Goal: Information Seeking & Learning: Learn about a topic

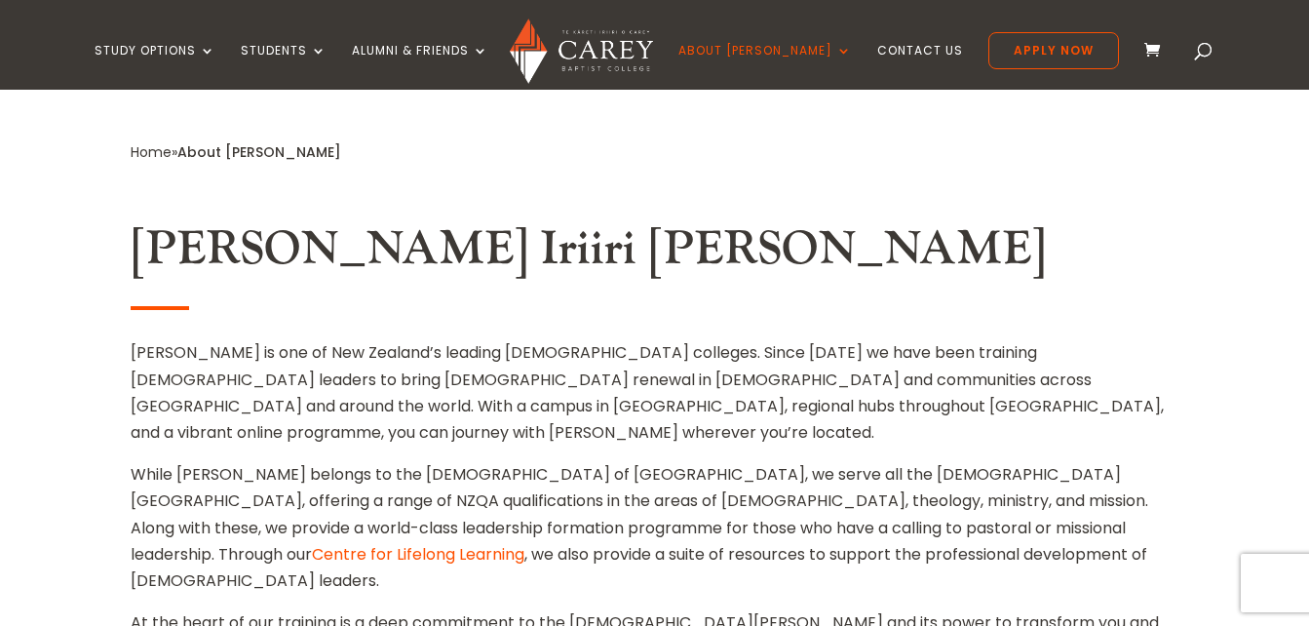
scroll to position [664, 0]
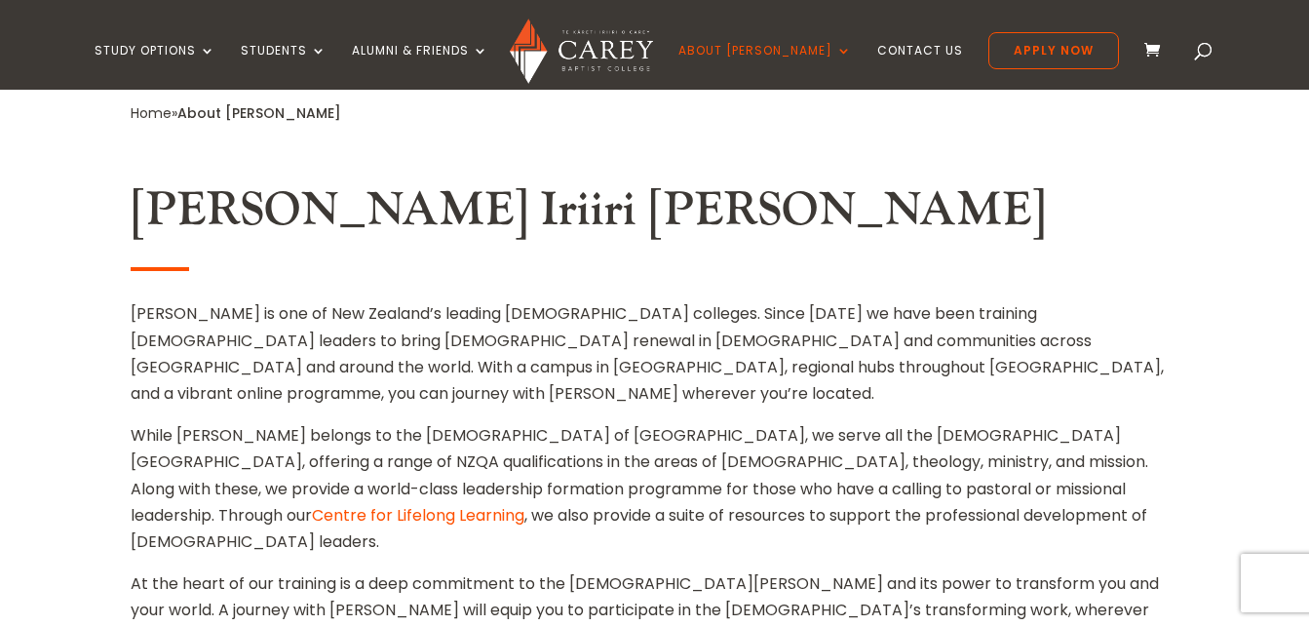
click at [524, 504] on link "Centre for Lifelong Learning" at bounding box center [418, 515] width 212 height 22
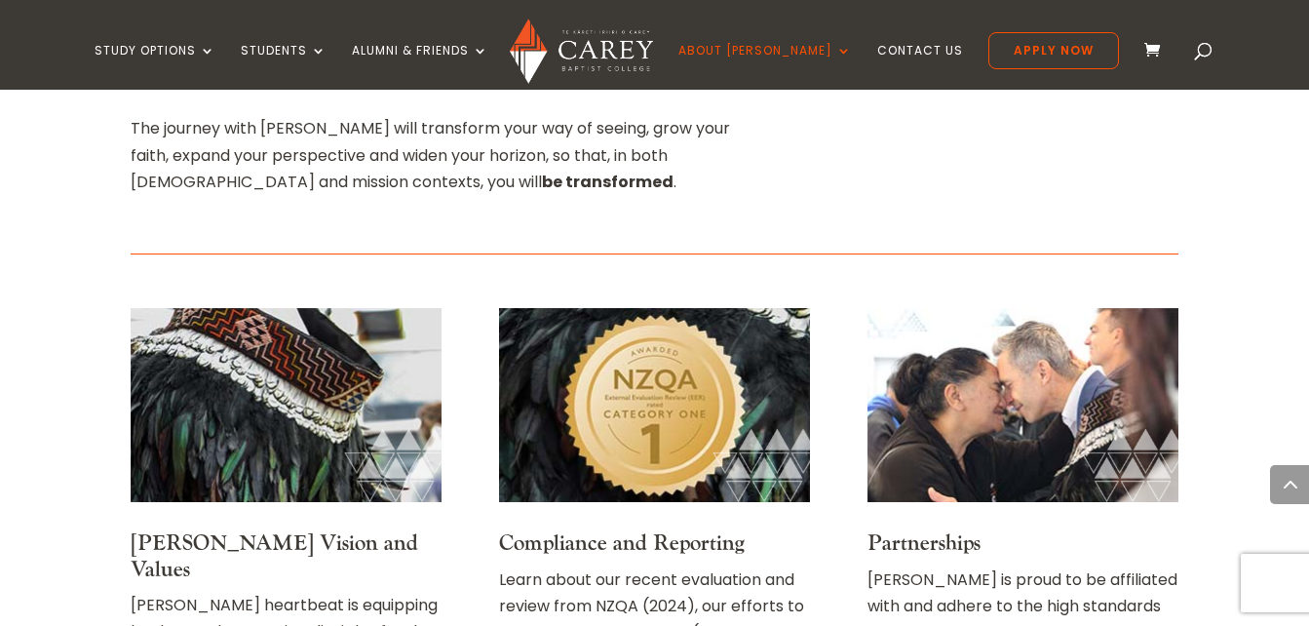
scroll to position [3510, 0]
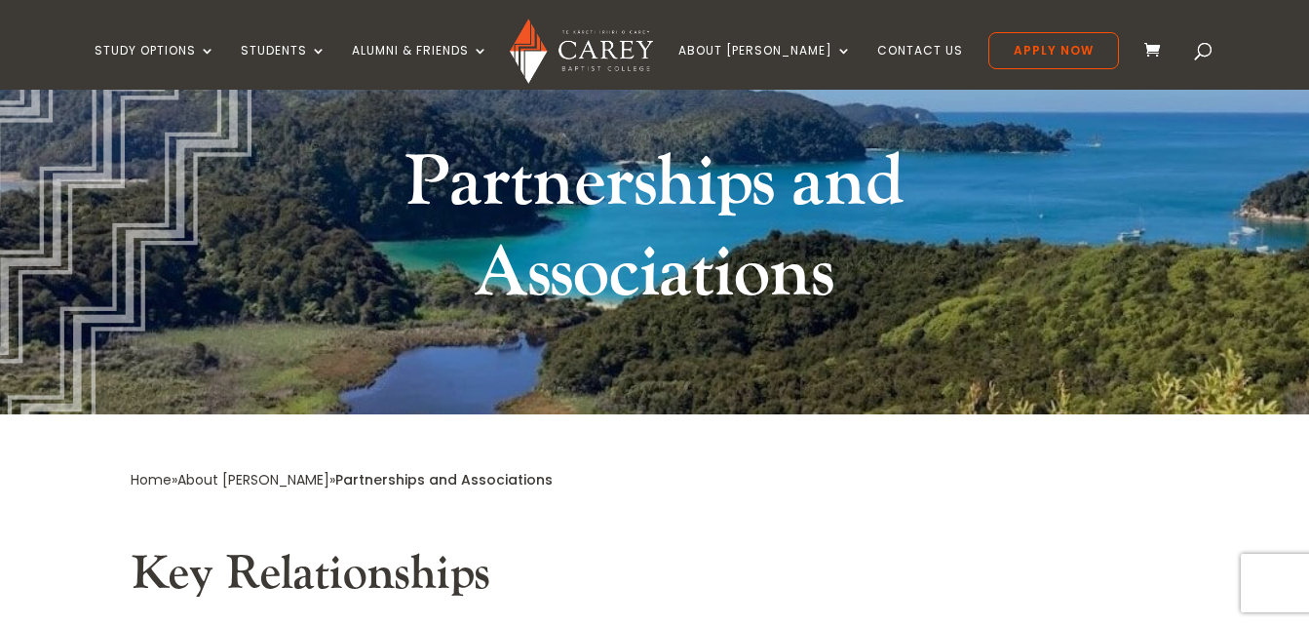
scroll to position [197, 0]
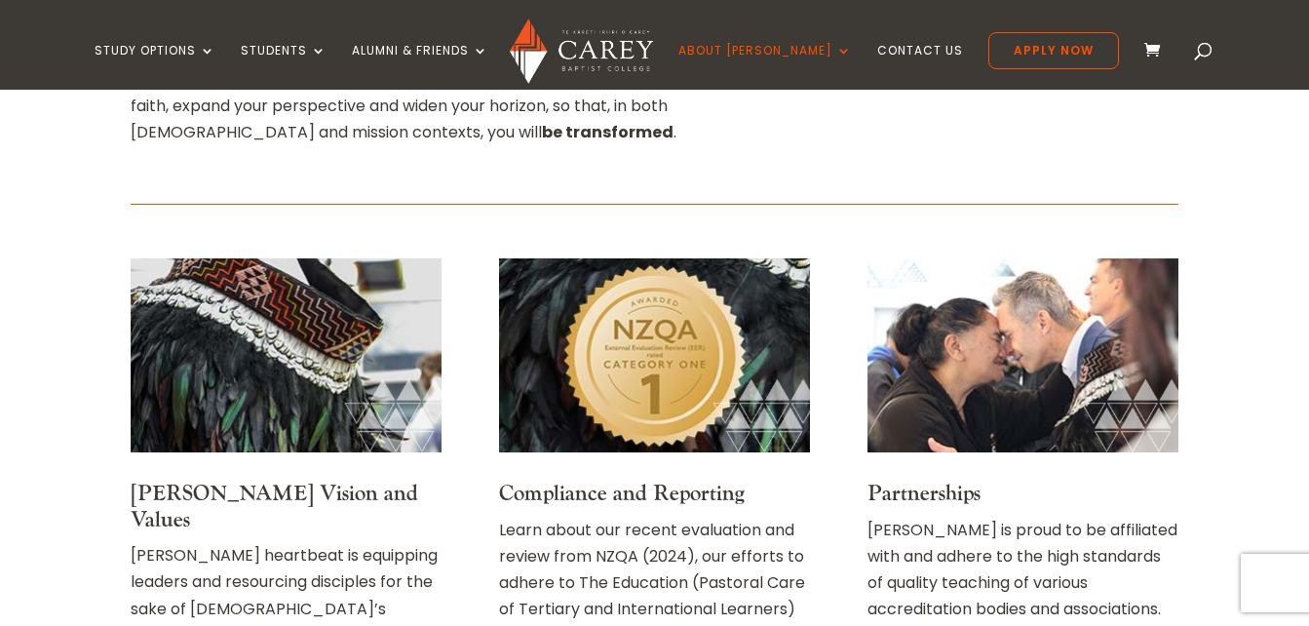
scroll to position [3510, 0]
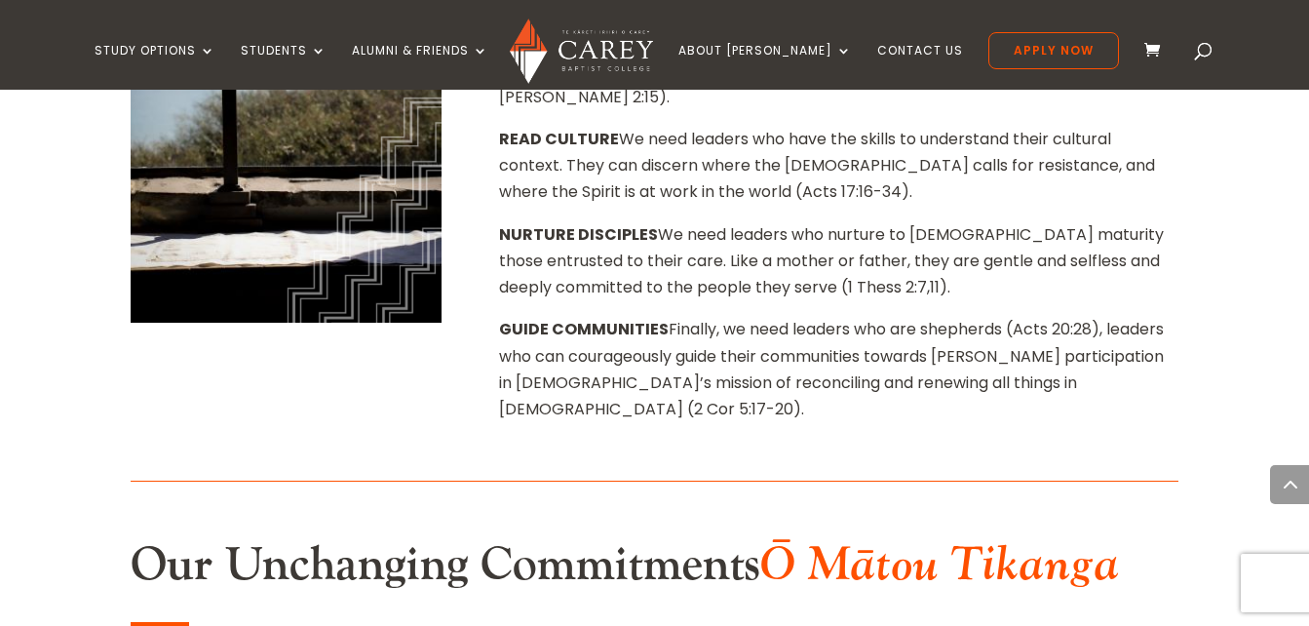
scroll to position [1581, 0]
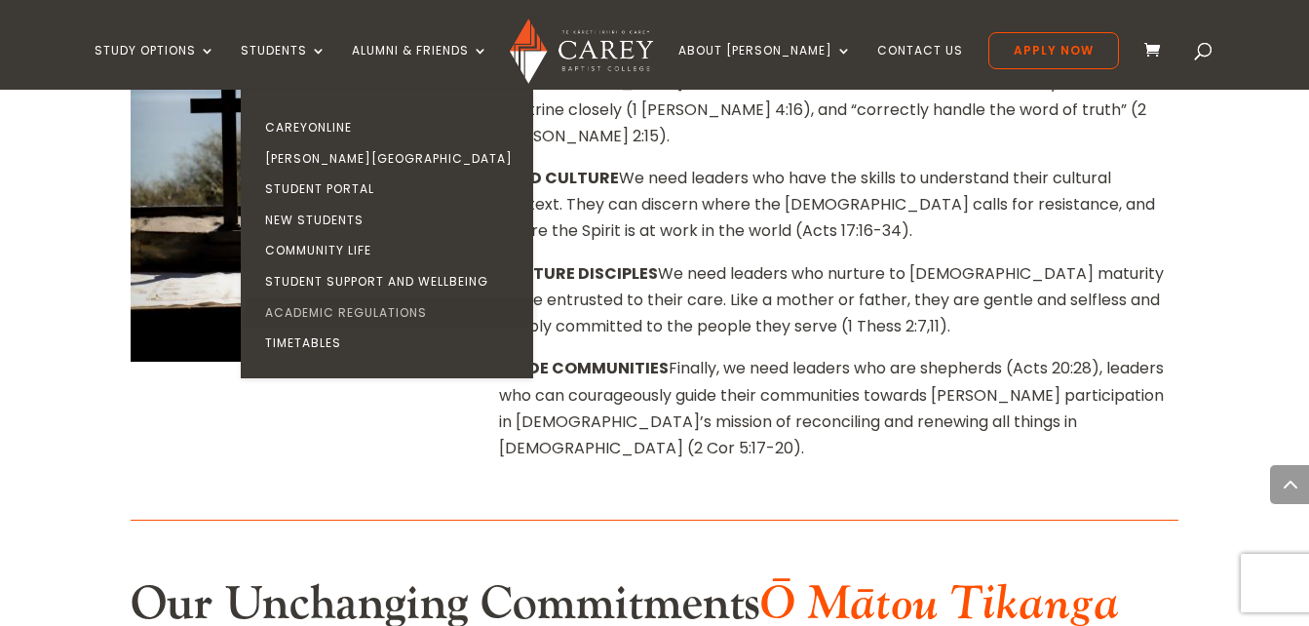
click at [398, 311] on link "Academic Regulations" at bounding box center [392, 312] width 292 height 31
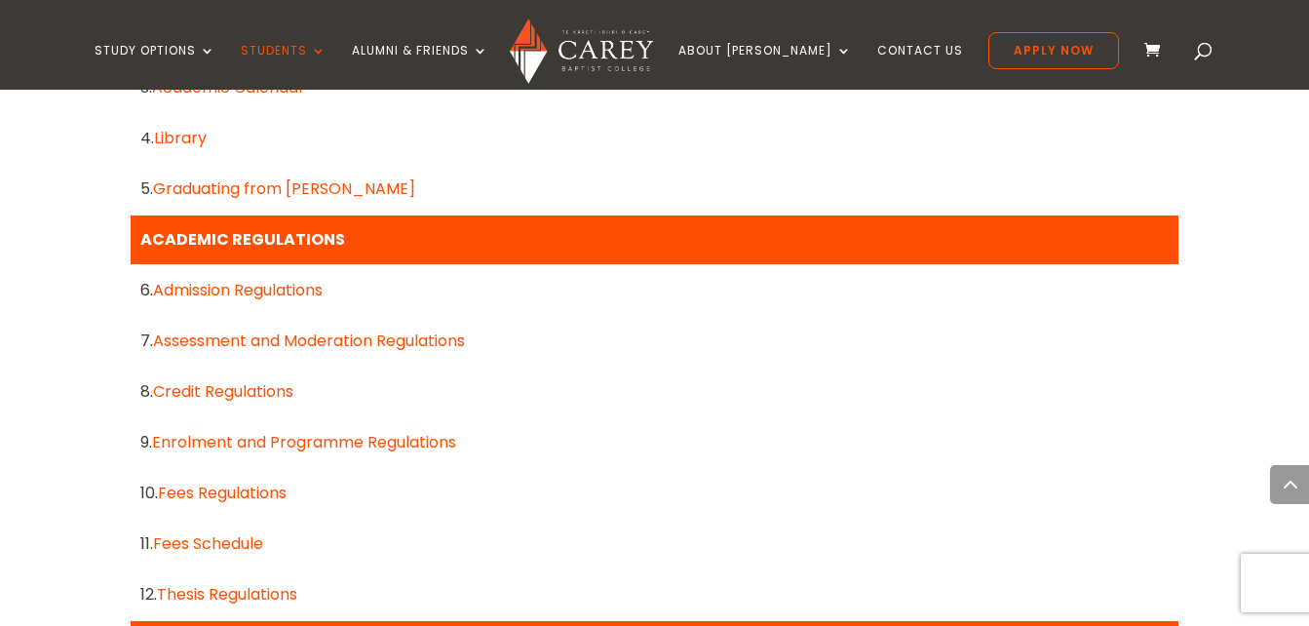
scroll to position [619, 0]
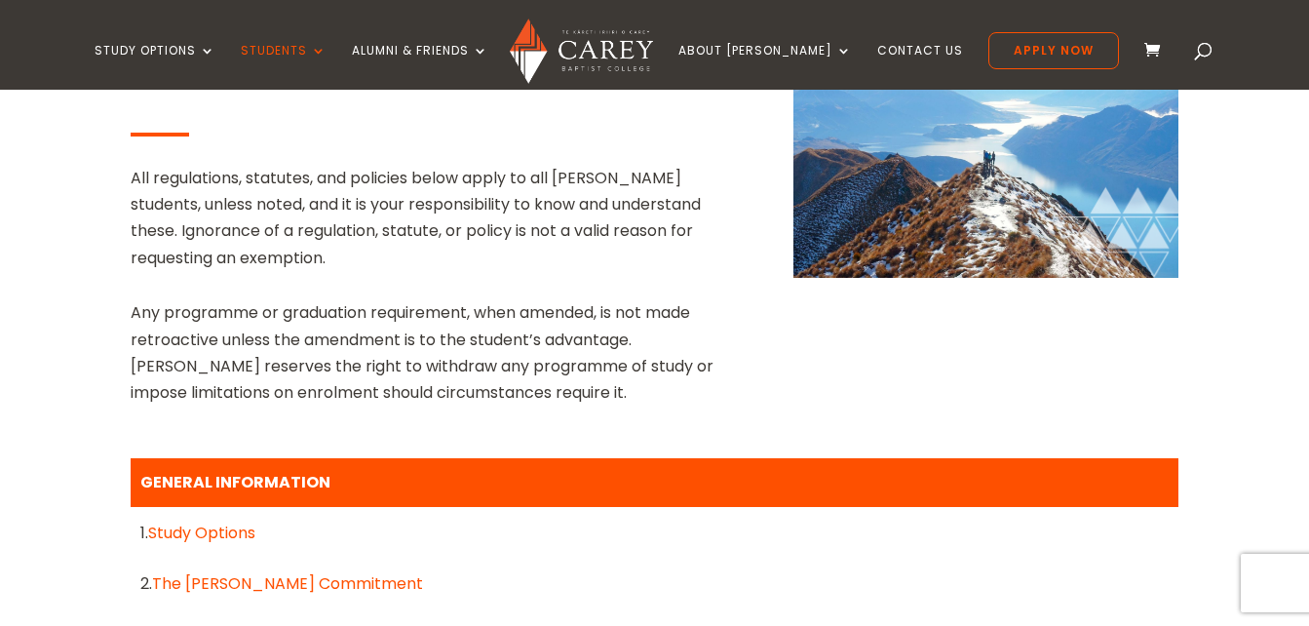
click at [214, 523] on link "Study Options" at bounding box center [201, 532] width 107 height 22
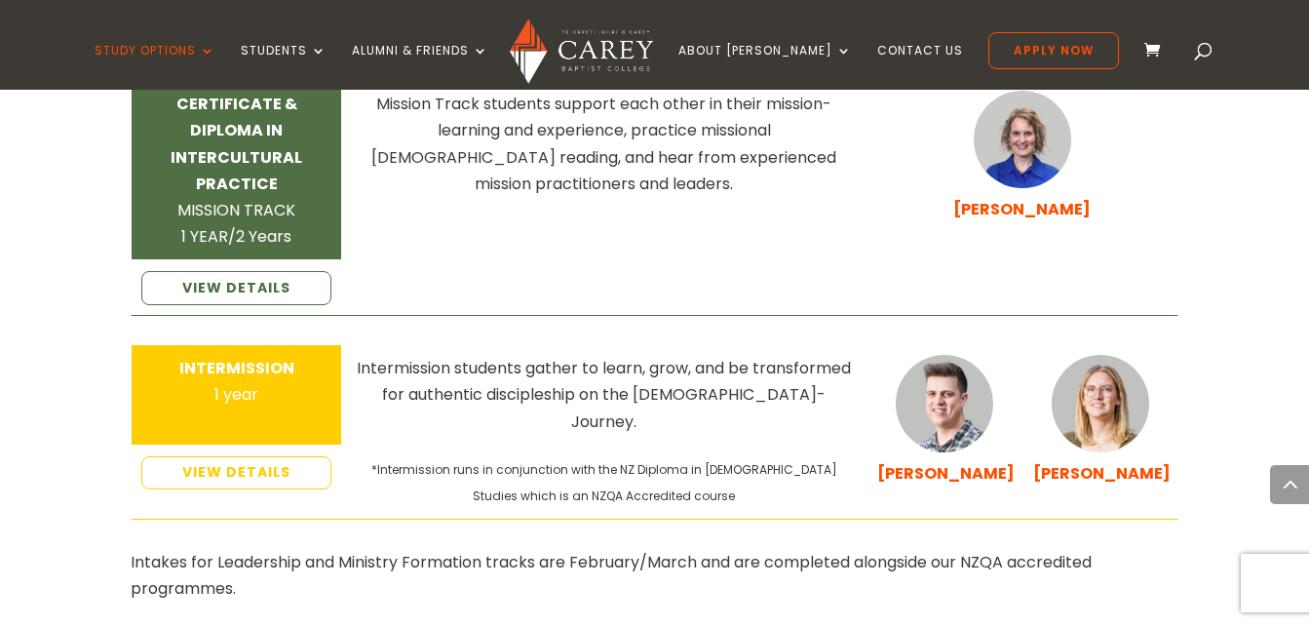
scroll to position [3406, 0]
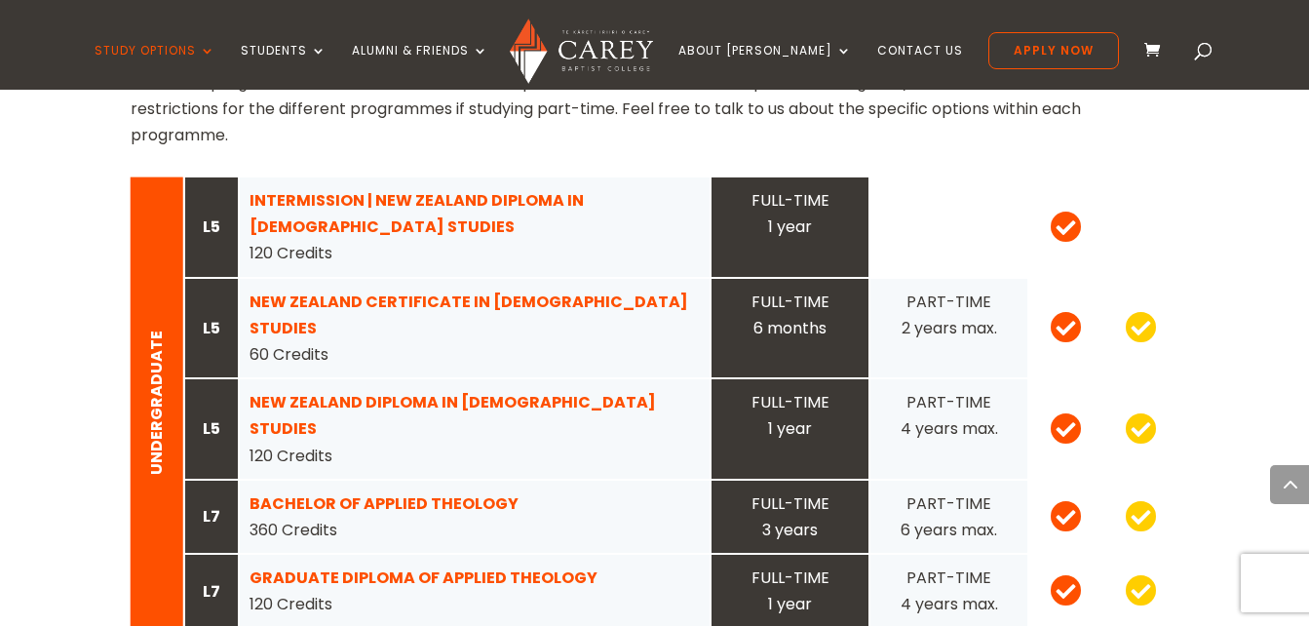
scroll to position [1963, 0]
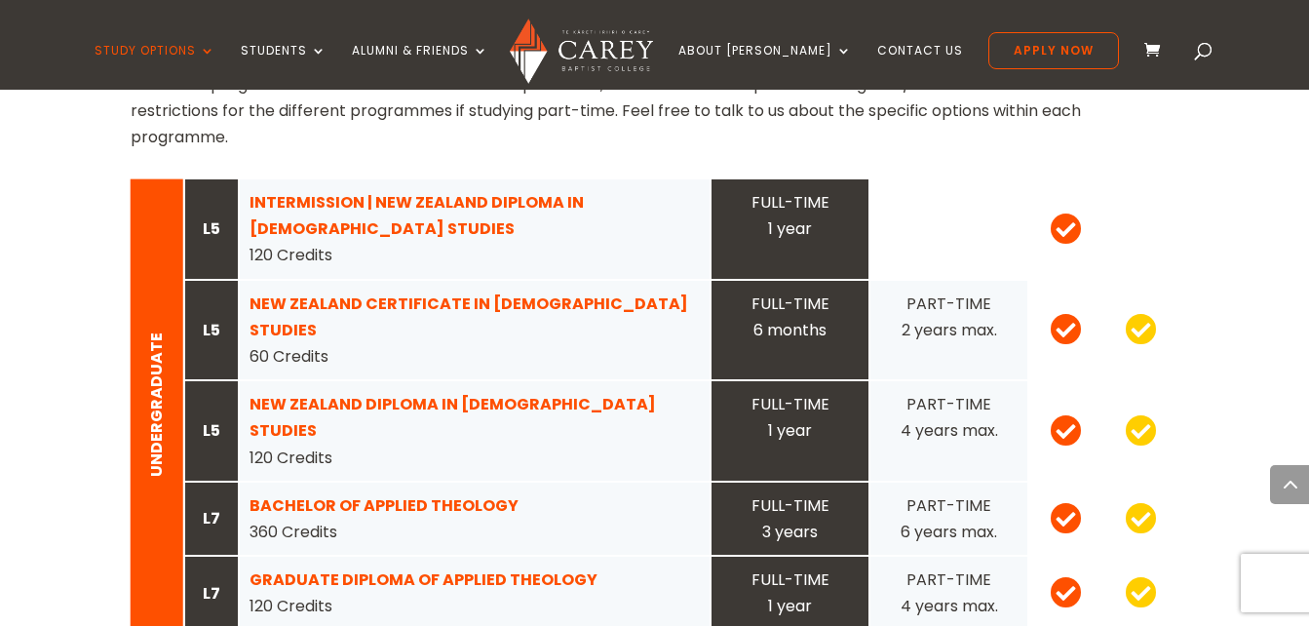
click at [284, 191] on strong "INTERMISSION | NEW ZEALAND DIPLOMA IN CHRISTIAN STUDIES" at bounding box center [417, 215] width 334 height 49
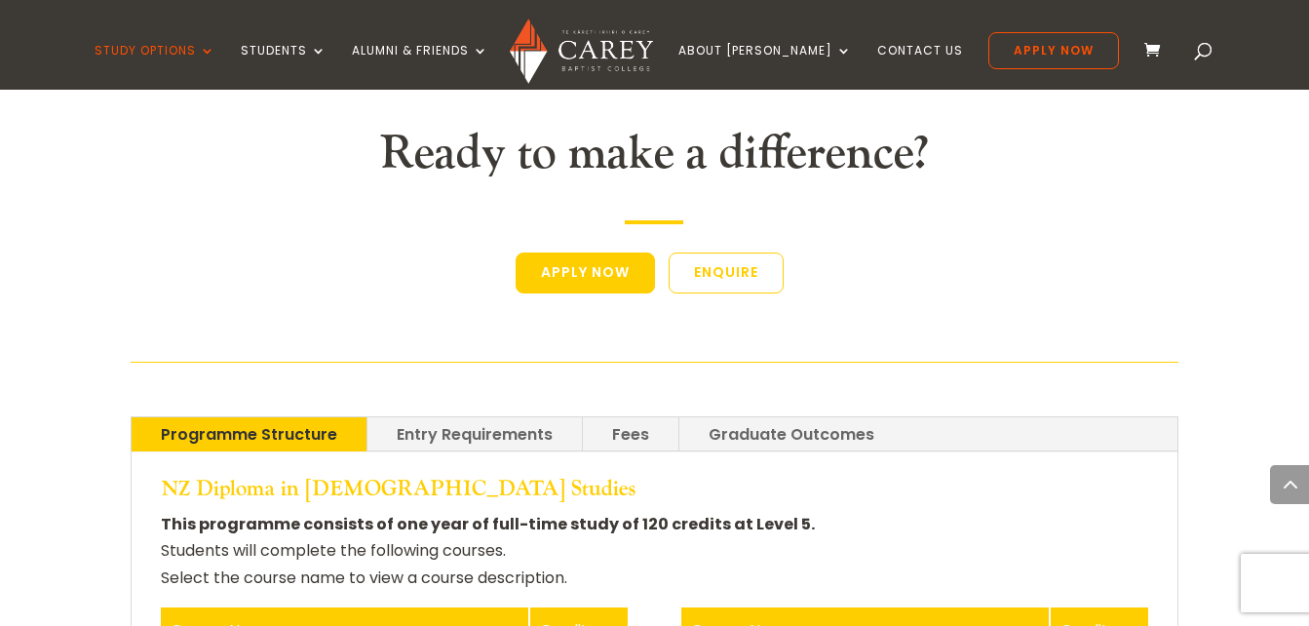
scroll to position [3864, 0]
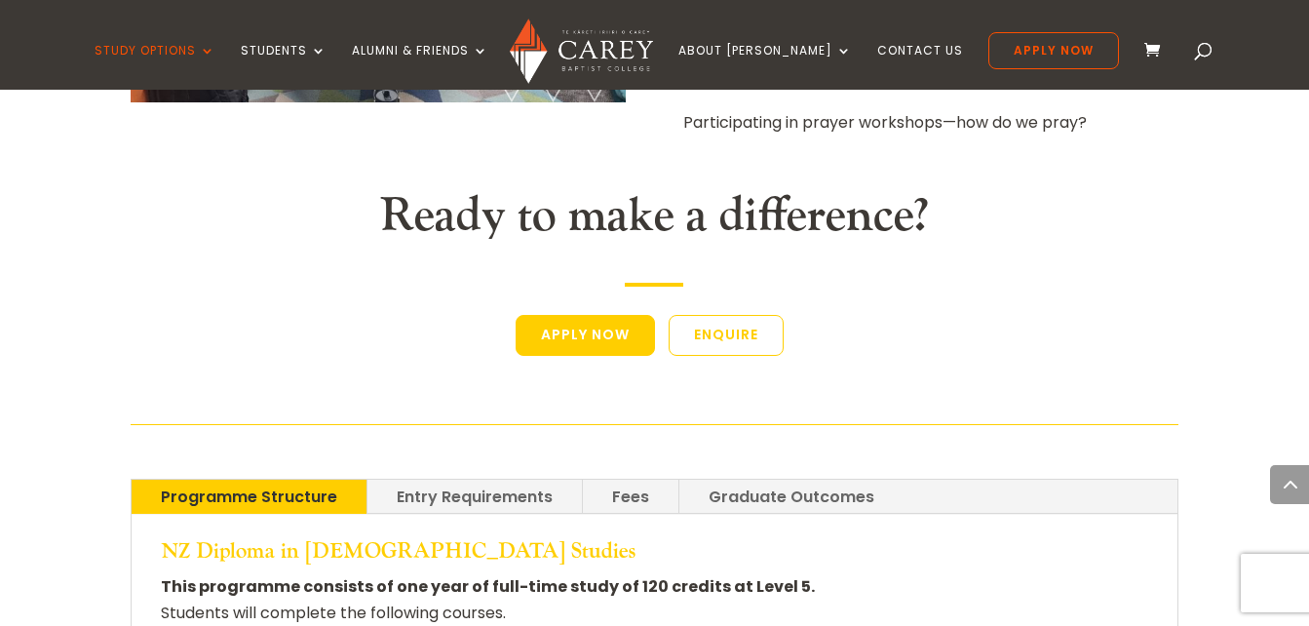
click at [628, 480] on link "Fees" at bounding box center [631, 497] width 96 height 34
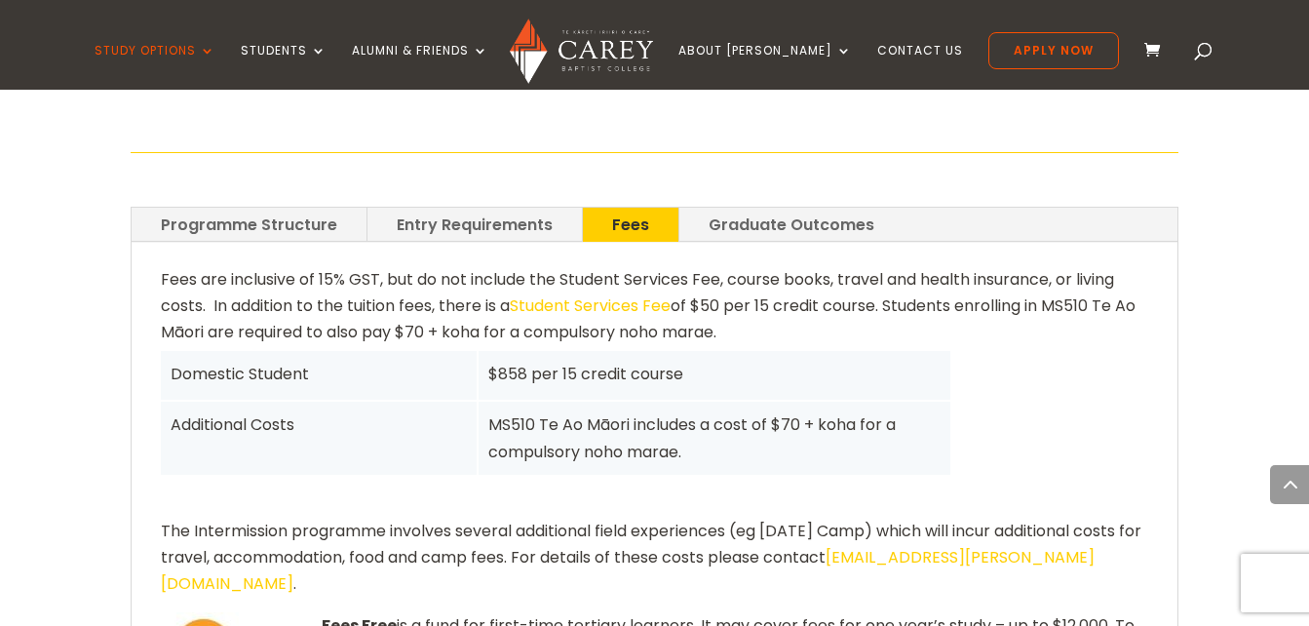
scroll to position [4137, 0]
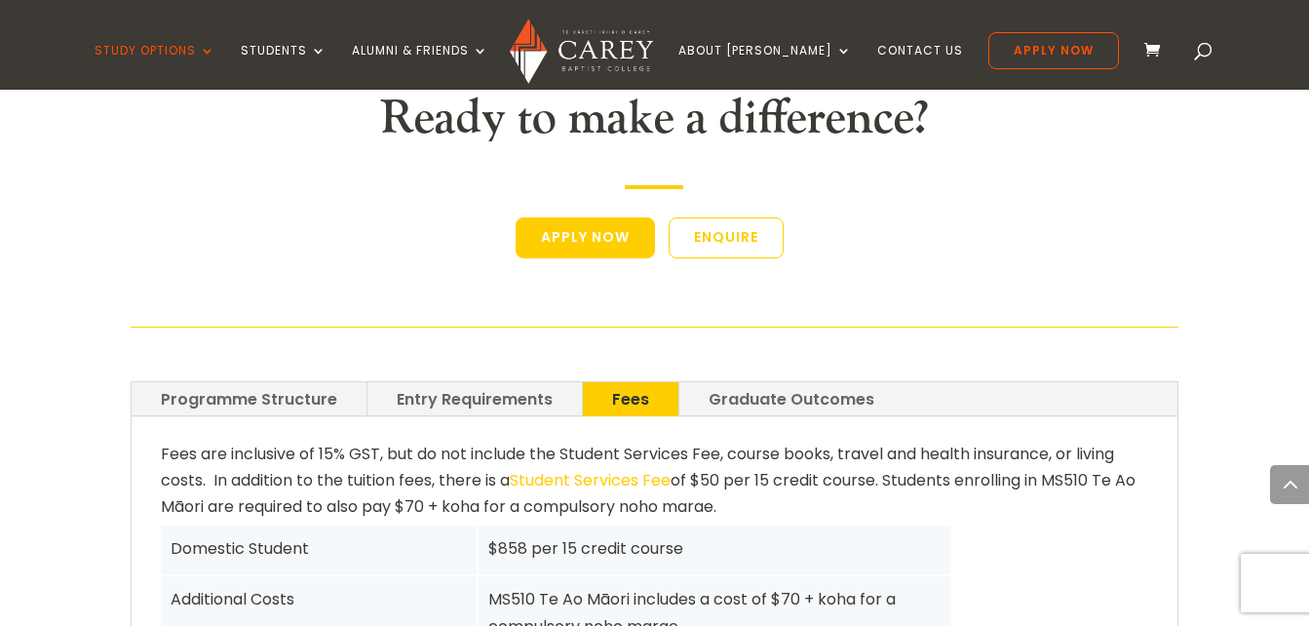
scroll to position [3903, 0]
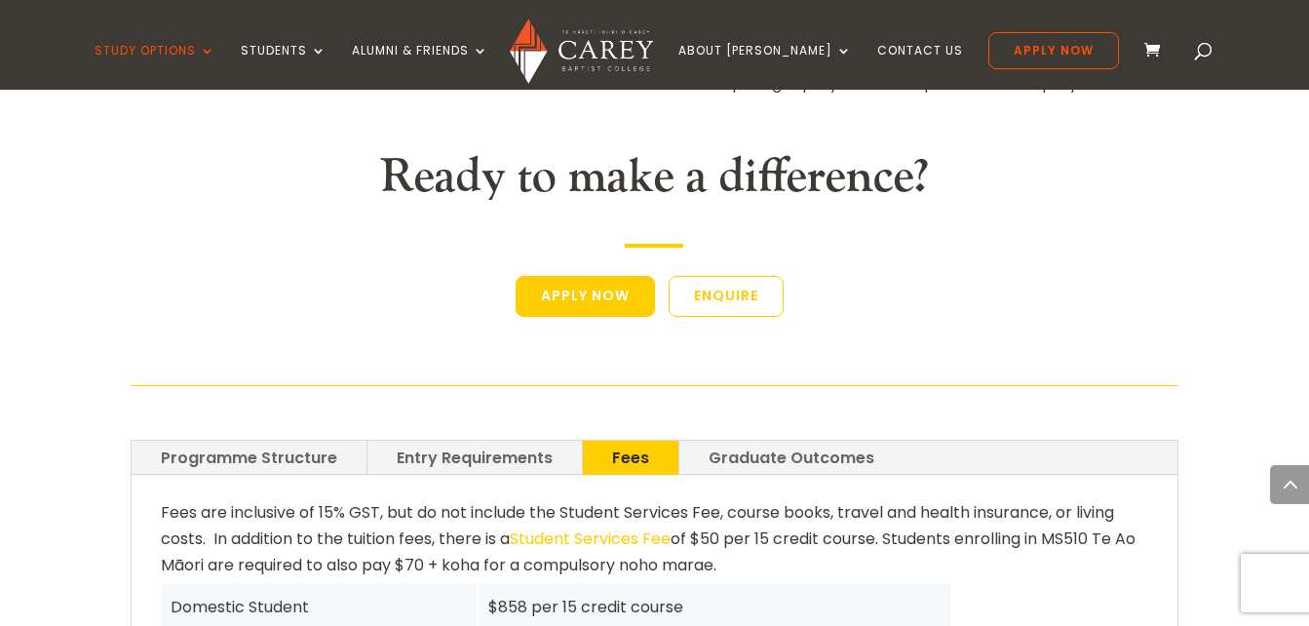
click at [811, 441] on link "Graduate Outcomes" at bounding box center [791, 458] width 224 height 34
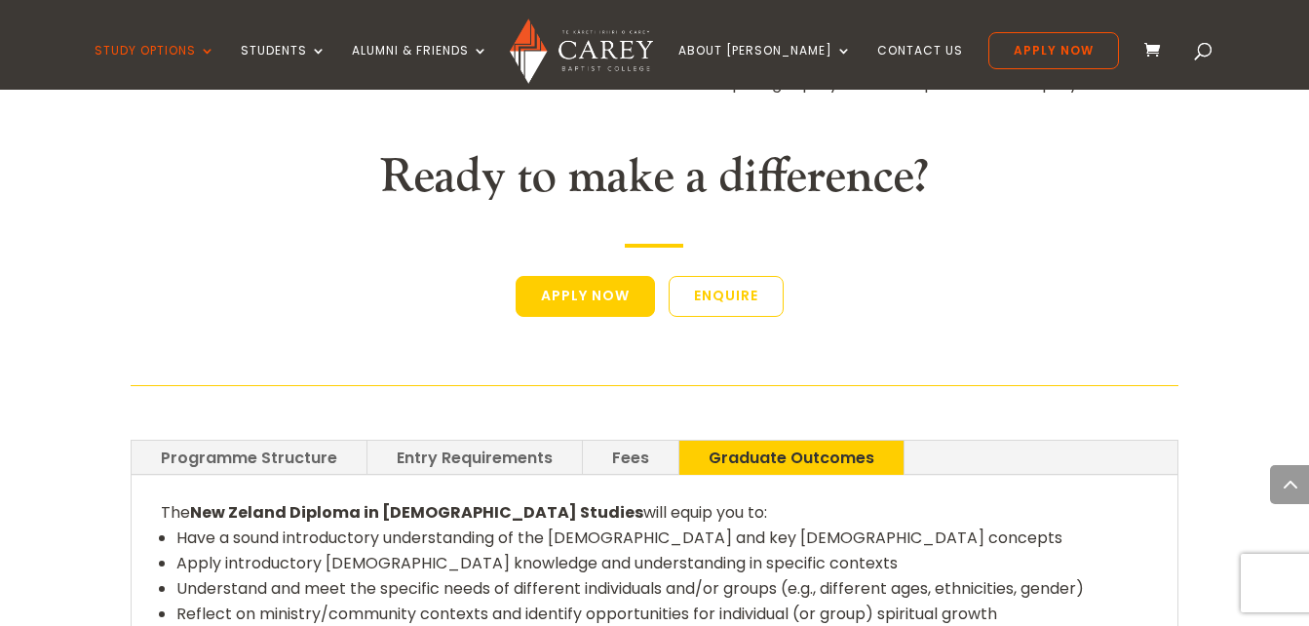
click at [322, 441] on link "Programme Structure" at bounding box center [249, 458] width 235 height 34
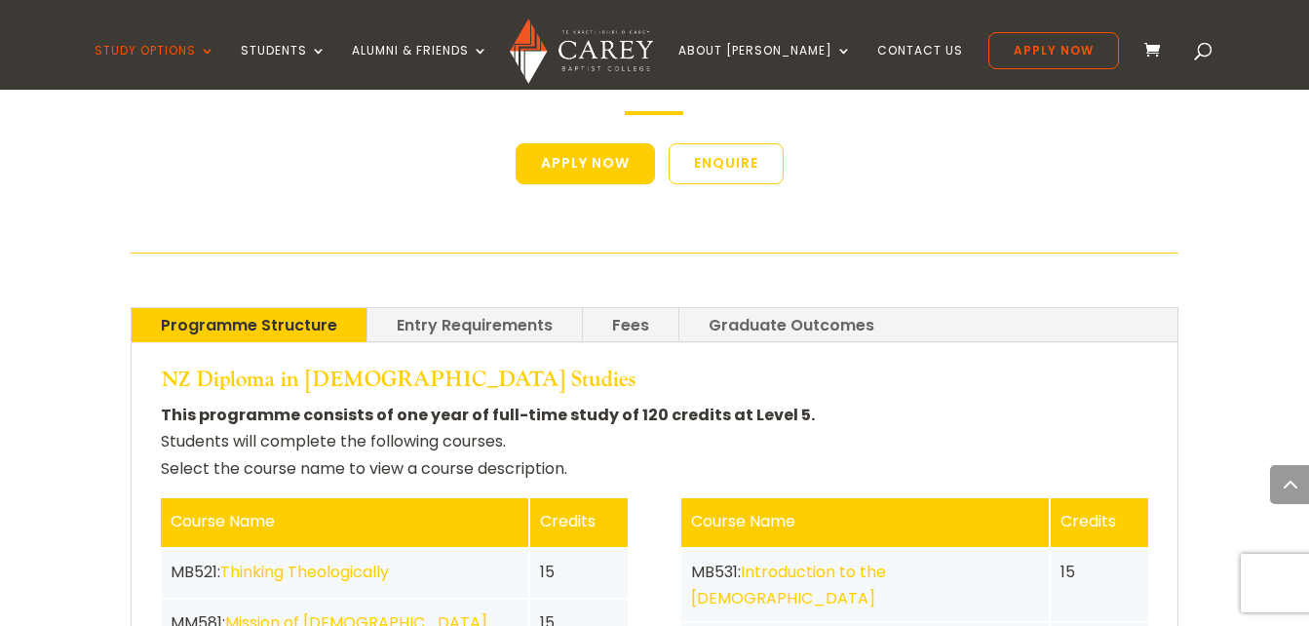
scroll to position [3942, 0]
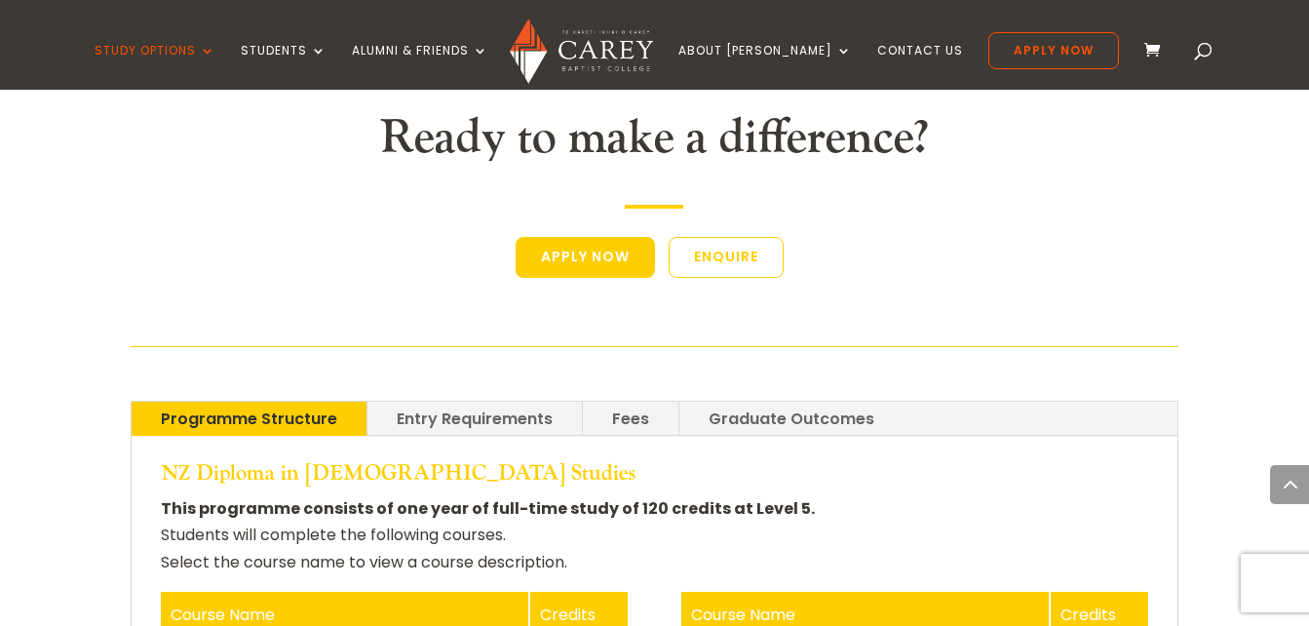
click at [427, 402] on link "Entry Requirements" at bounding box center [474, 419] width 214 height 34
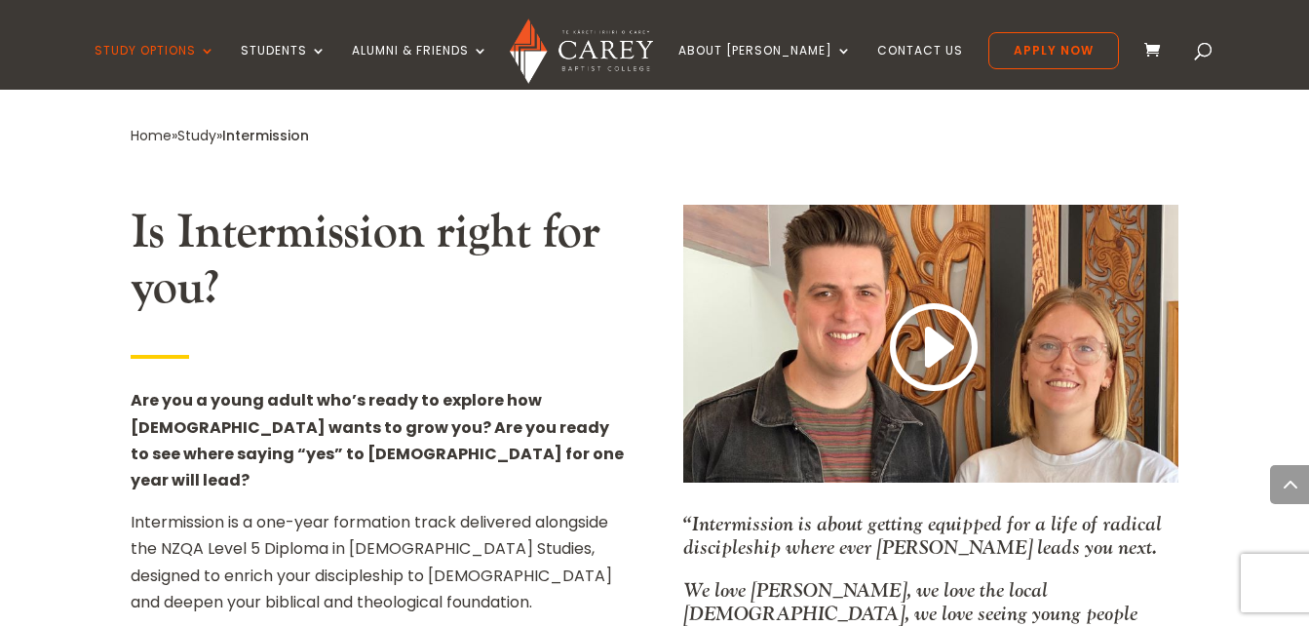
scroll to position [1057, 0]
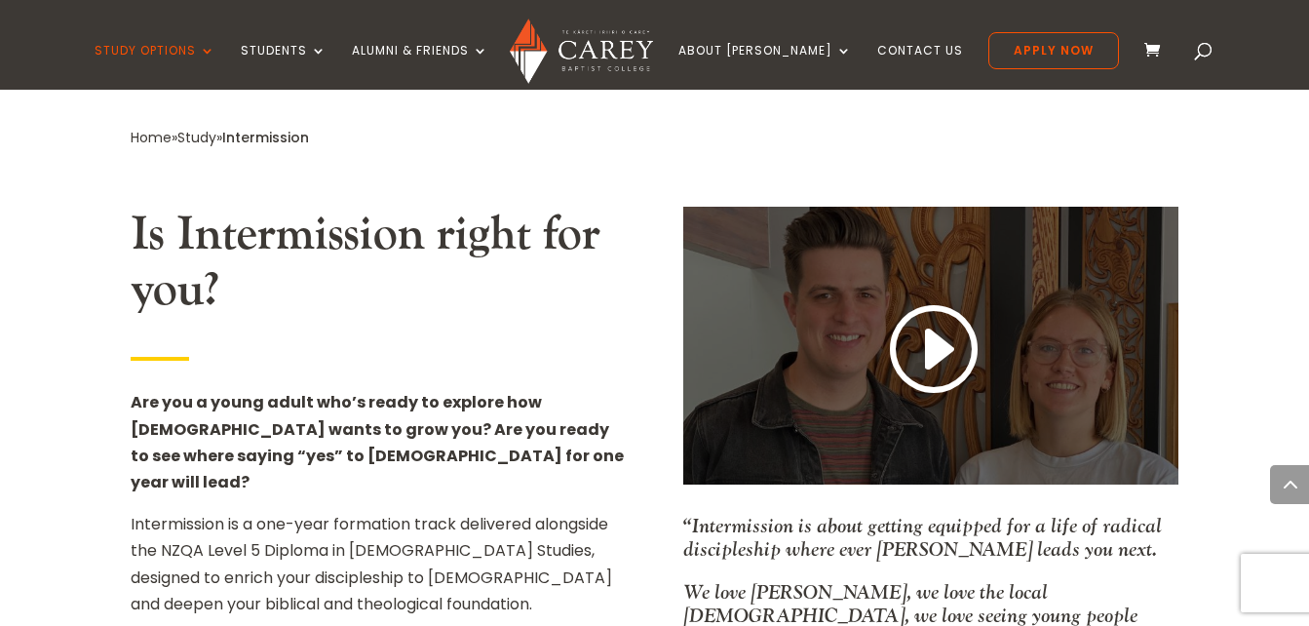
click at [927, 402] on div at bounding box center [930, 346] width 495 height 279
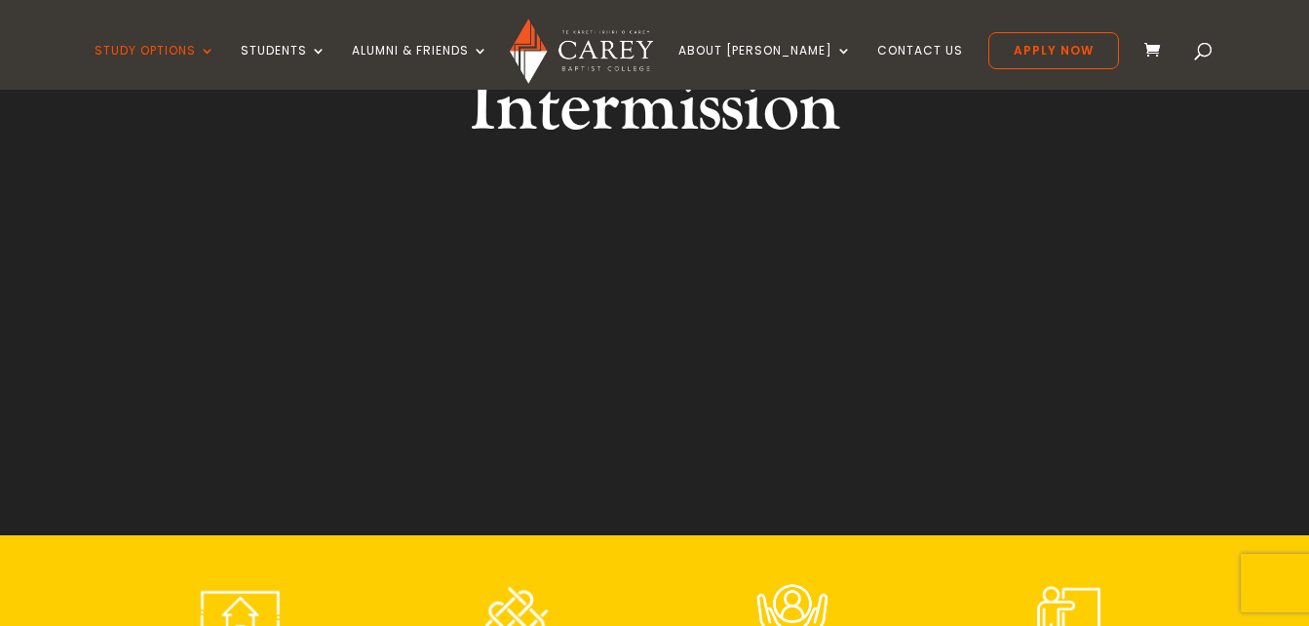
scroll to position [239, 0]
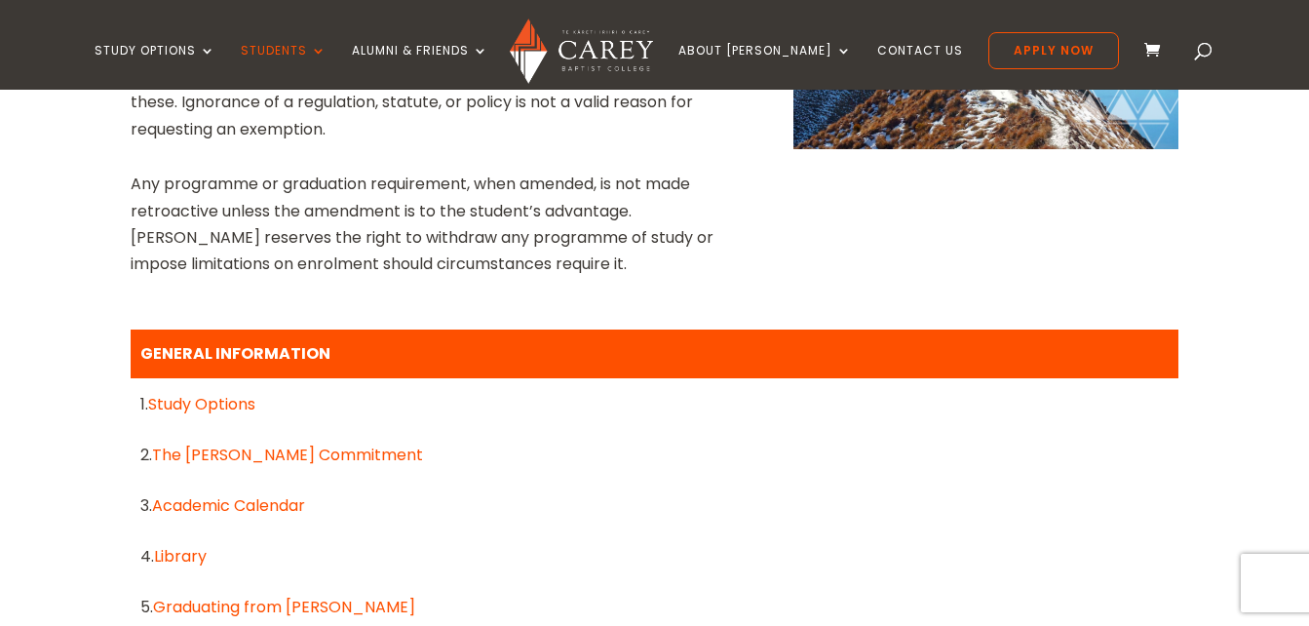
scroll to position [619, 0]
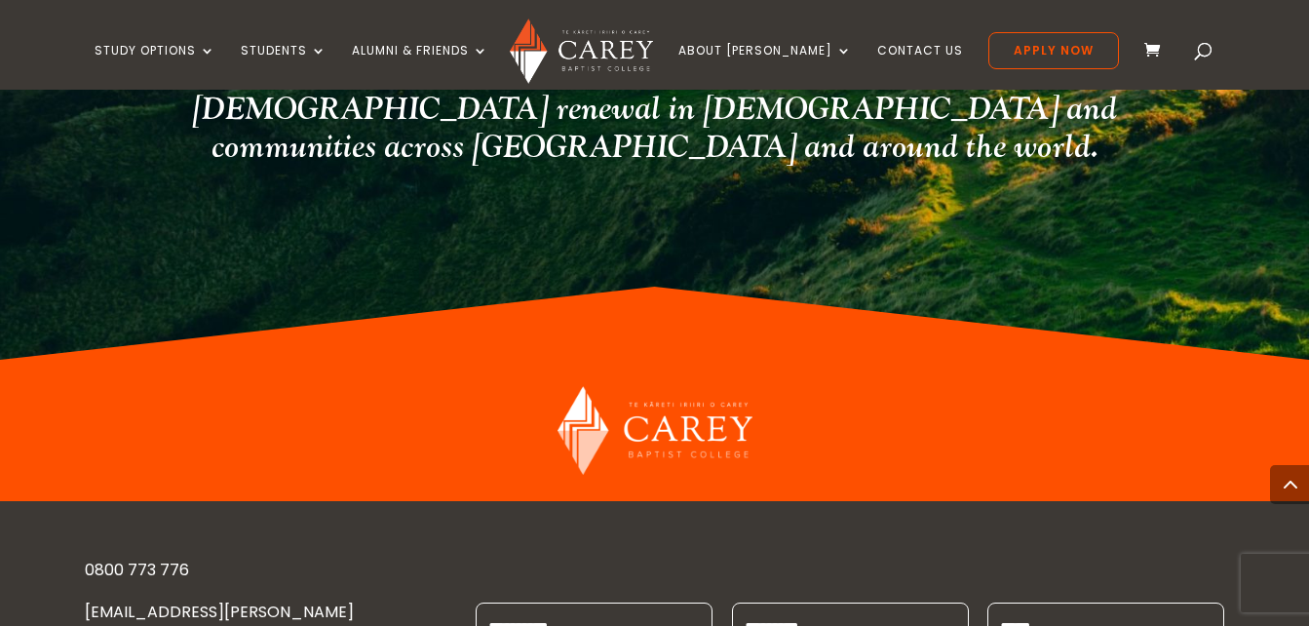
scroll to position [4204, 0]
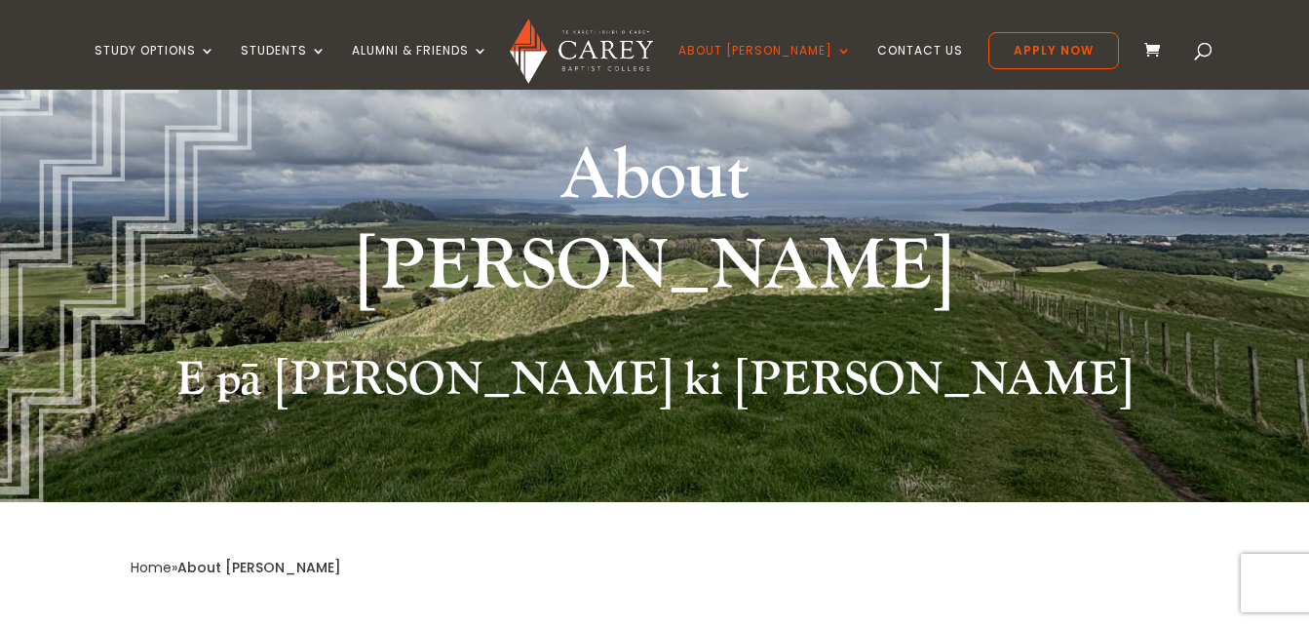
scroll to position [188, 0]
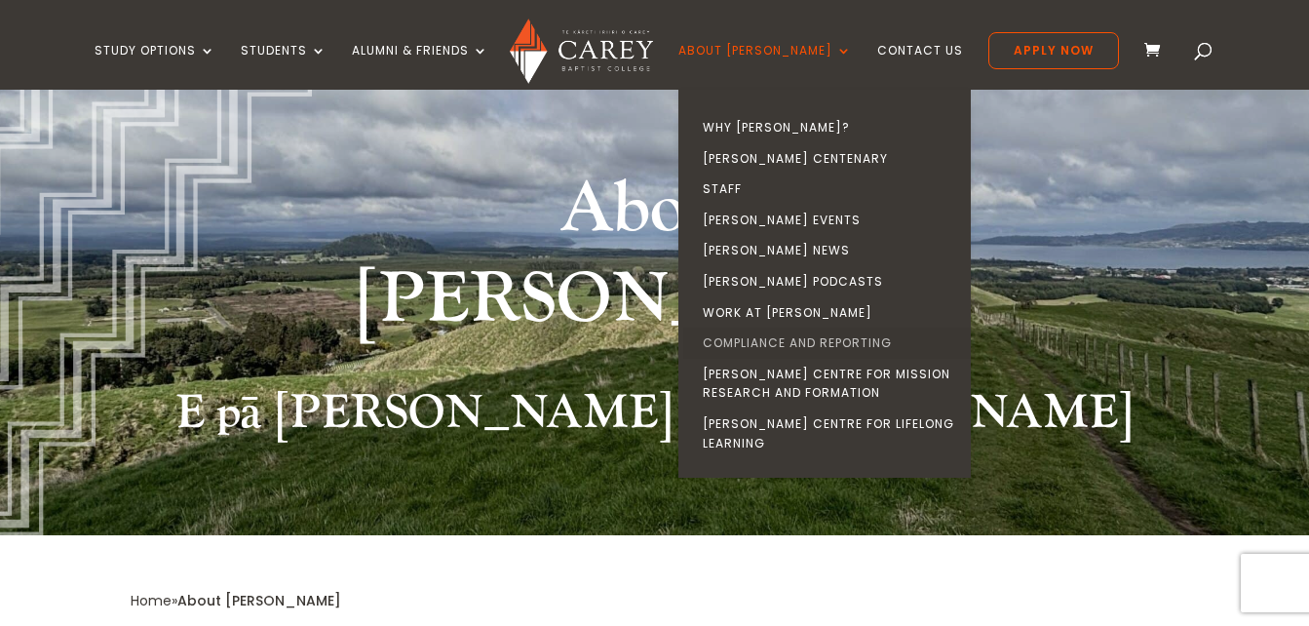
click at [815, 346] on link "Compliance and Reporting" at bounding box center [829, 343] width 292 height 31
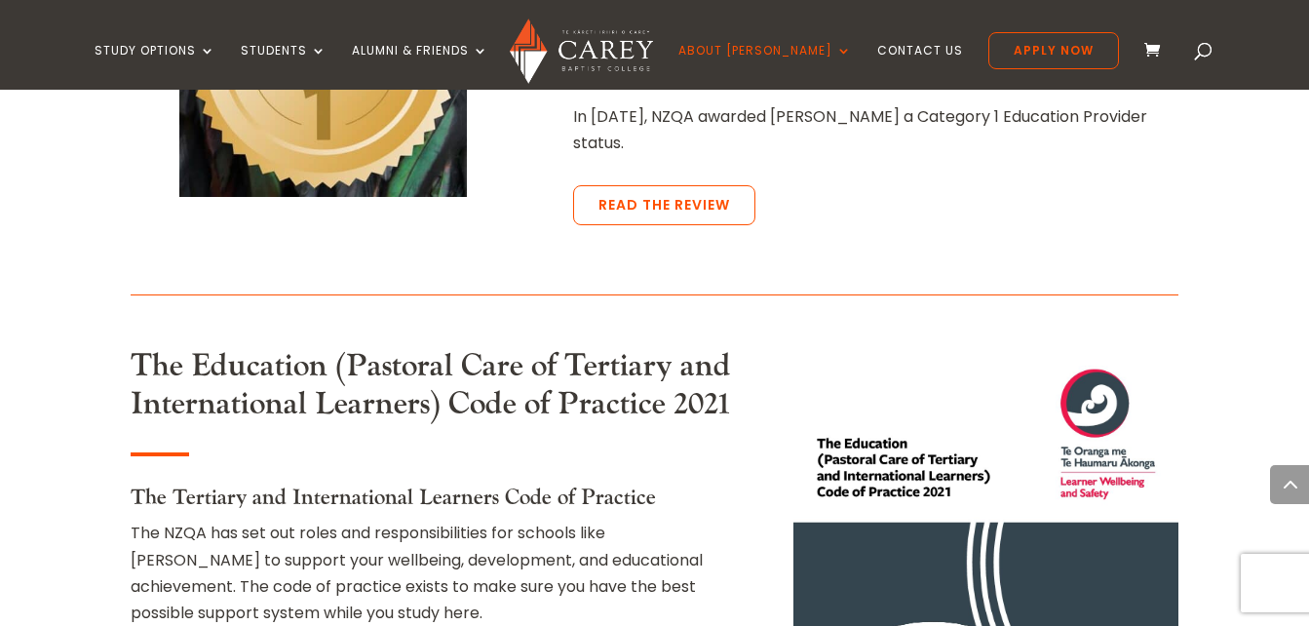
scroll to position [1326, 0]
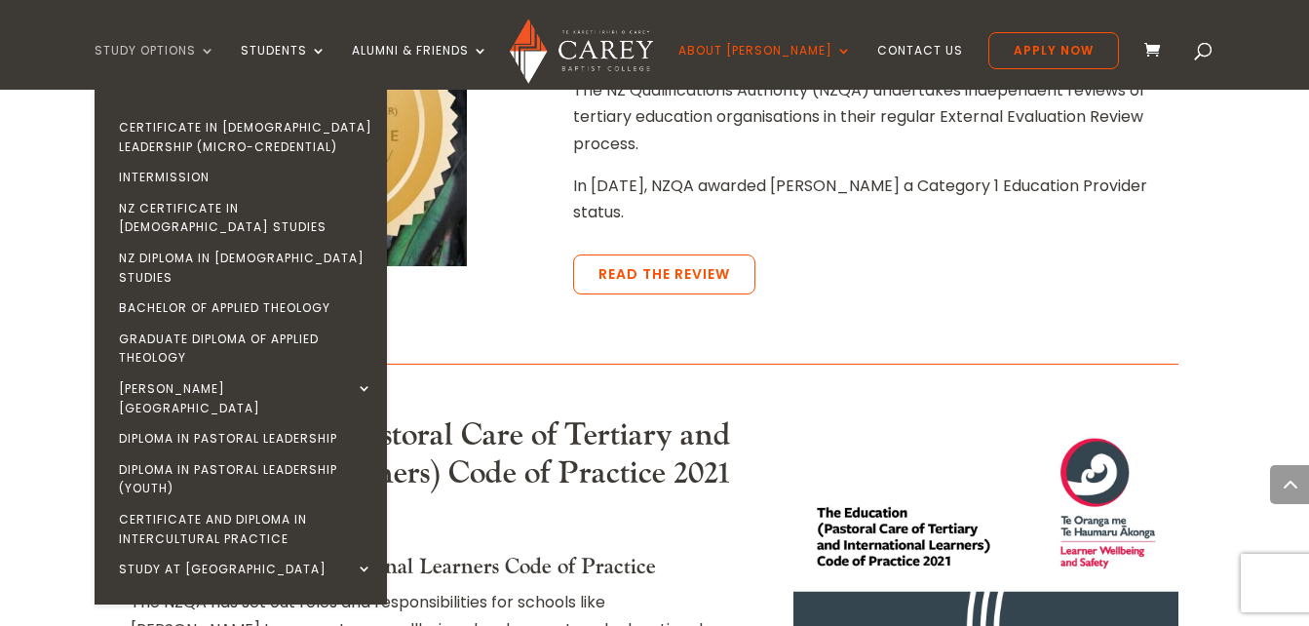
click at [215, 50] on link "Study Options" at bounding box center [155, 67] width 121 height 46
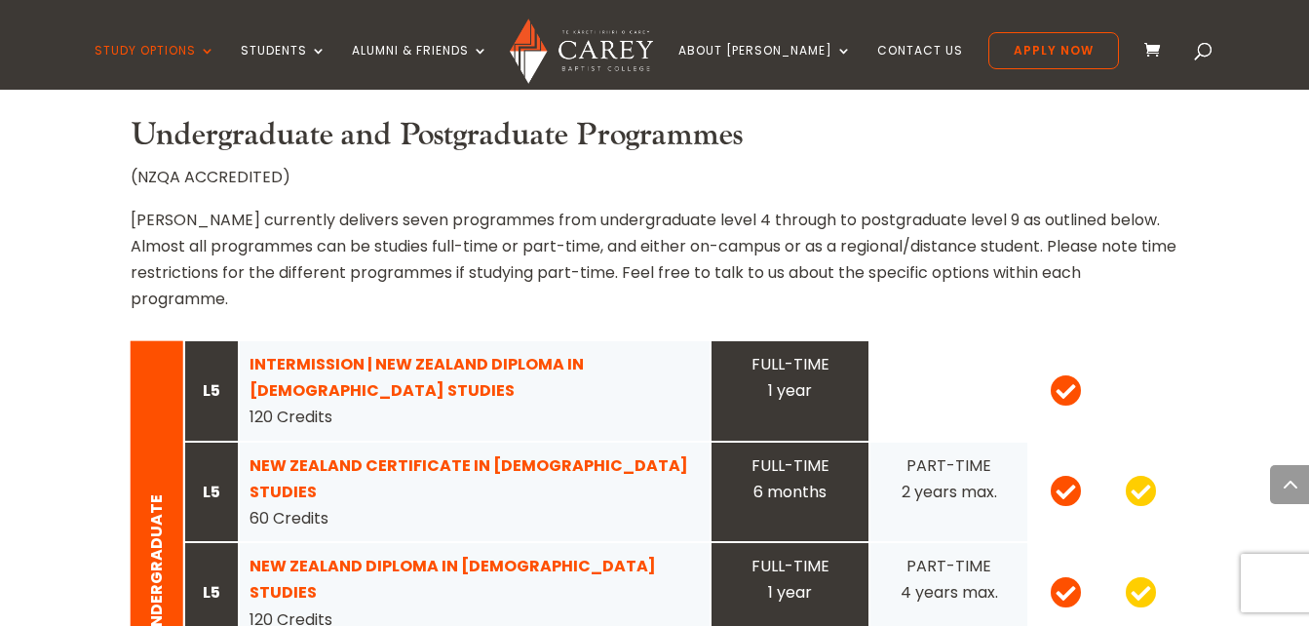
scroll to position [1794, 0]
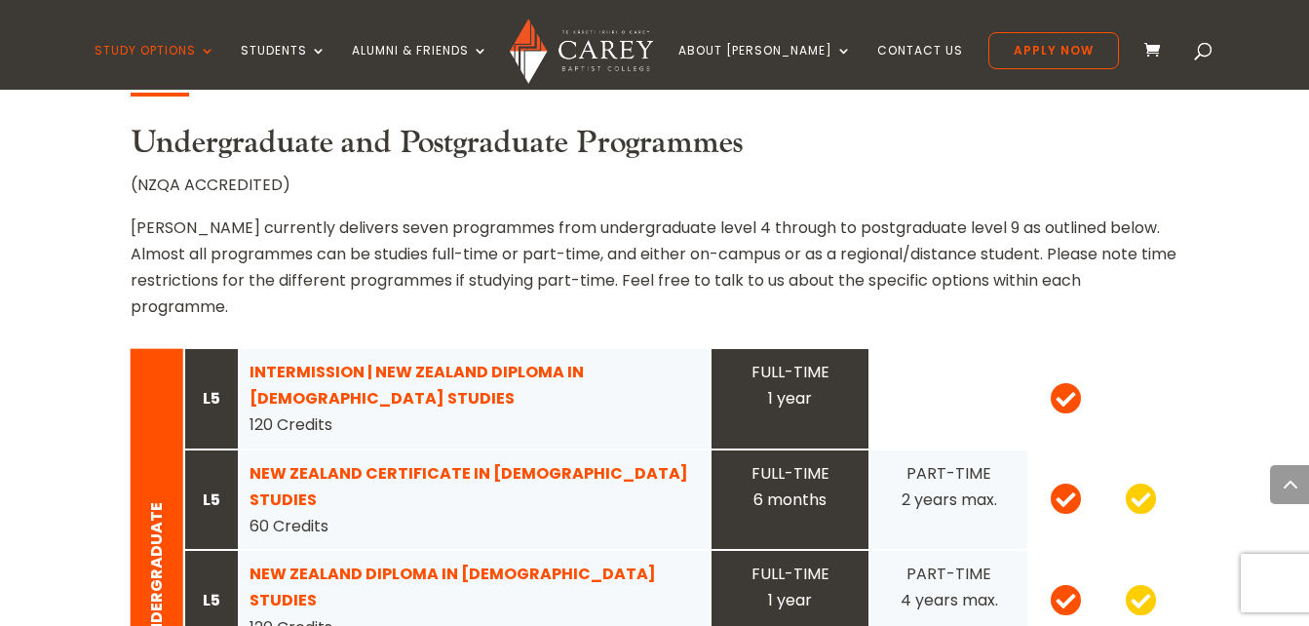
click at [363, 462] on strong "NEW ZEALAND CERTIFICATE IN CHRISTIAN STUDIES" at bounding box center [469, 486] width 439 height 49
click at [468, 361] on strong "INTERMISSION | NEW ZEALAND DIPLOMA IN CHRISTIAN STUDIES" at bounding box center [417, 385] width 334 height 49
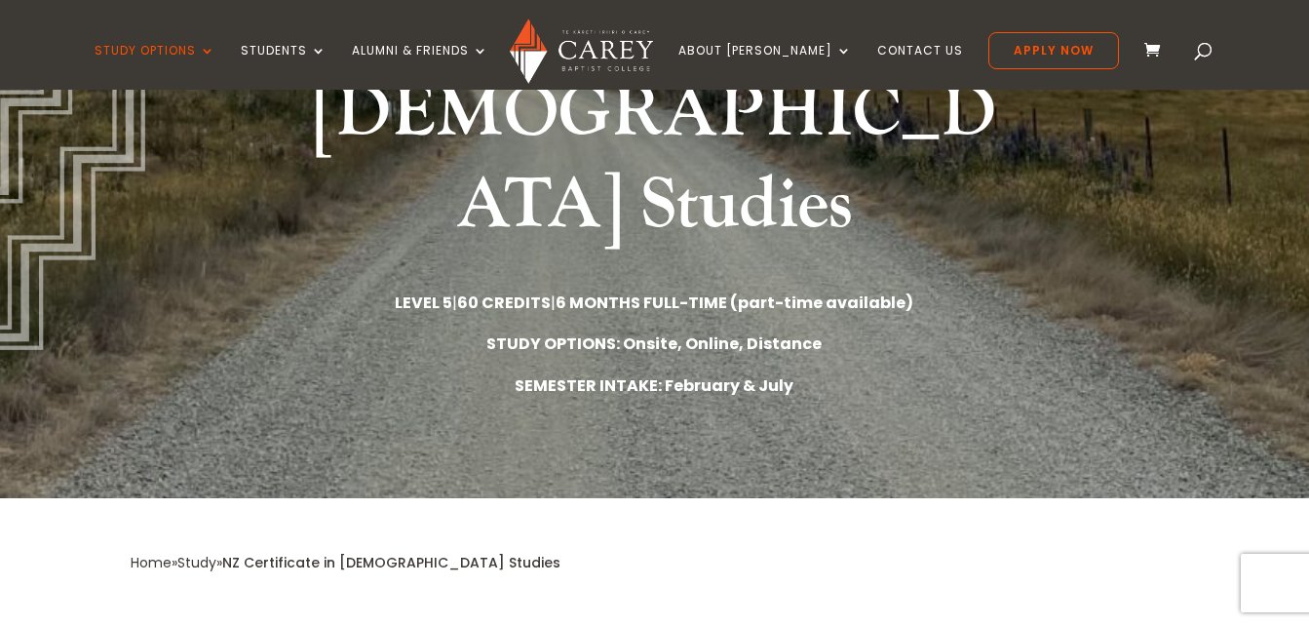
scroll to position [351, 0]
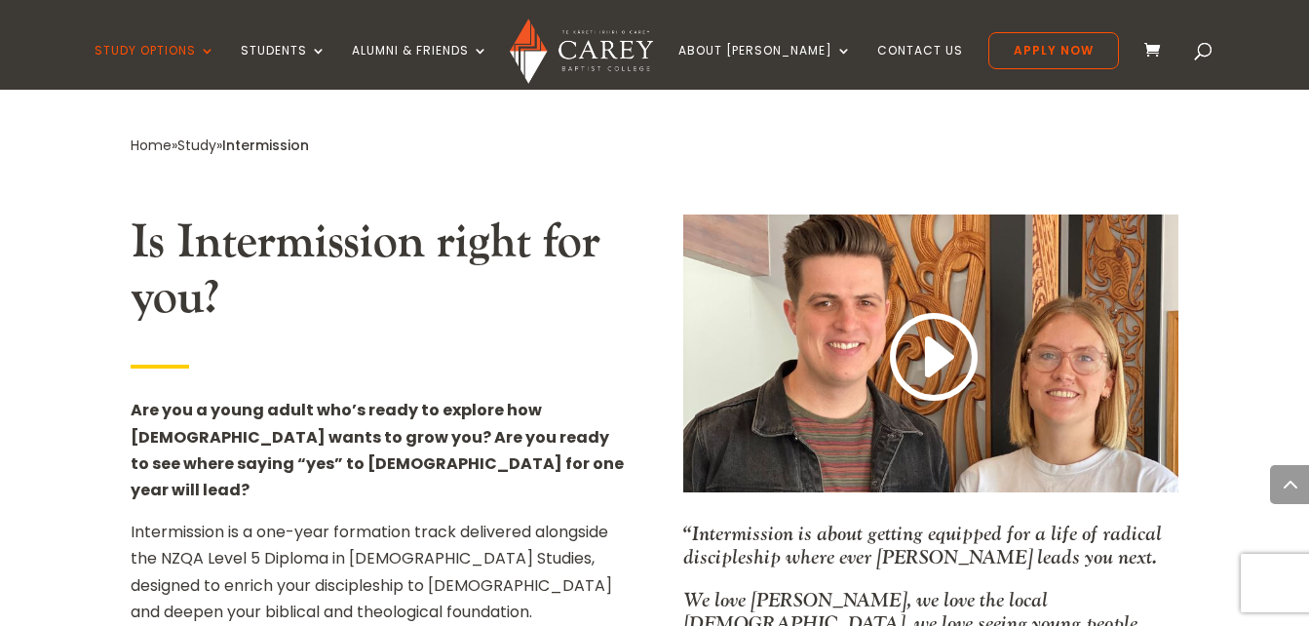
scroll to position [1053, 0]
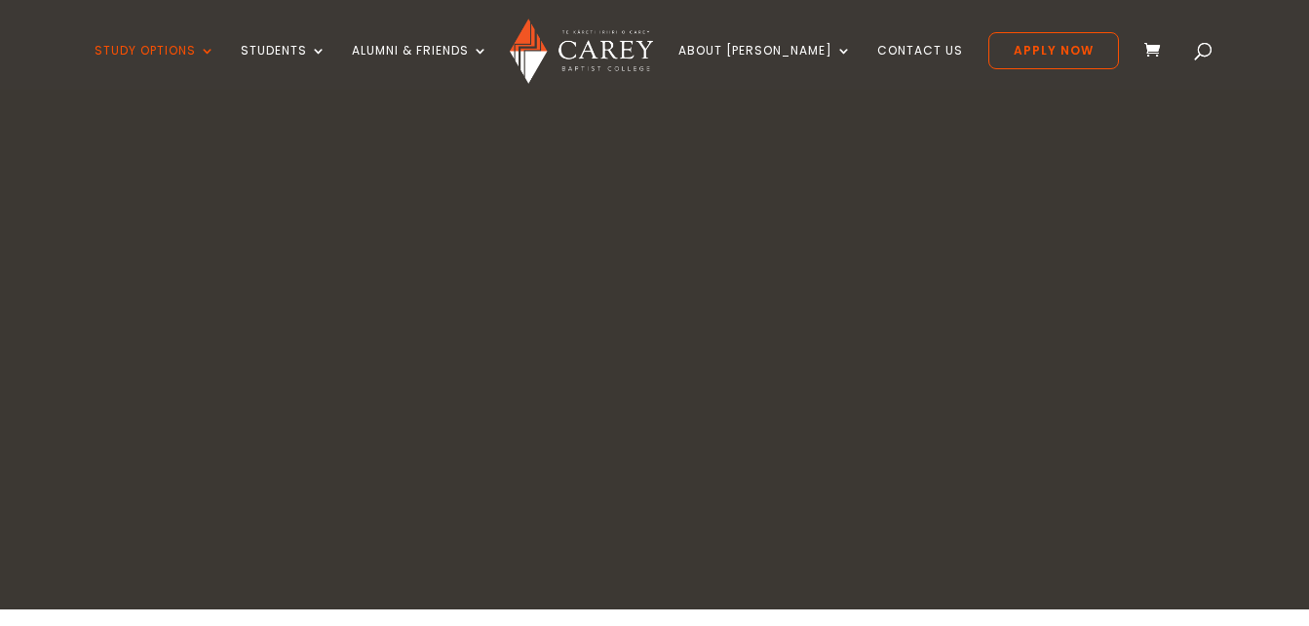
scroll to position [1794, 0]
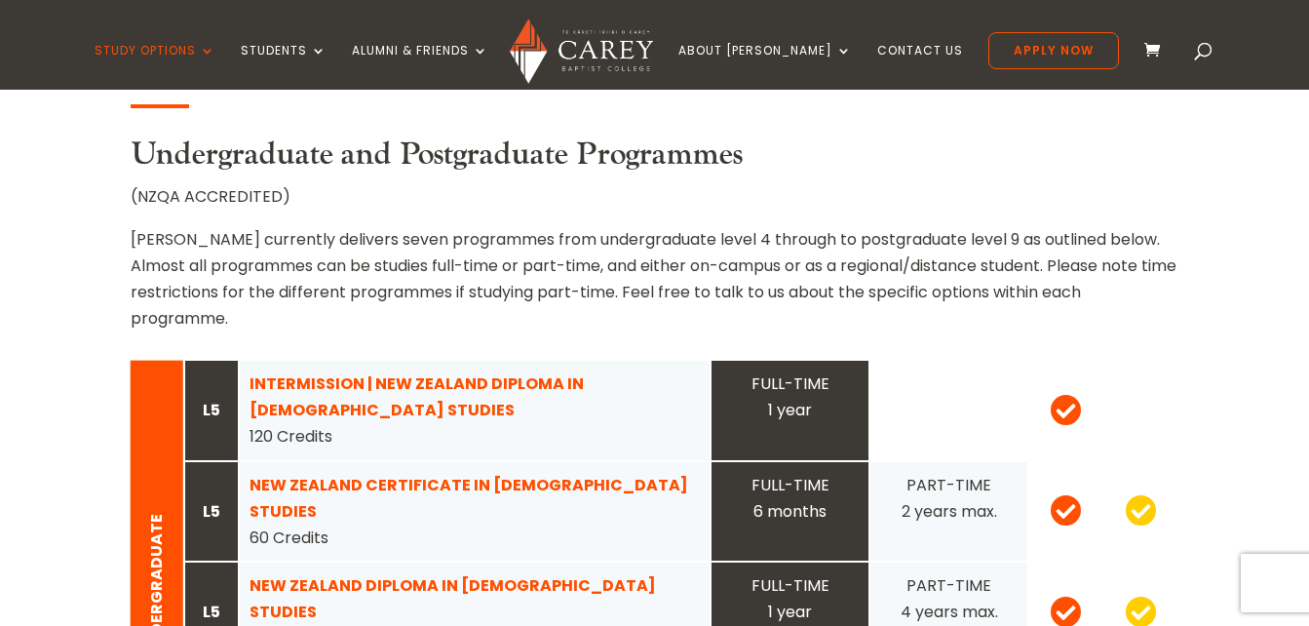
click at [465, 474] on strong "NEW ZEALAND CERTIFICATE IN CHRISTIAN STUDIES" at bounding box center [469, 498] width 439 height 49
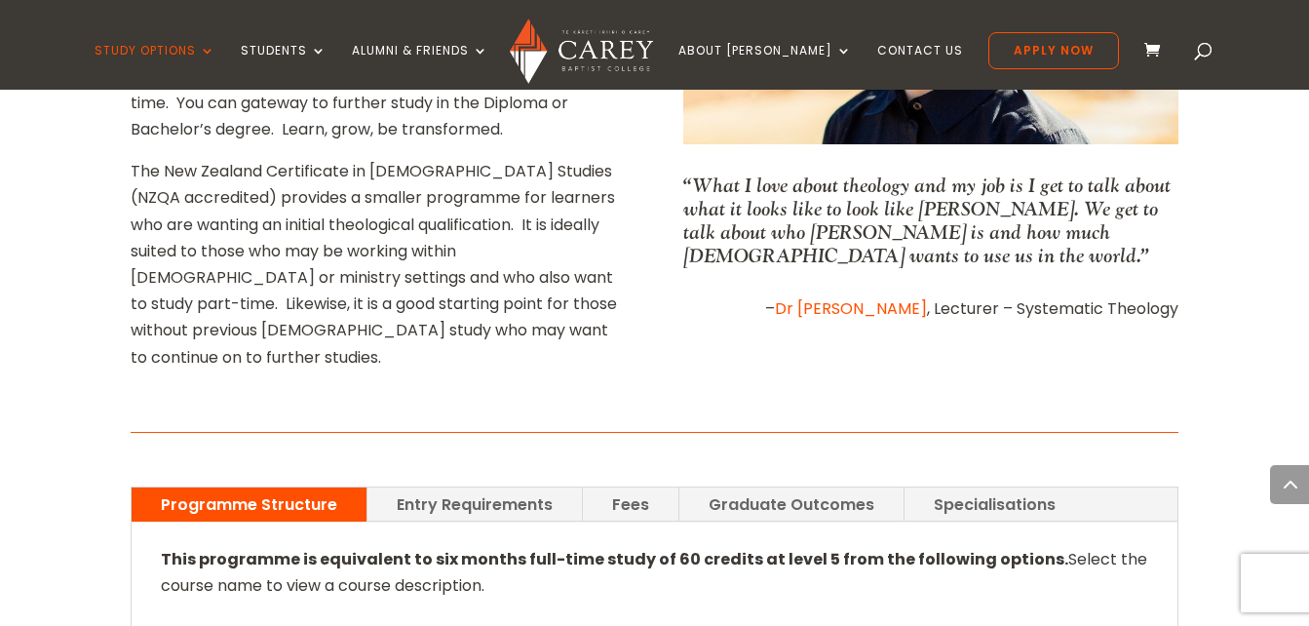
scroll to position [1131, 0]
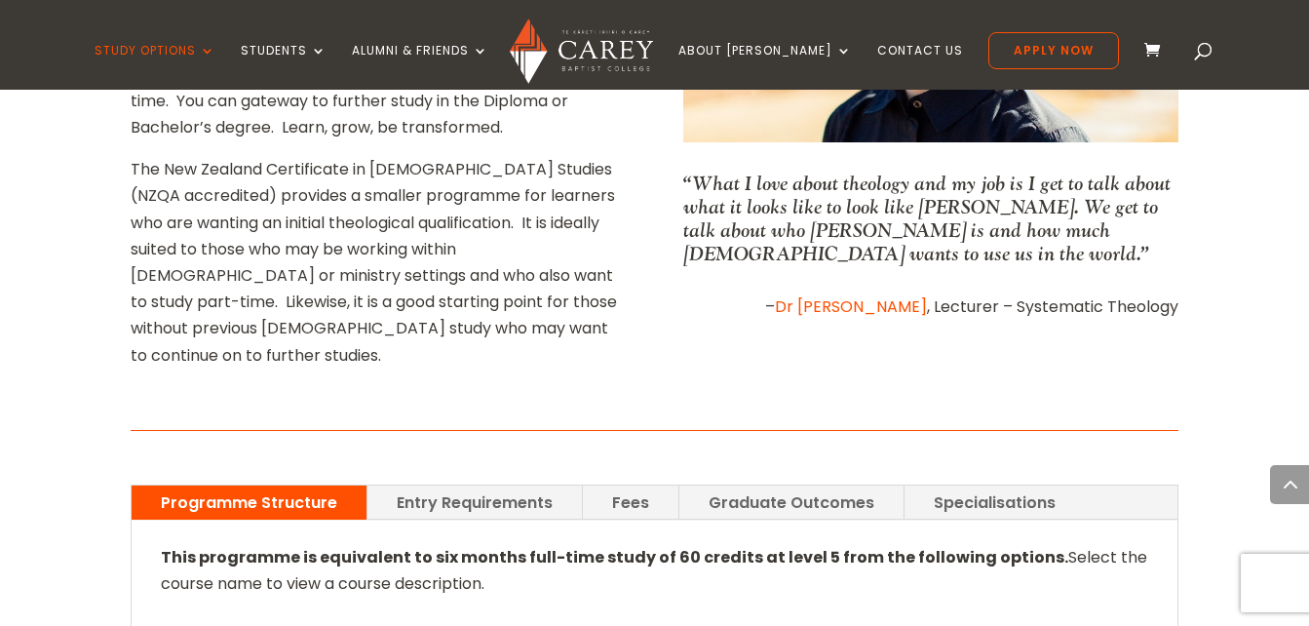
click at [491, 485] on link "Entry Requirements" at bounding box center [474, 502] width 214 height 34
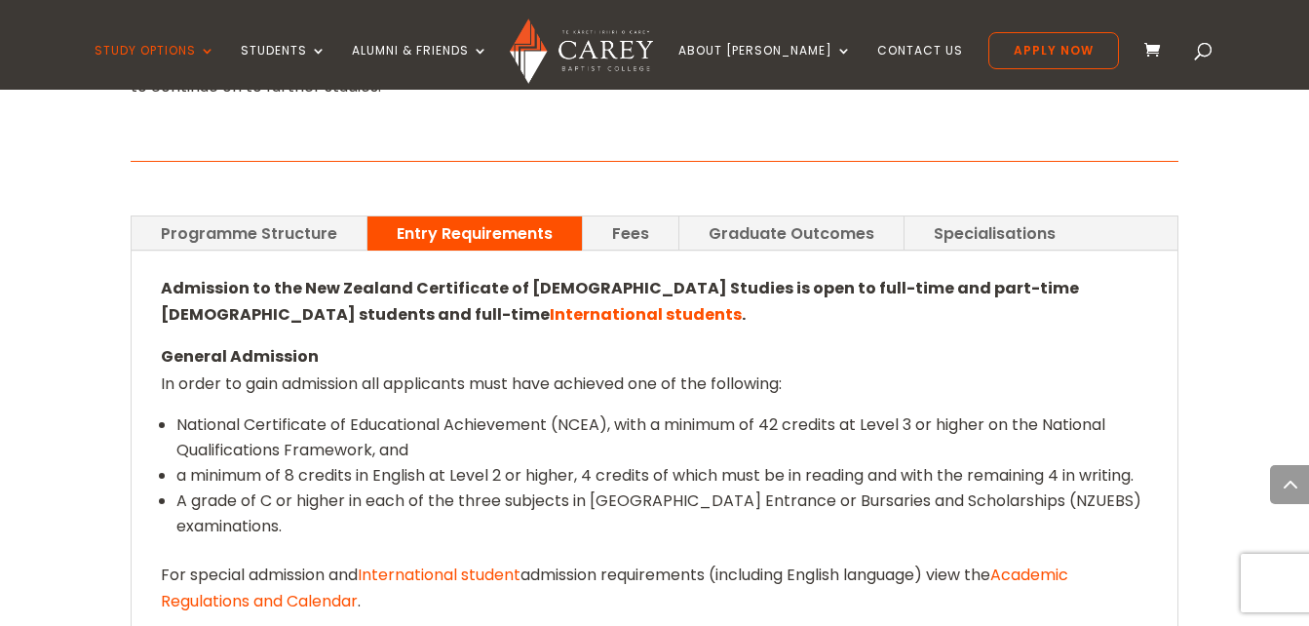
scroll to position [1404, 0]
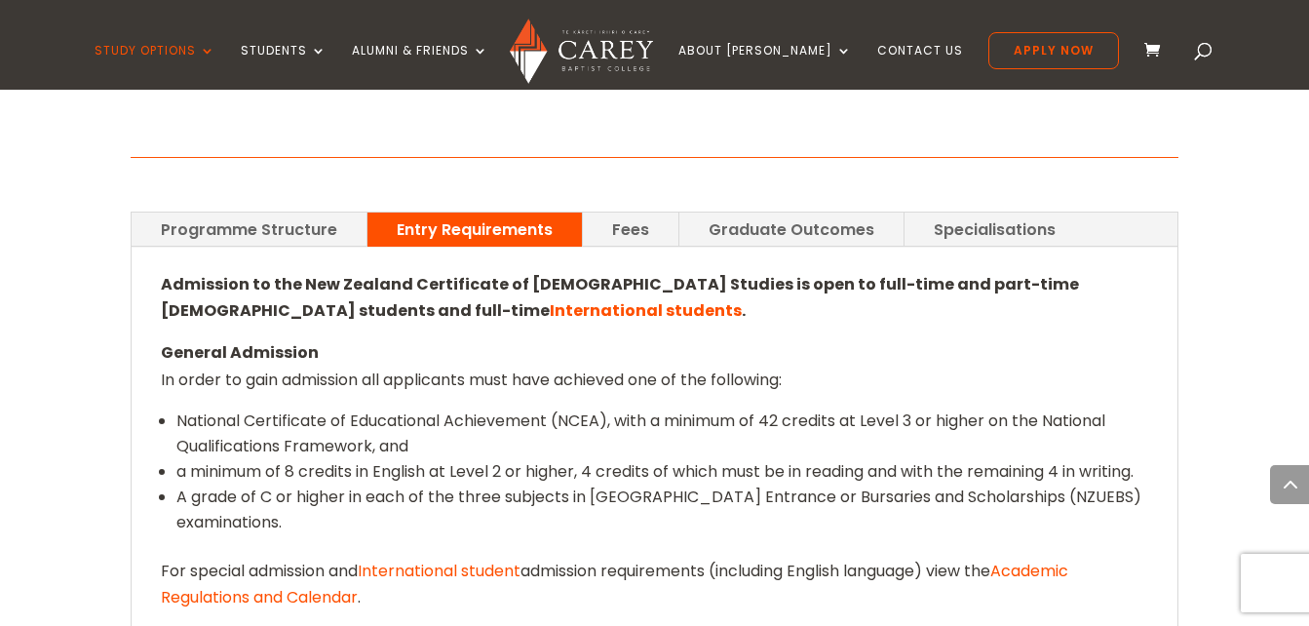
click at [1068, 560] on link "Academic Regulations and Calendar" at bounding box center [614, 584] width 907 height 49
click at [627, 212] on link "Fees" at bounding box center [631, 229] width 96 height 34
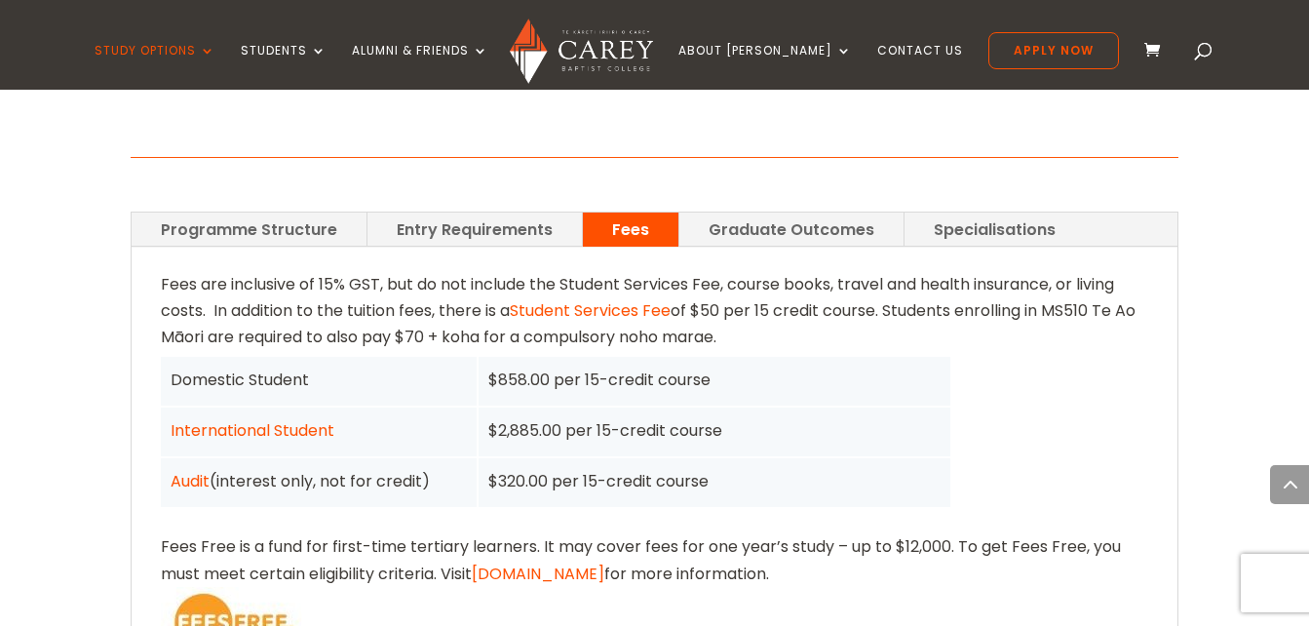
click at [651, 299] on link "Student Services Fee" at bounding box center [590, 310] width 161 height 22
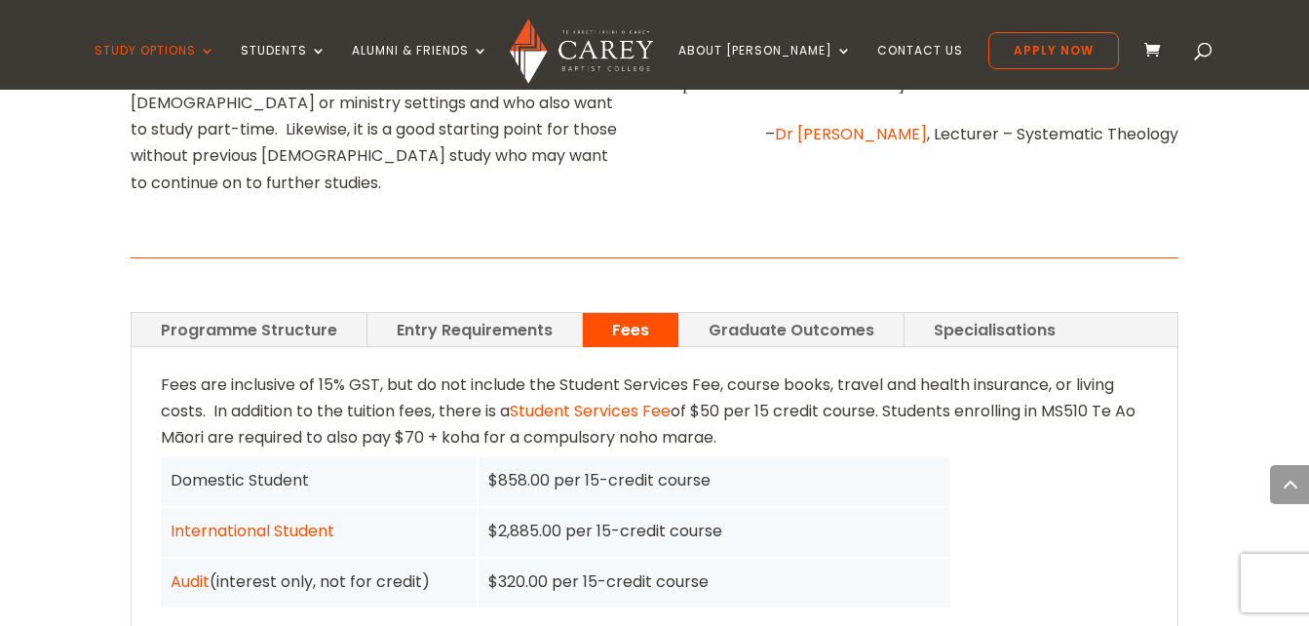
scroll to position [1299, 0]
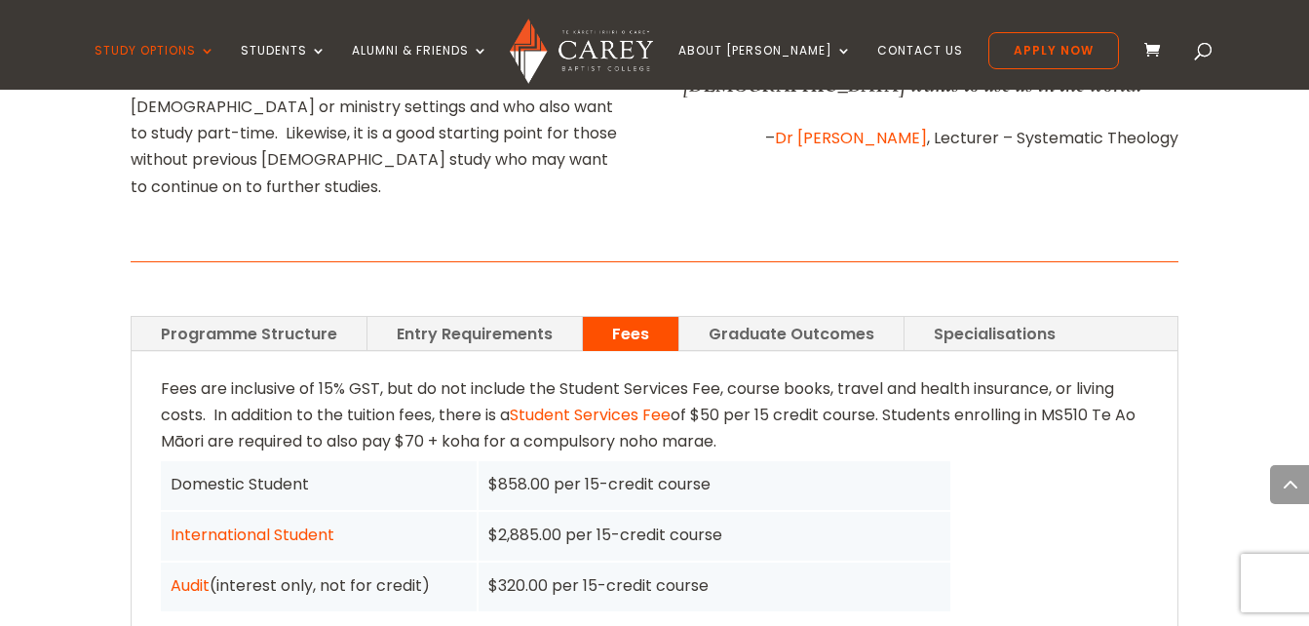
click at [825, 317] on link "Graduate Outcomes" at bounding box center [791, 334] width 224 height 34
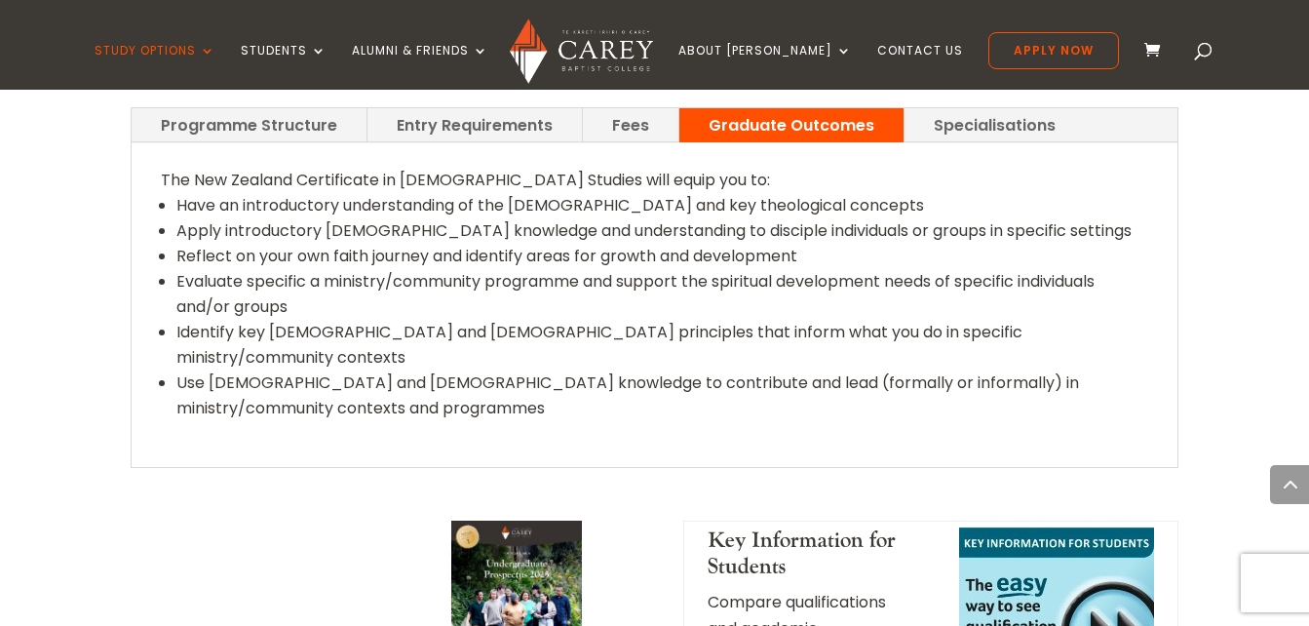
scroll to position [1572, 0]
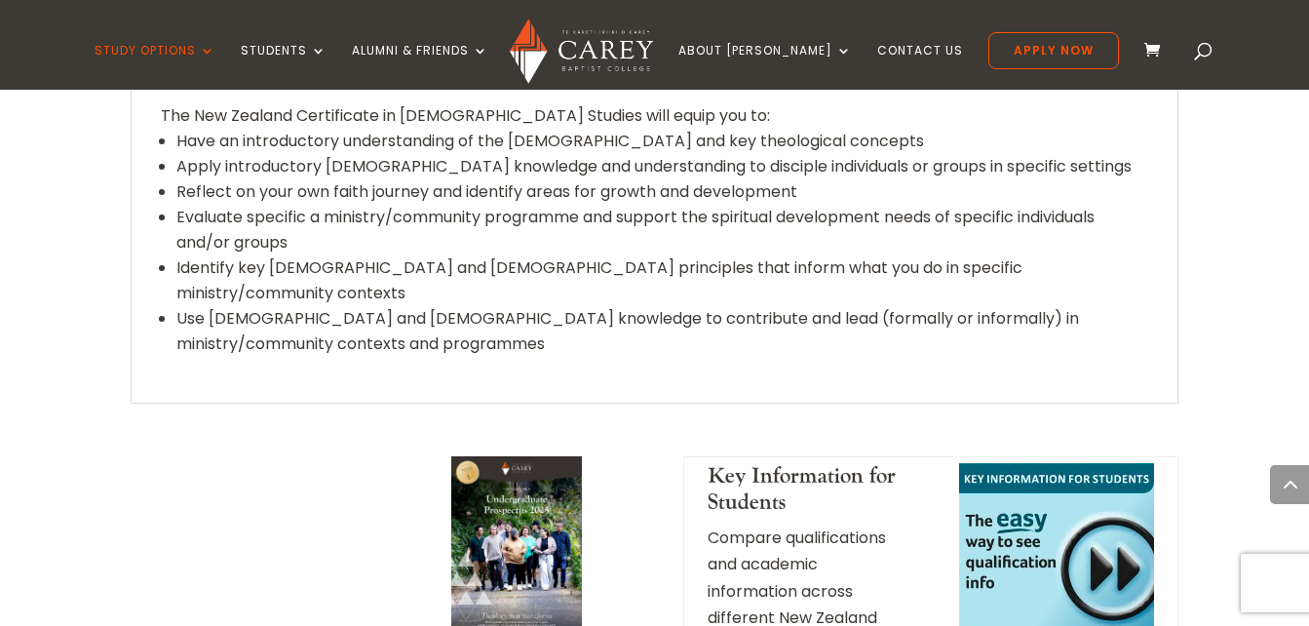
click at [553, 456] on img at bounding box center [517, 548] width 132 height 185
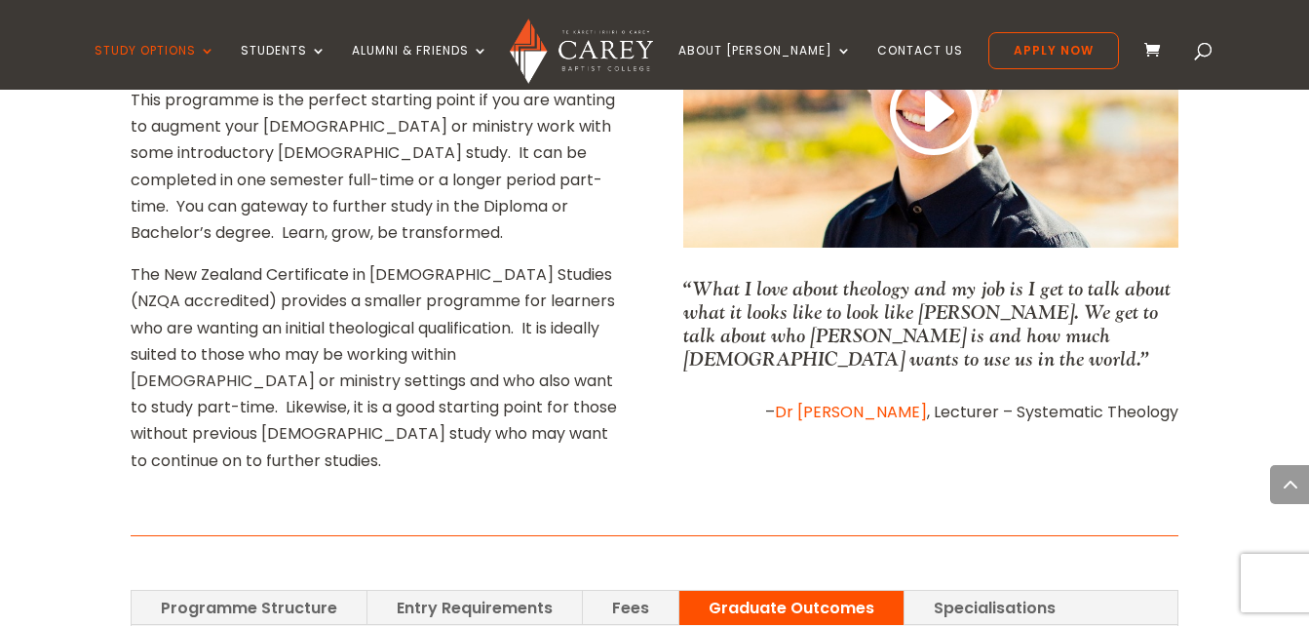
scroll to position [479, 0]
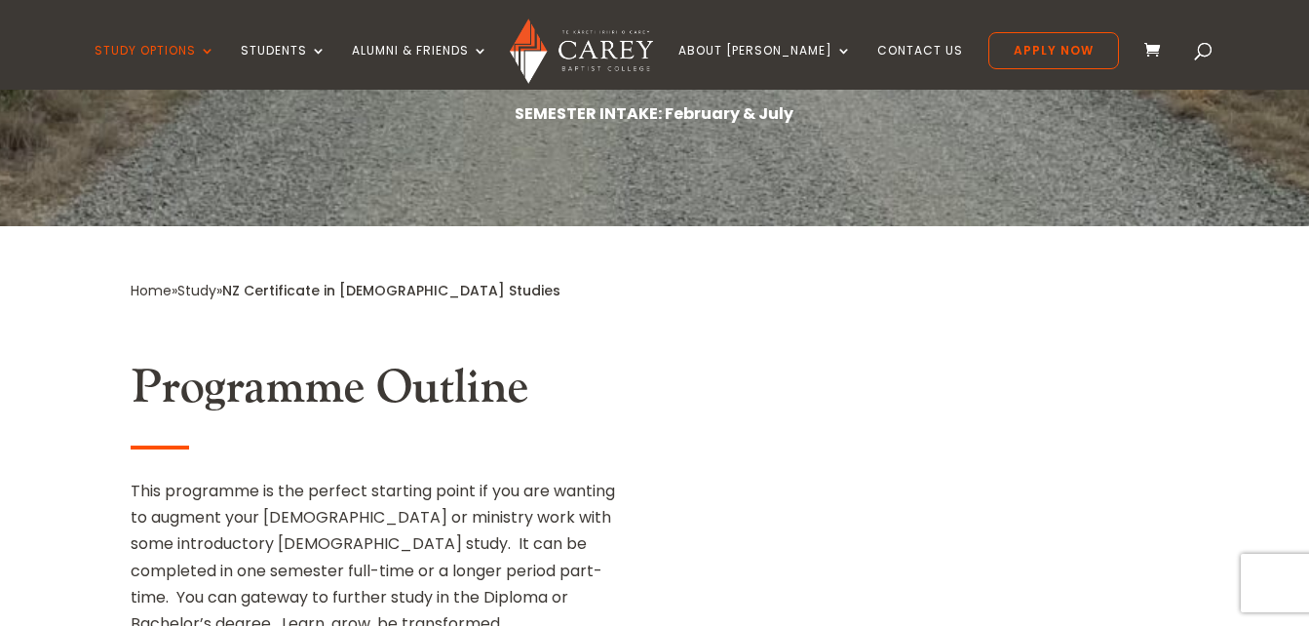
scroll to position [674, 0]
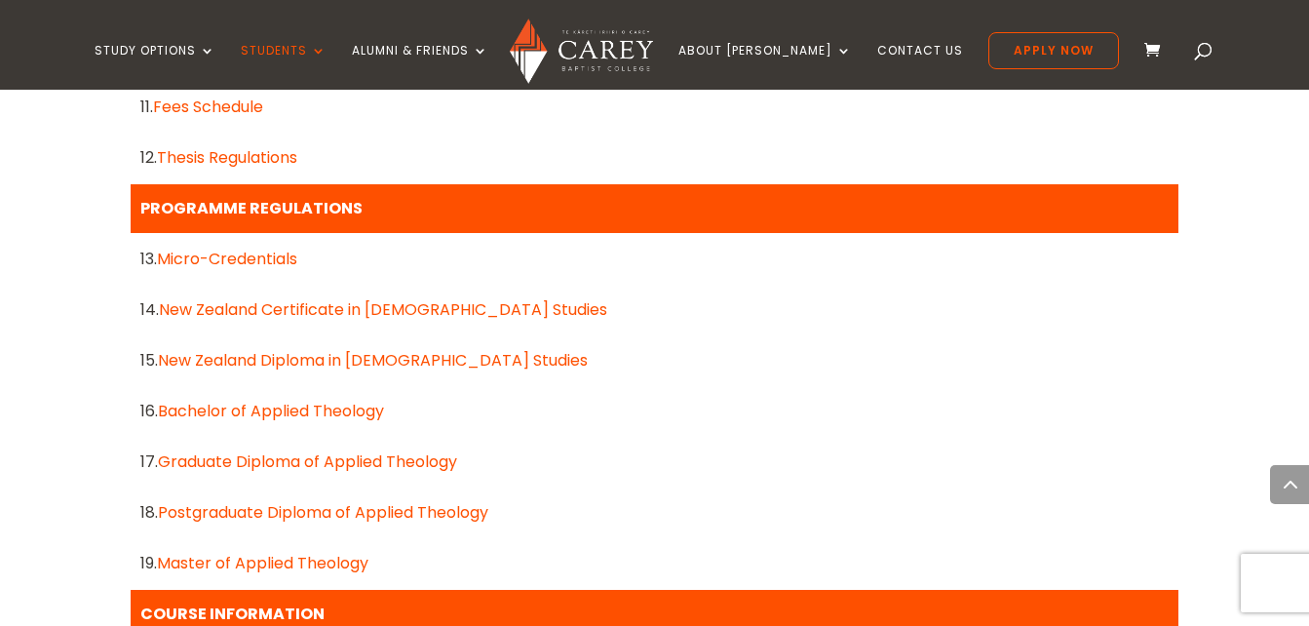
scroll to position [1677, 0]
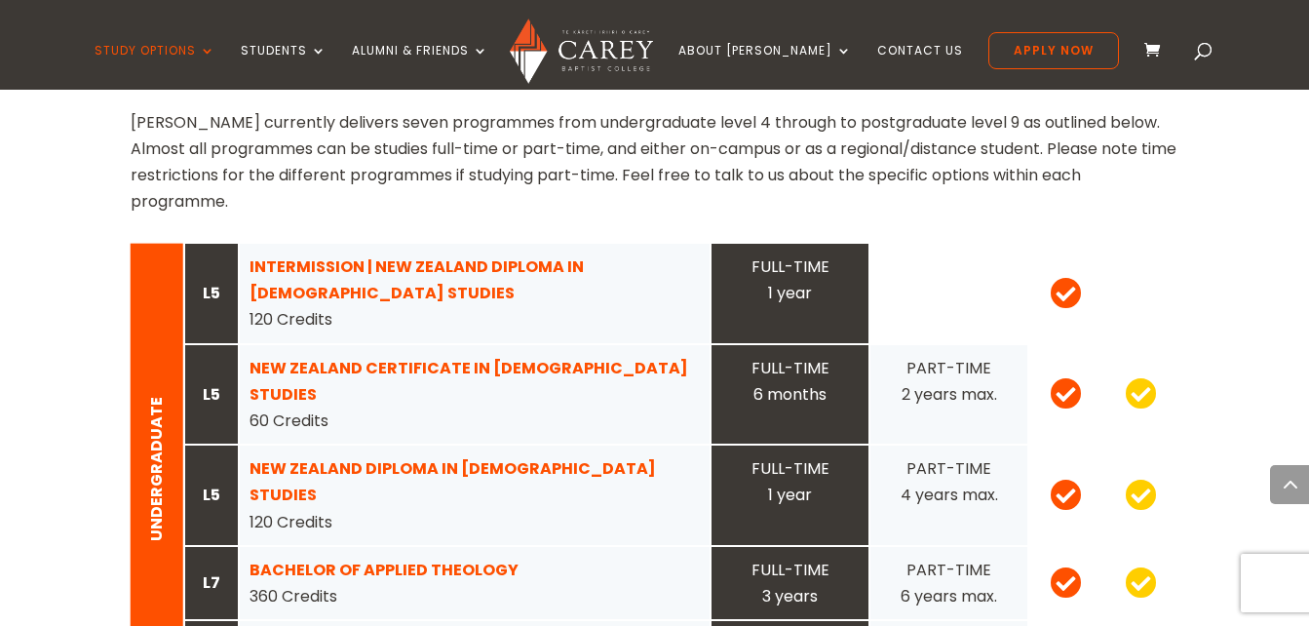
scroll to position [1949, 0]
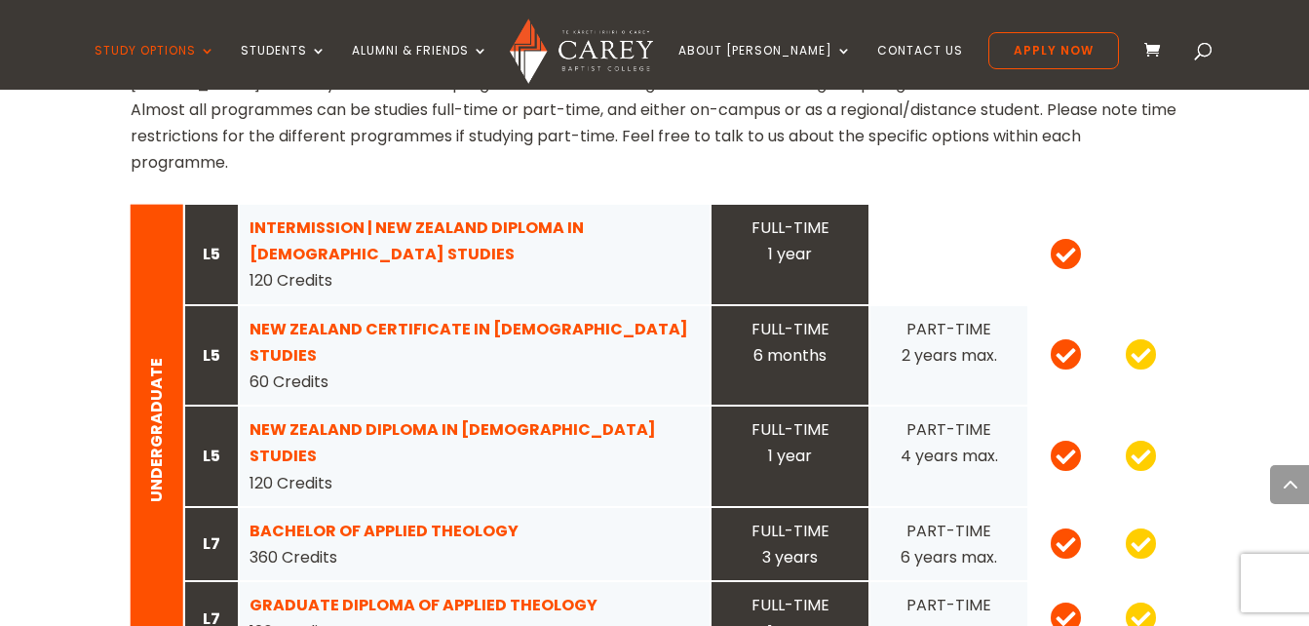
click at [512, 418] on strong "NEW ZEALAND DIPLOMA IN [DEMOGRAPHIC_DATA] STUDIES" at bounding box center [453, 442] width 406 height 49
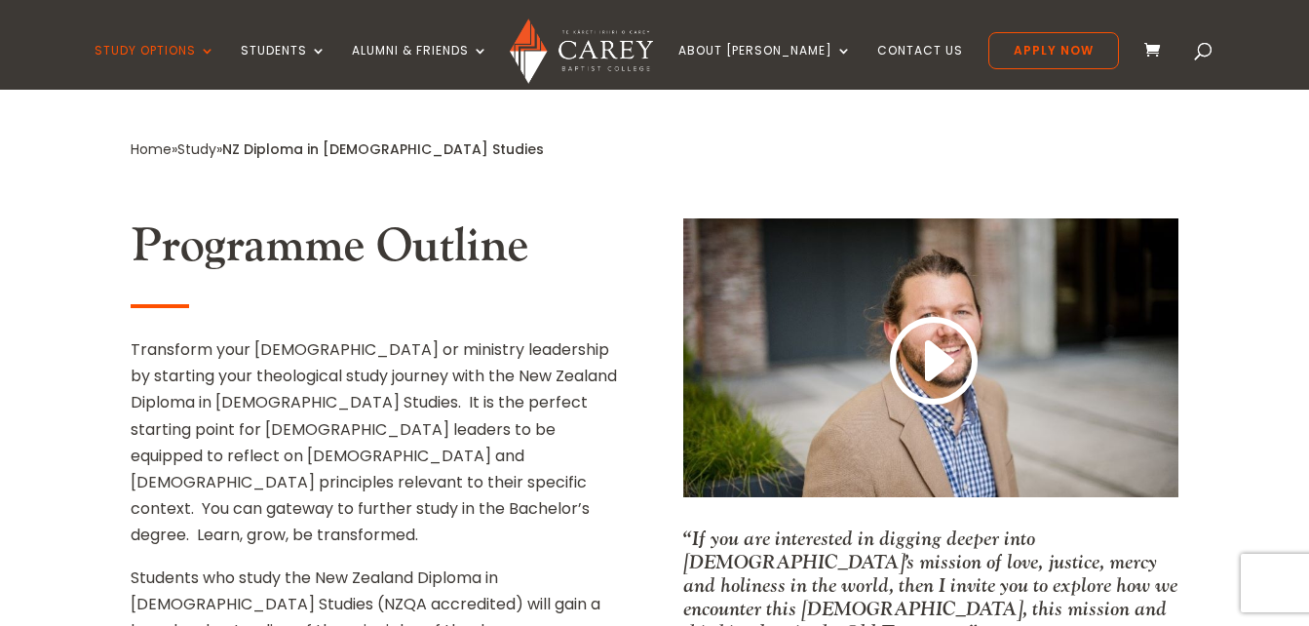
scroll to position [780, 0]
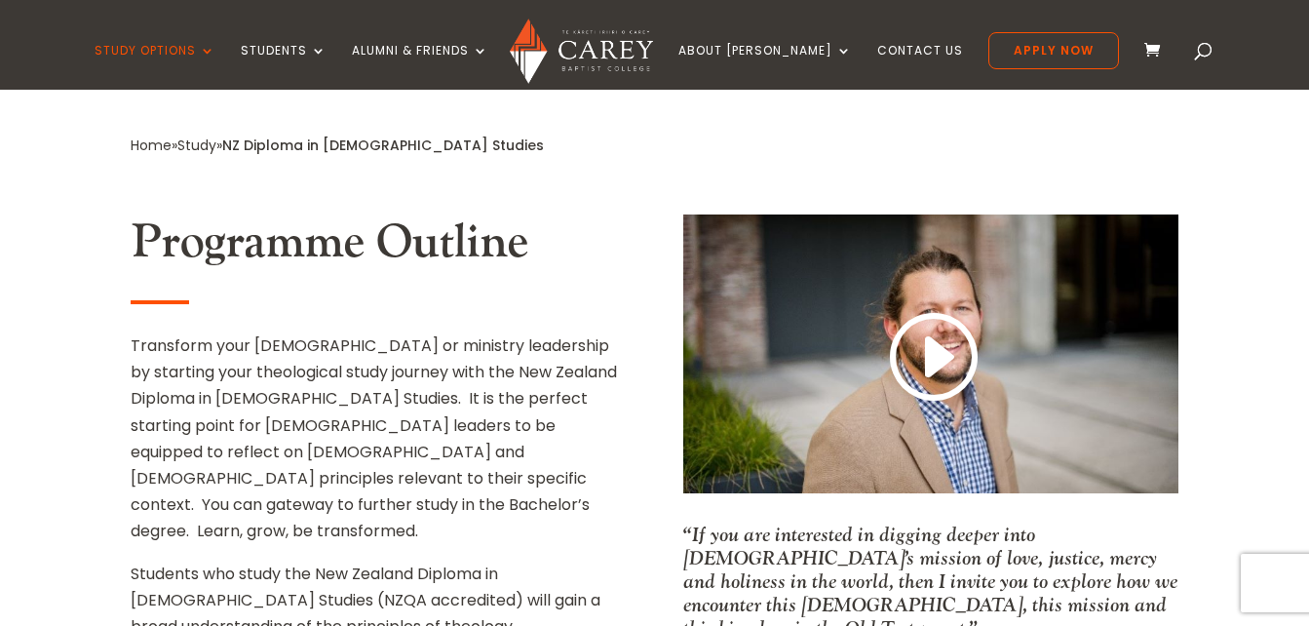
click at [198, 332] on p "Transform your [DEMOGRAPHIC_DATA] or ministry leadership by starting your theol…" at bounding box center [378, 446] width 495 height 228
copy p "theological"
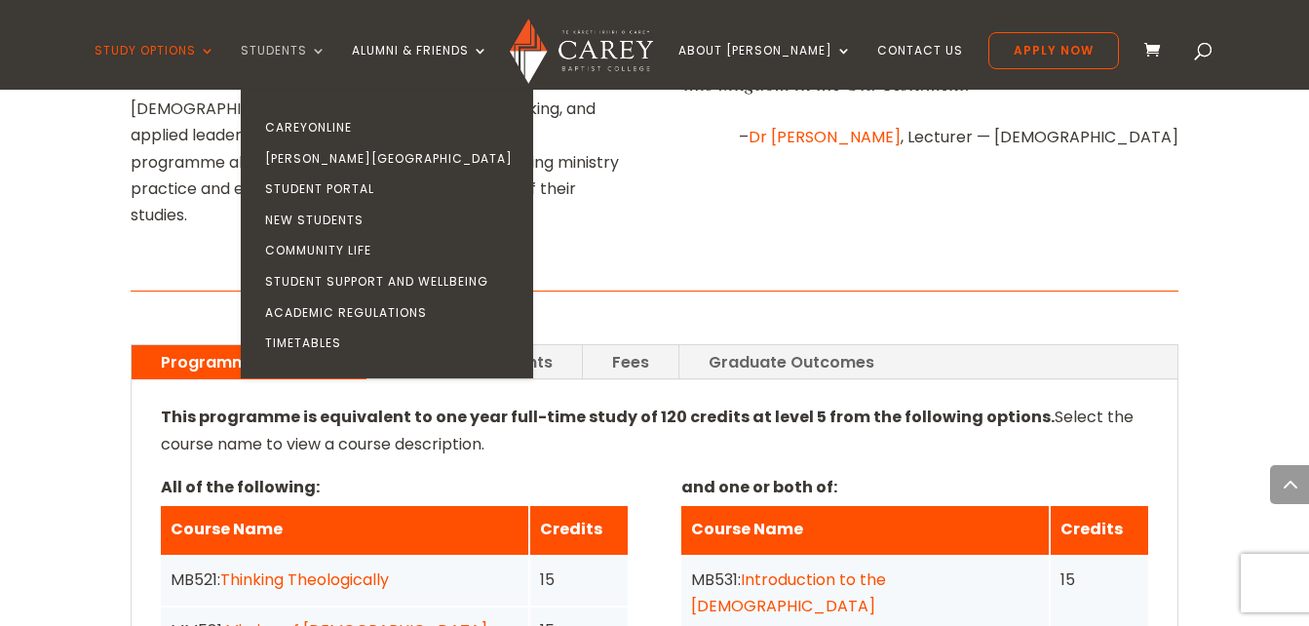
scroll to position [1326, 0]
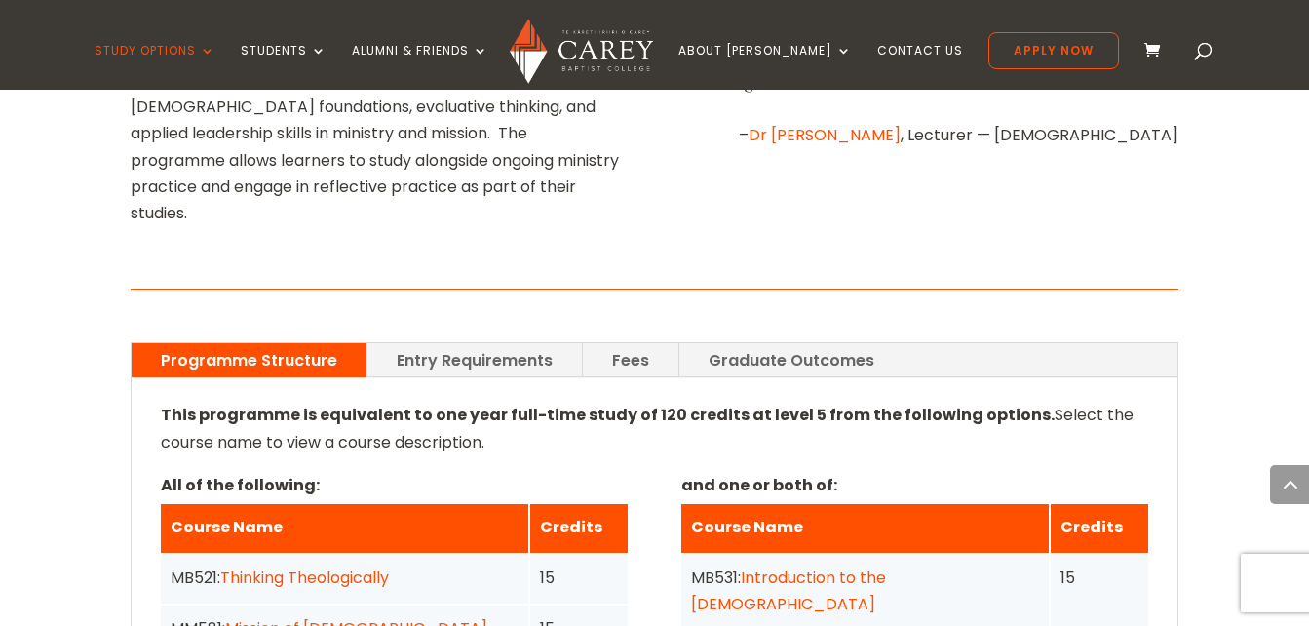
click at [330, 343] on link "Programme Structure" at bounding box center [249, 360] width 235 height 34
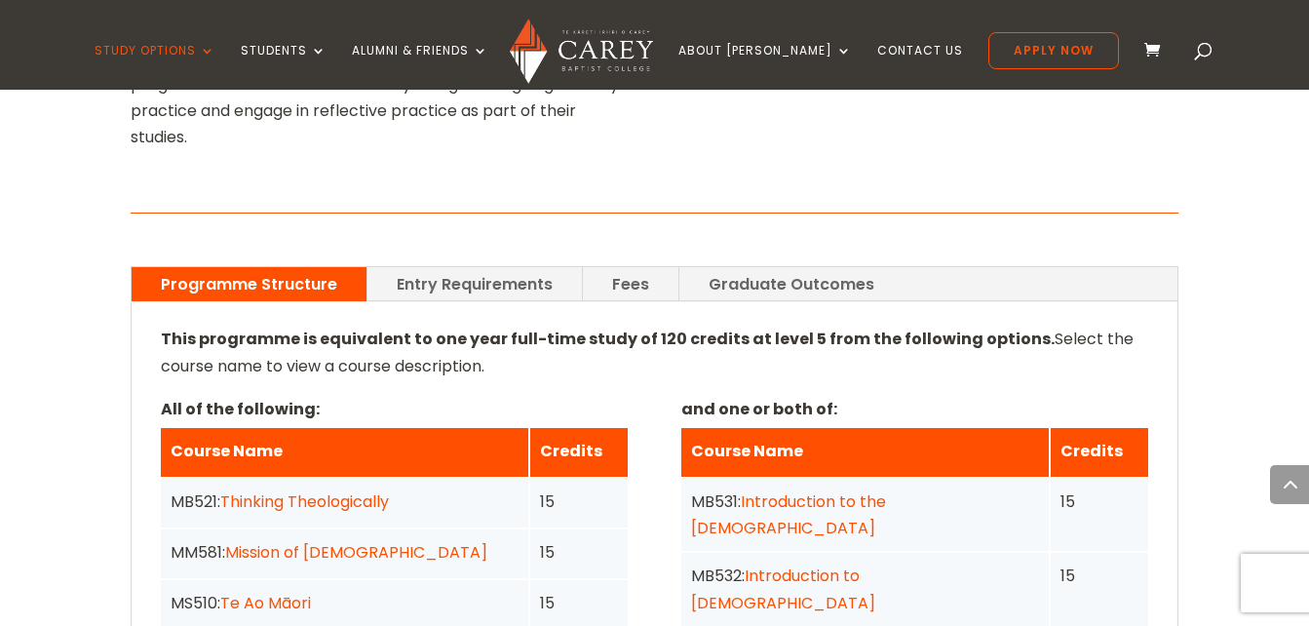
scroll to position [1404, 0]
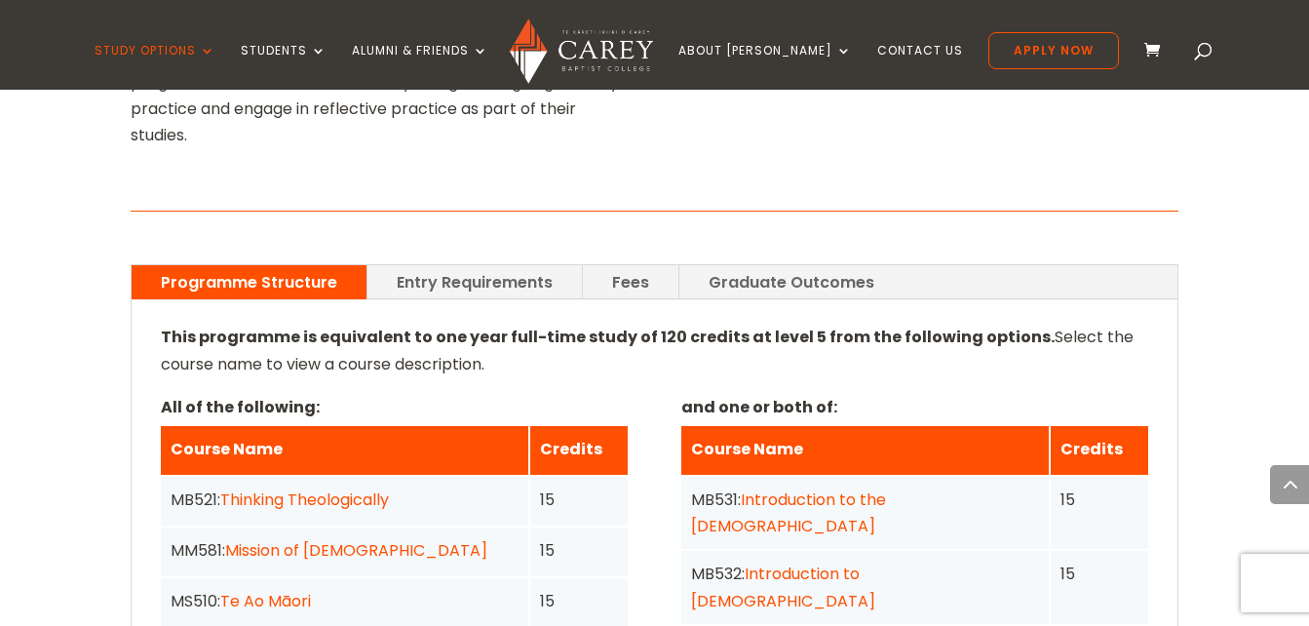
click at [780, 265] on link "Graduate Outcomes" at bounding box center [791, 282] width 224 height 34
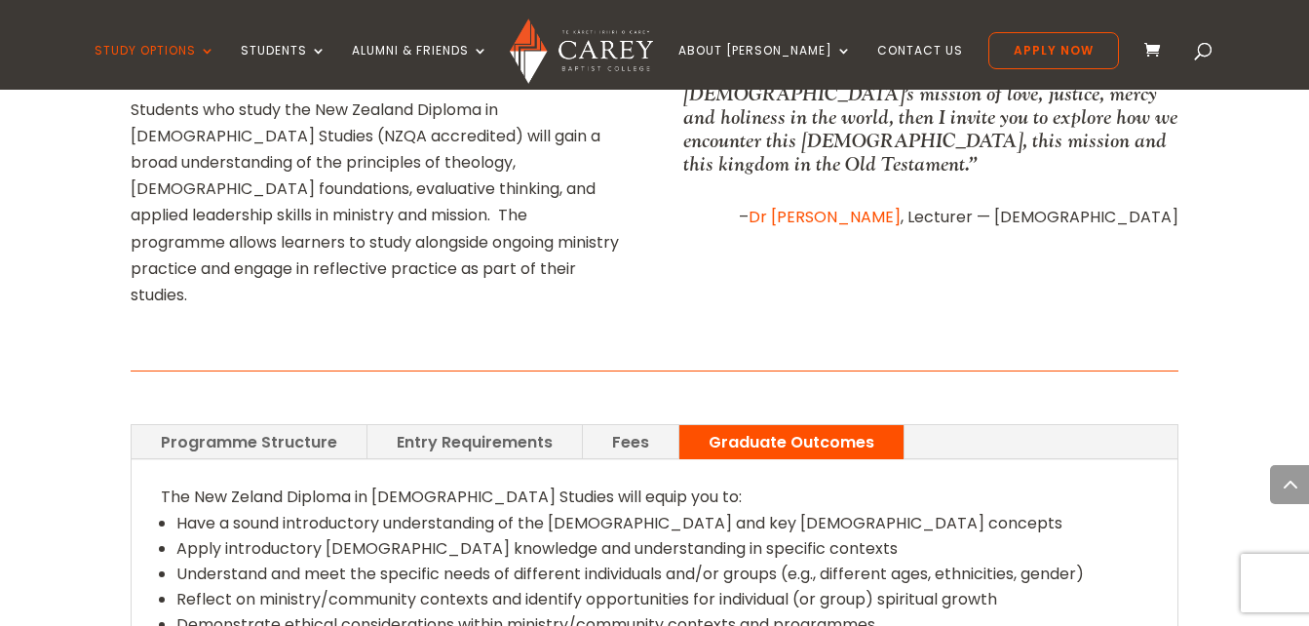
scroll to position [1248, 0]
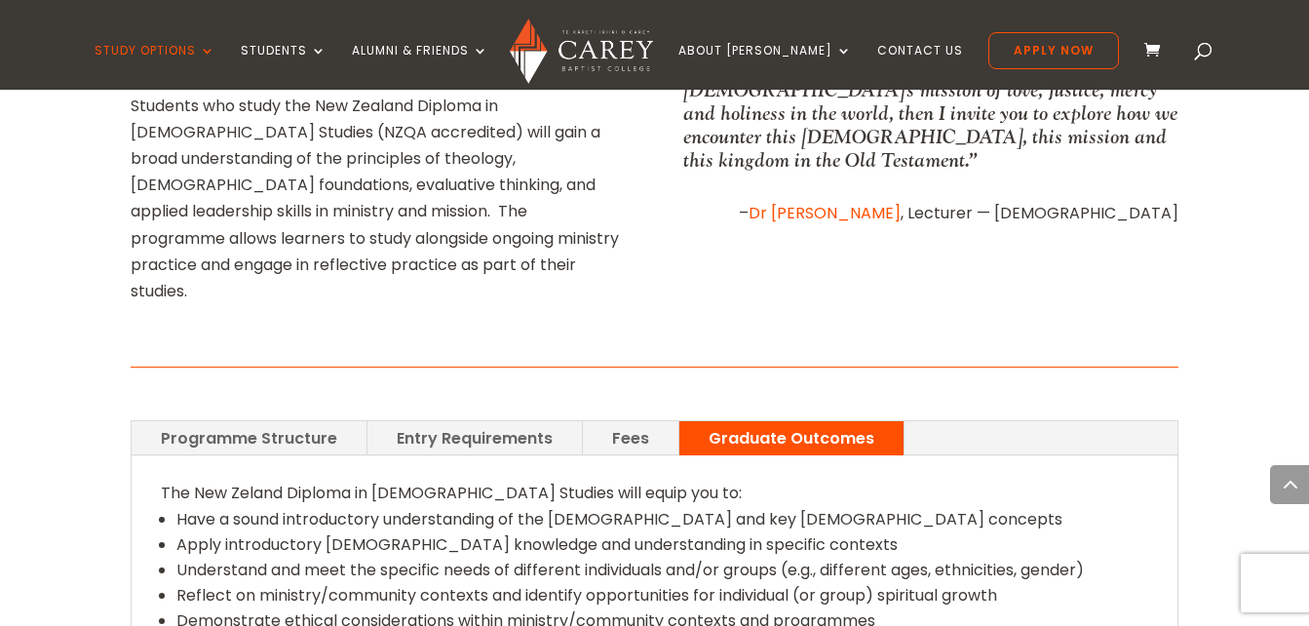
click at [617, 421] on link "Fees" at bounding box center [631, 438] width 96 height 34
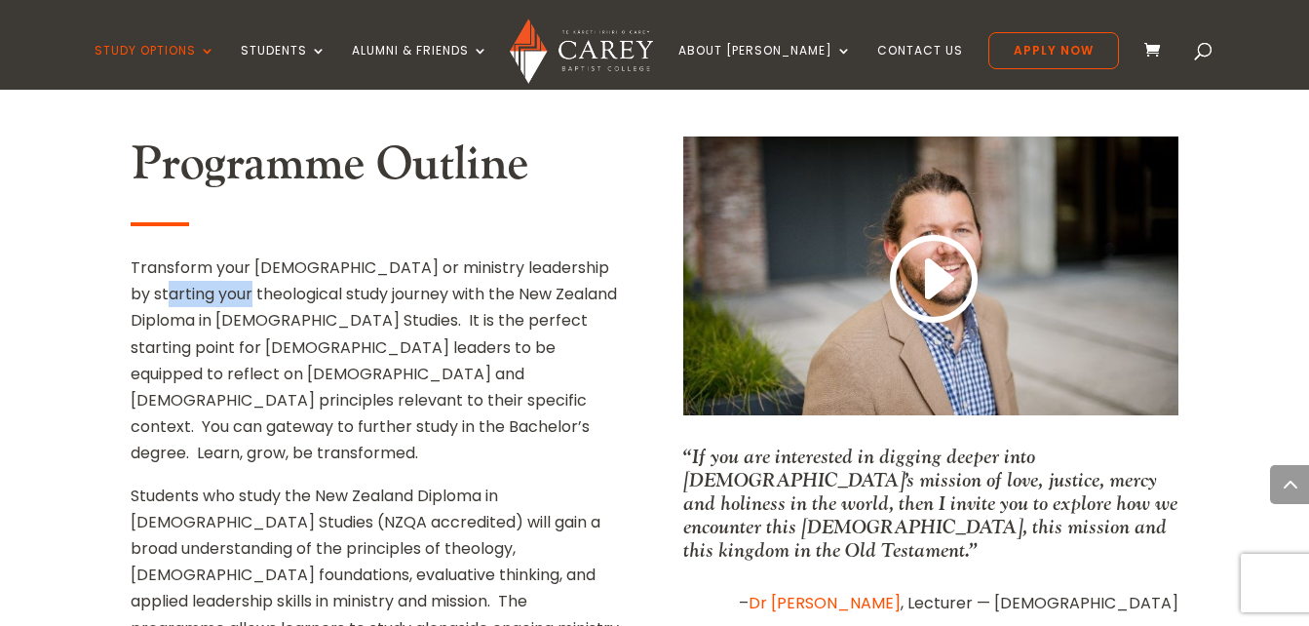
scroll to position [897, 0]
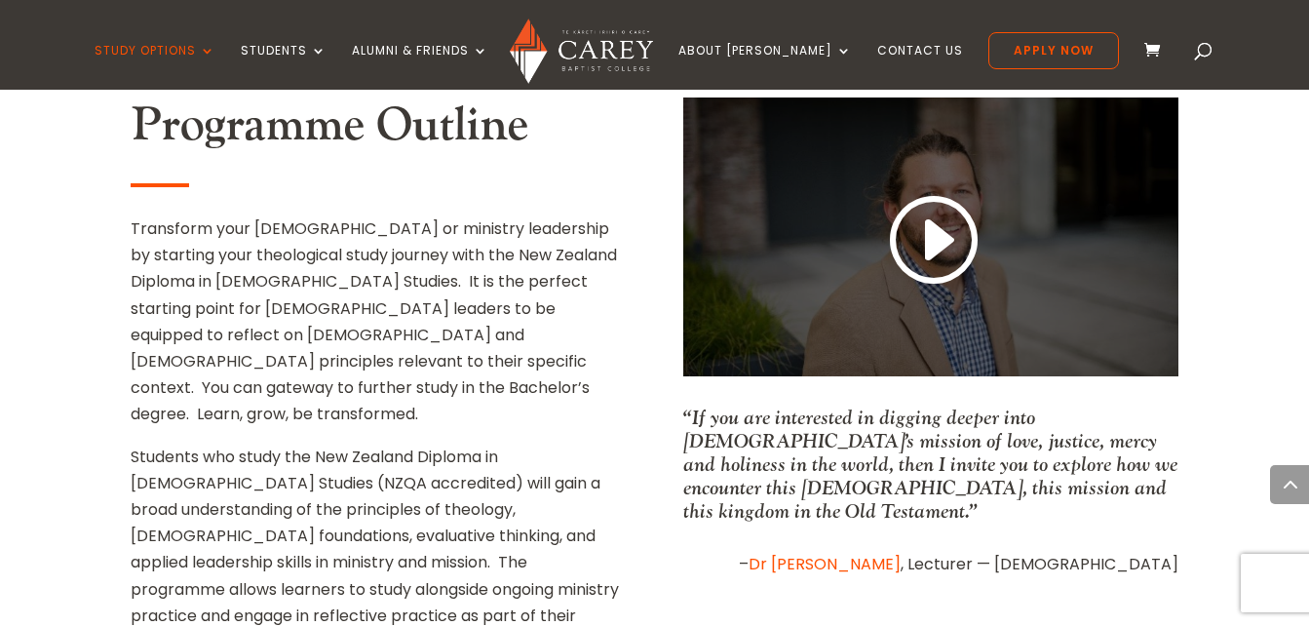
click at [1054, 162] on div at bounding box center [930, 236] width 495 height 279
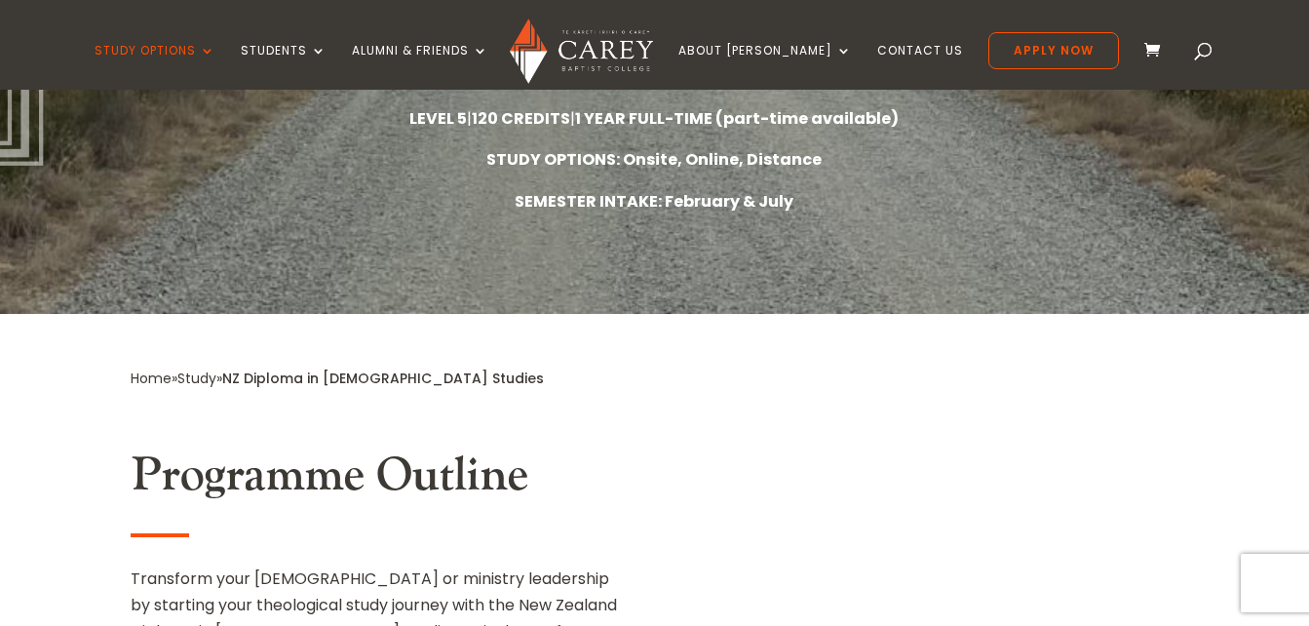
scroll to position [1094, 0]
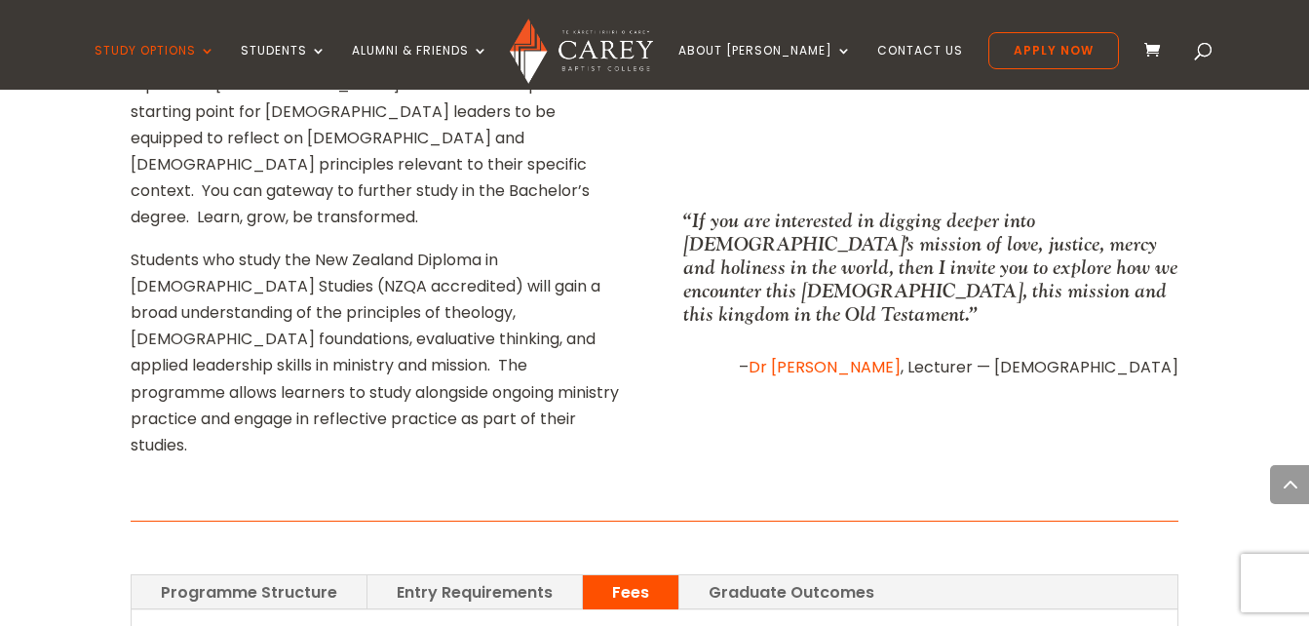
click at [870, 575] on link "Graduate Outcomes" at bounding box center [791, 592] width 224 height 34
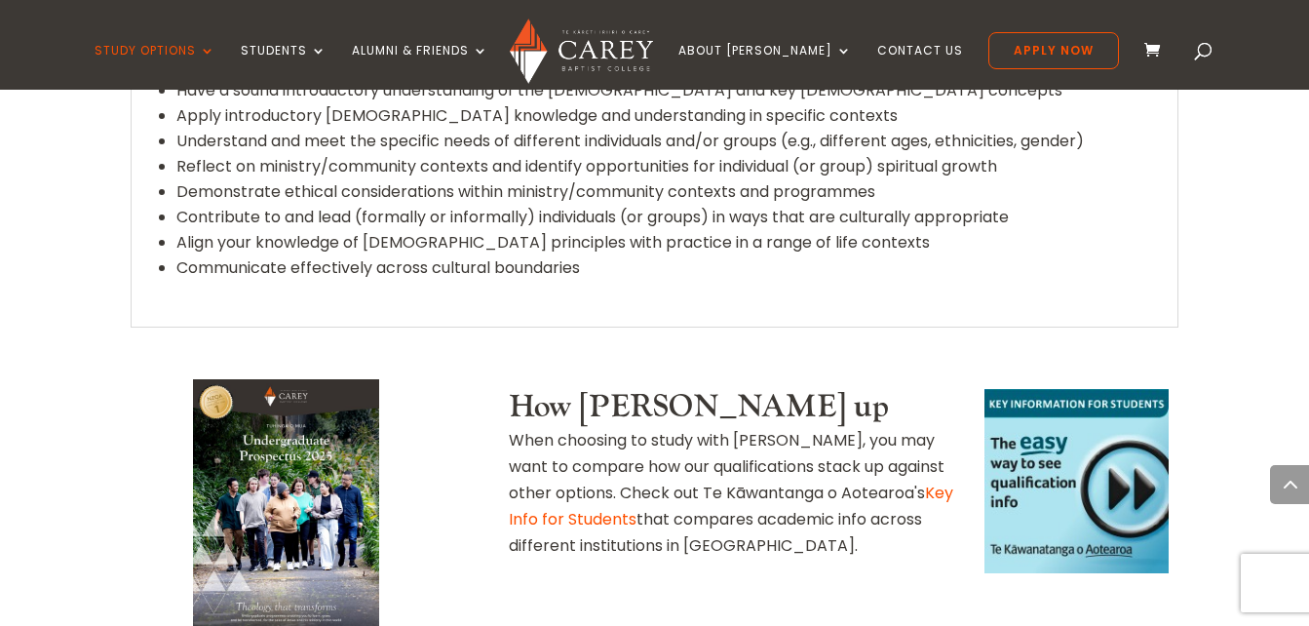
scroll to position [1679, 0]
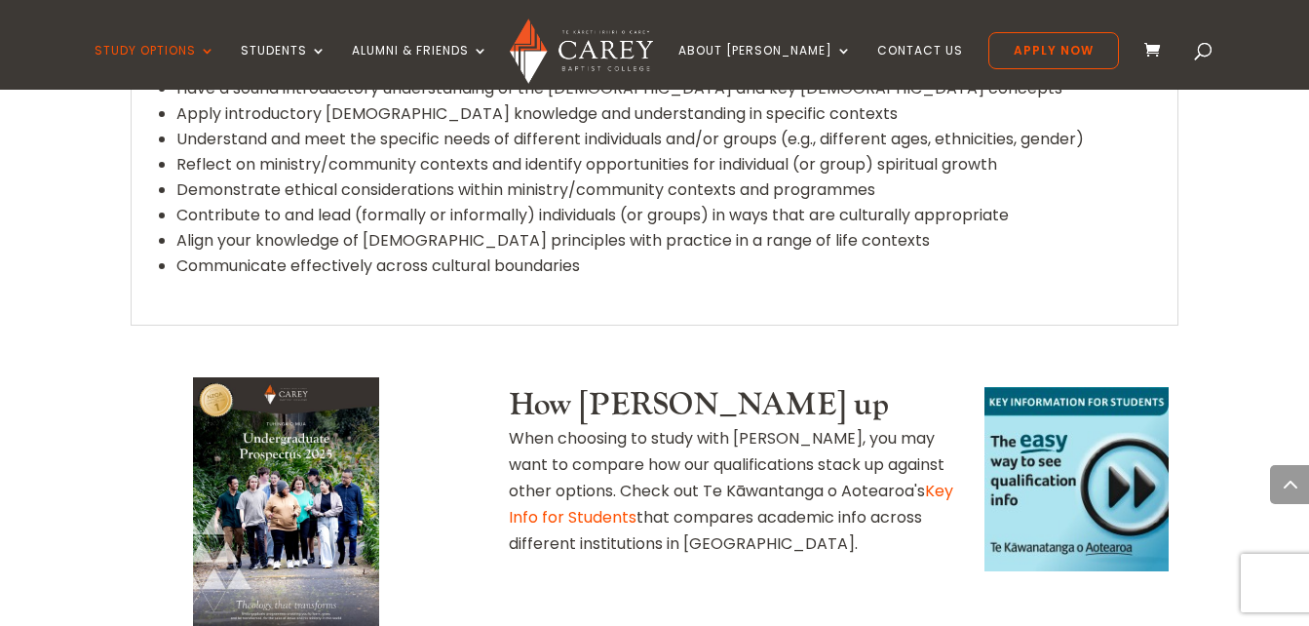
click at [1048, 387] on link at bounding box center [1076, 479] width 184 height 184
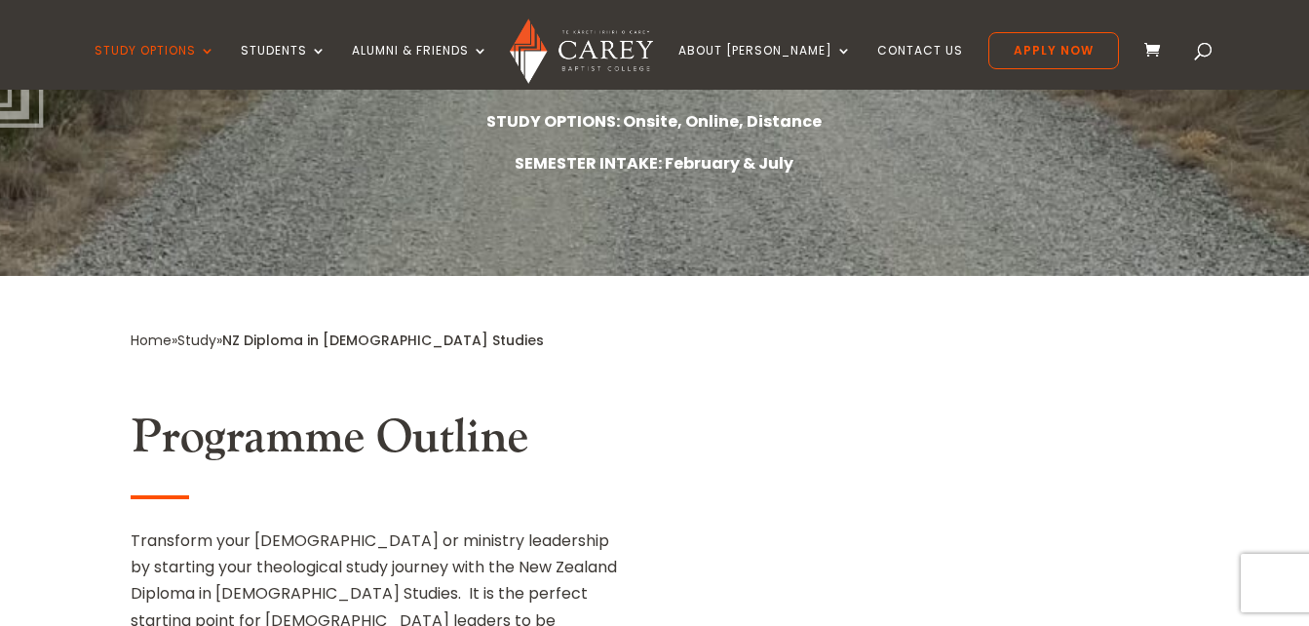
scroll to position [38, 0]
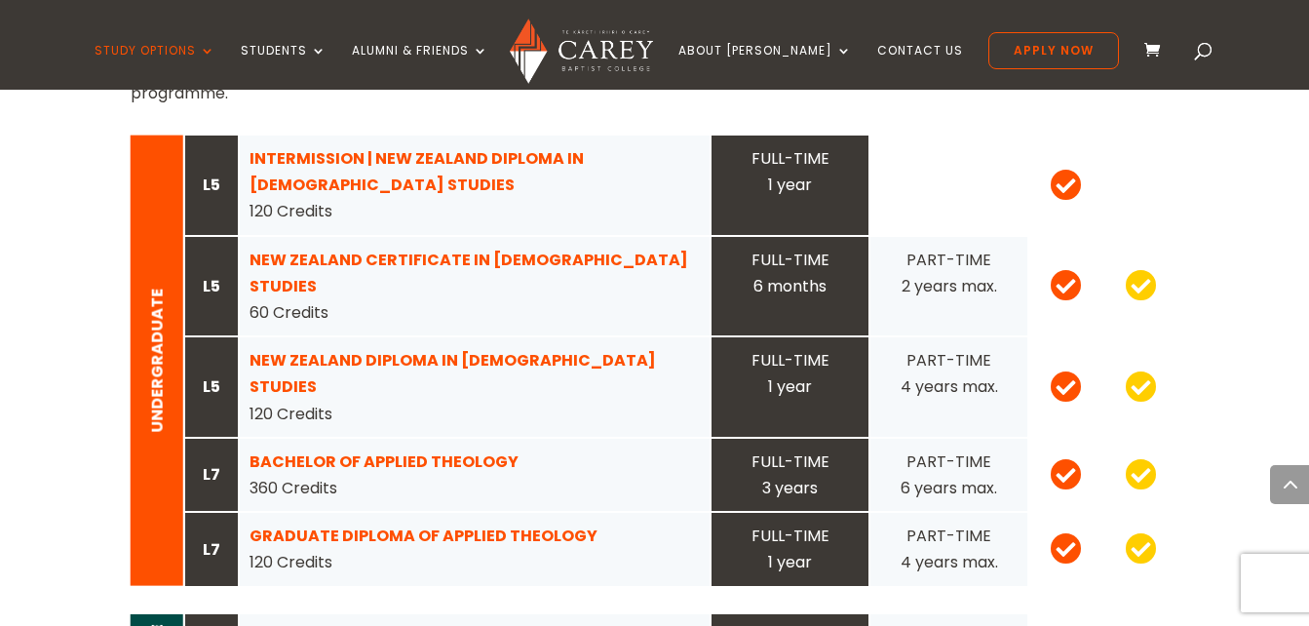
scroll to position [1949, 0]
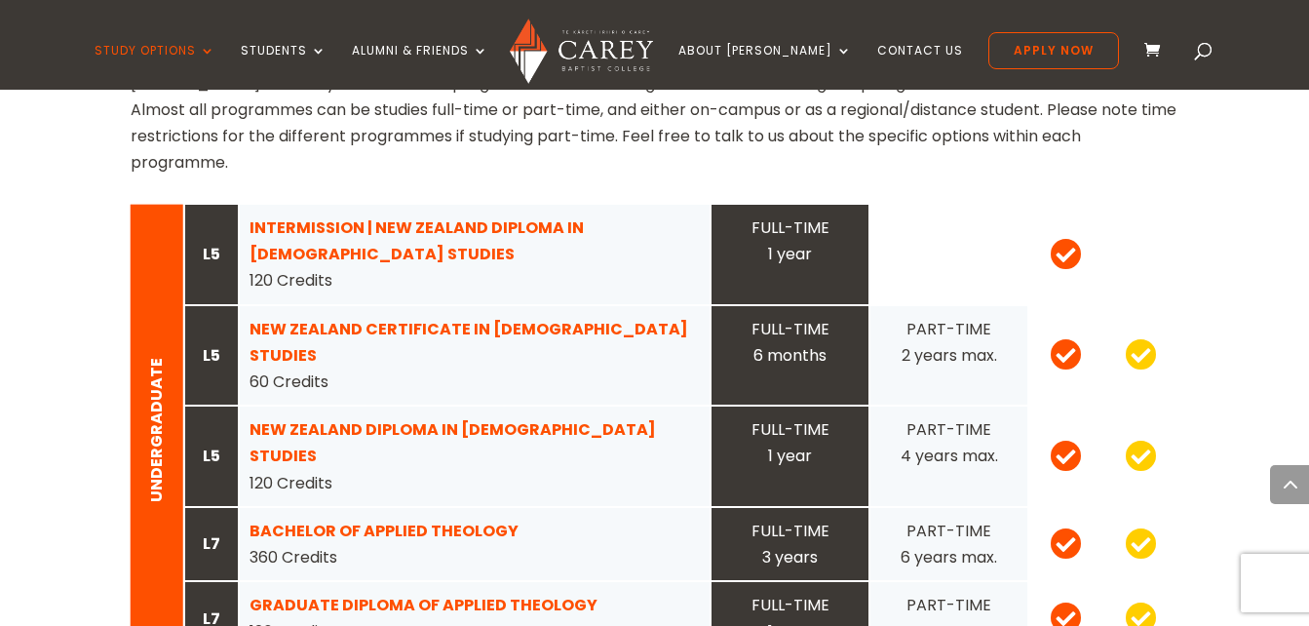
click at [481, 594] on strong "GRADUATE DIPLOMA OF APPLIED THEOLOGY" at bounding box center [424, 605] width 348 height 22
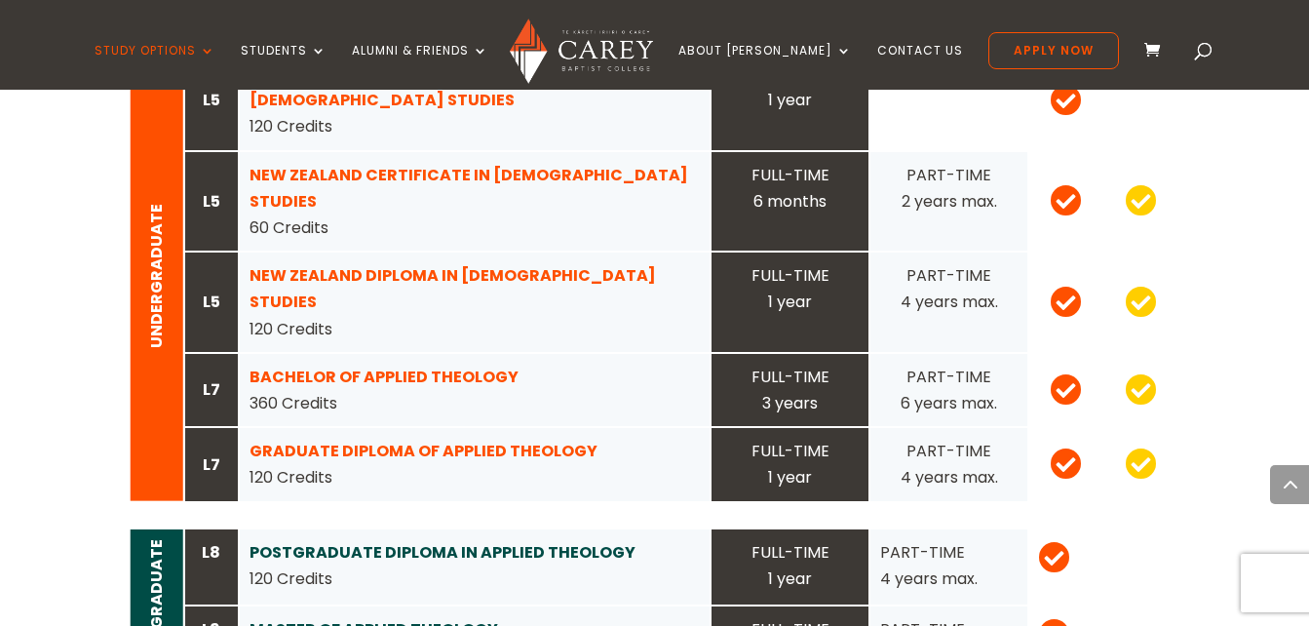
scroll to position [2105, 0]
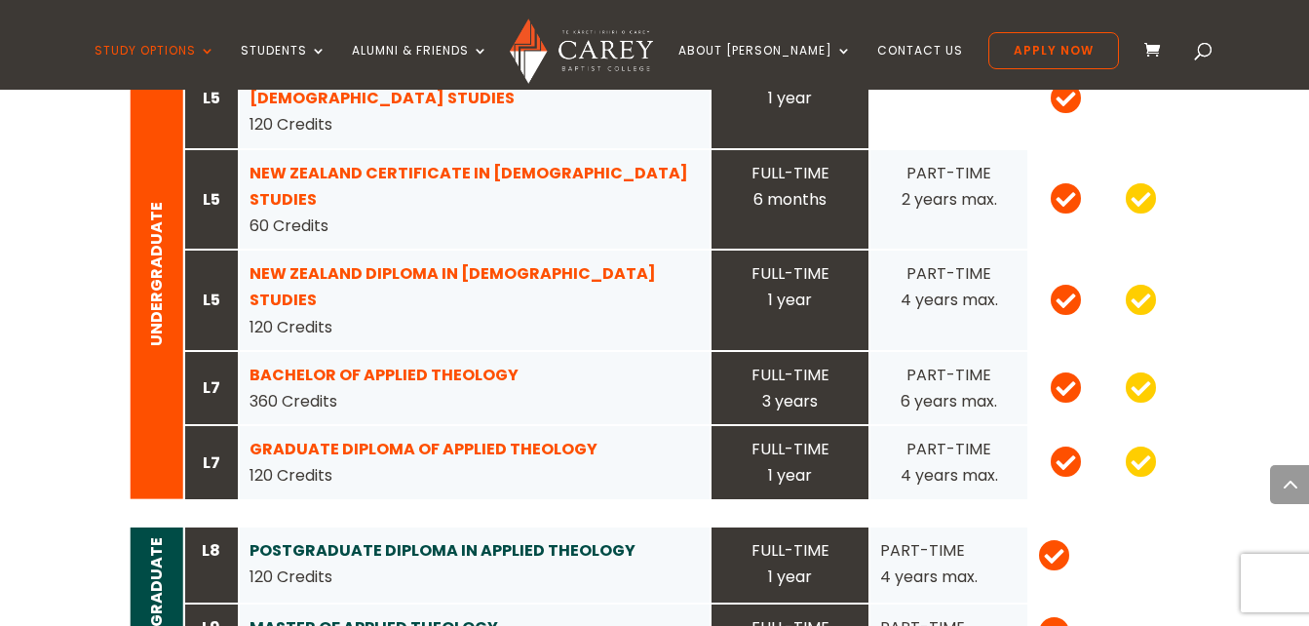
click at [349, 539] on strong "POSTGRADUATE DIPLOMA IN APPLIED THEOLOGY" at bounding box center [443, 550] width 386 height 22
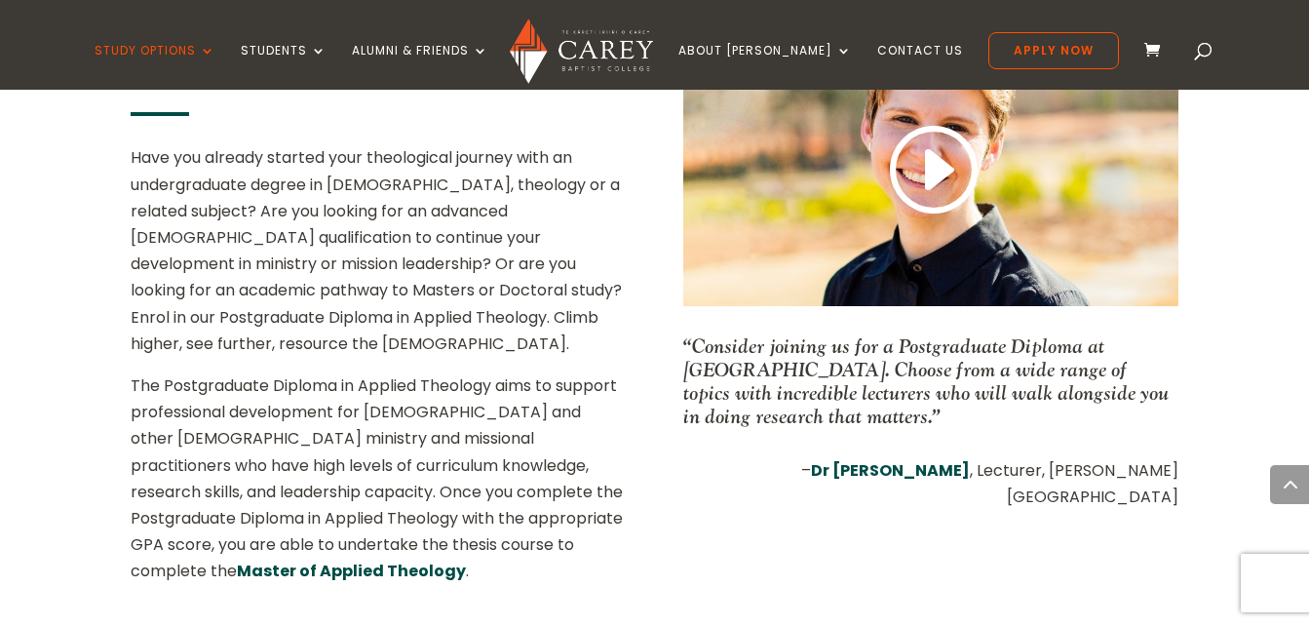
scroll to position [819, 0]
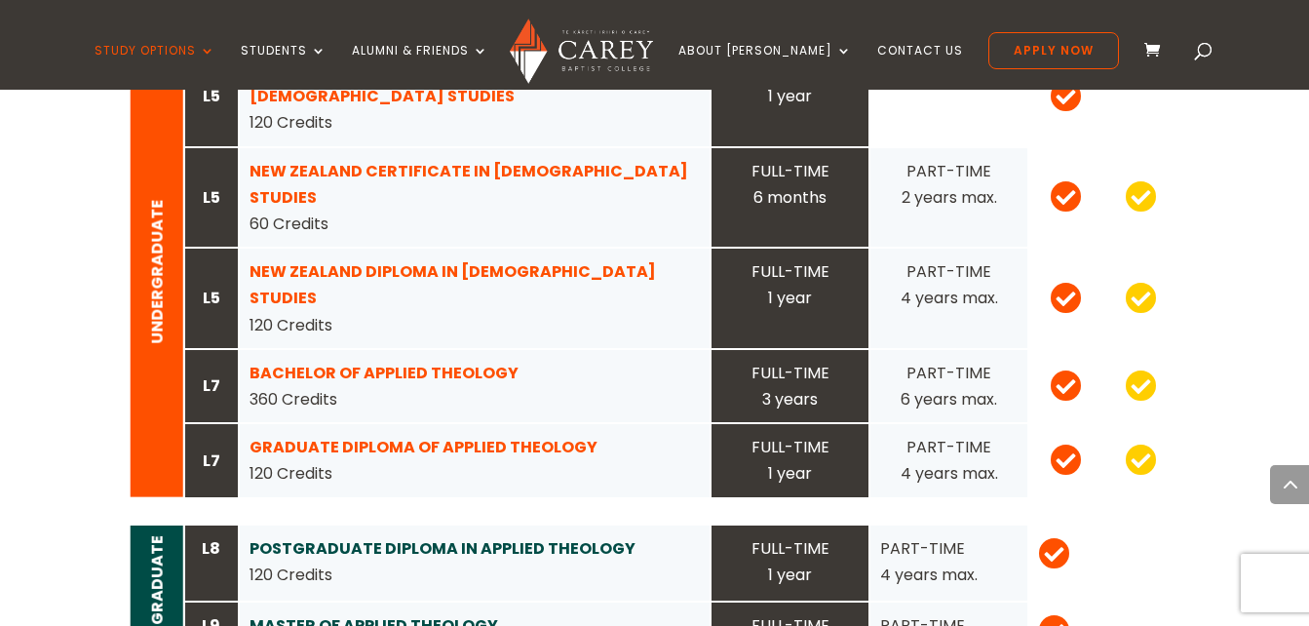
scroll to position [1862, 0]
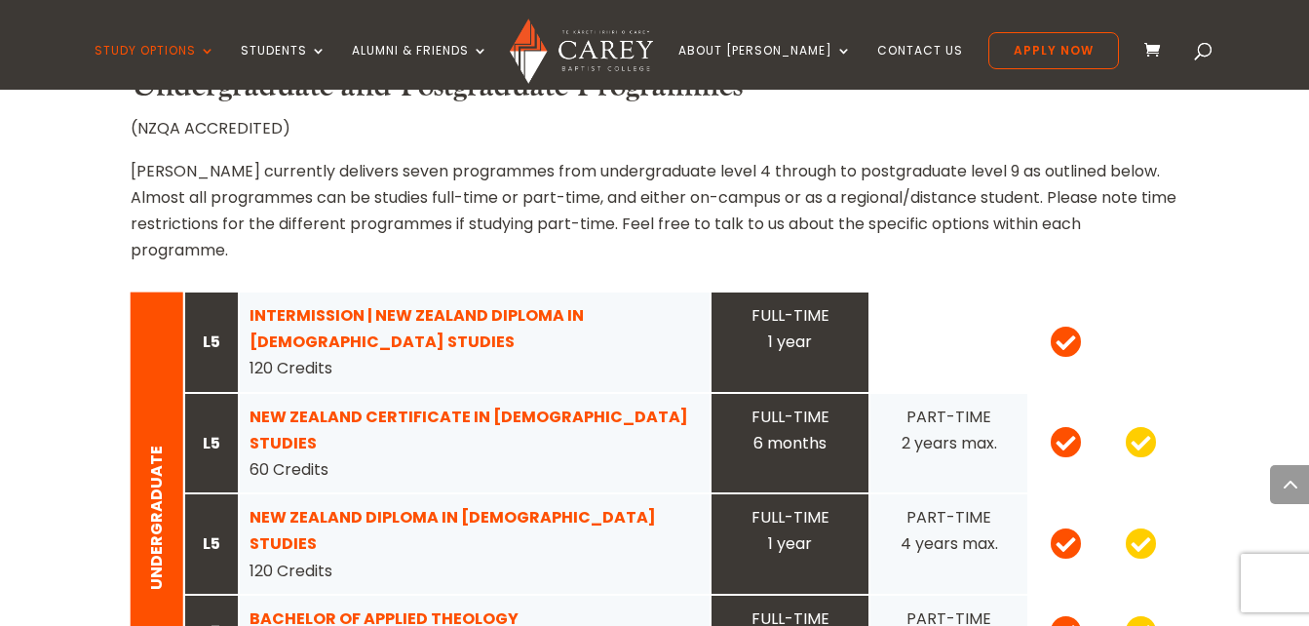
click at [429, 304] on strong "INTERMISSION | NEW ZEALAND DIPLOMA IN [DEMOGRAPHIC_DATA] STUDIES" at bounding box center [417, 328] width 334 height 49
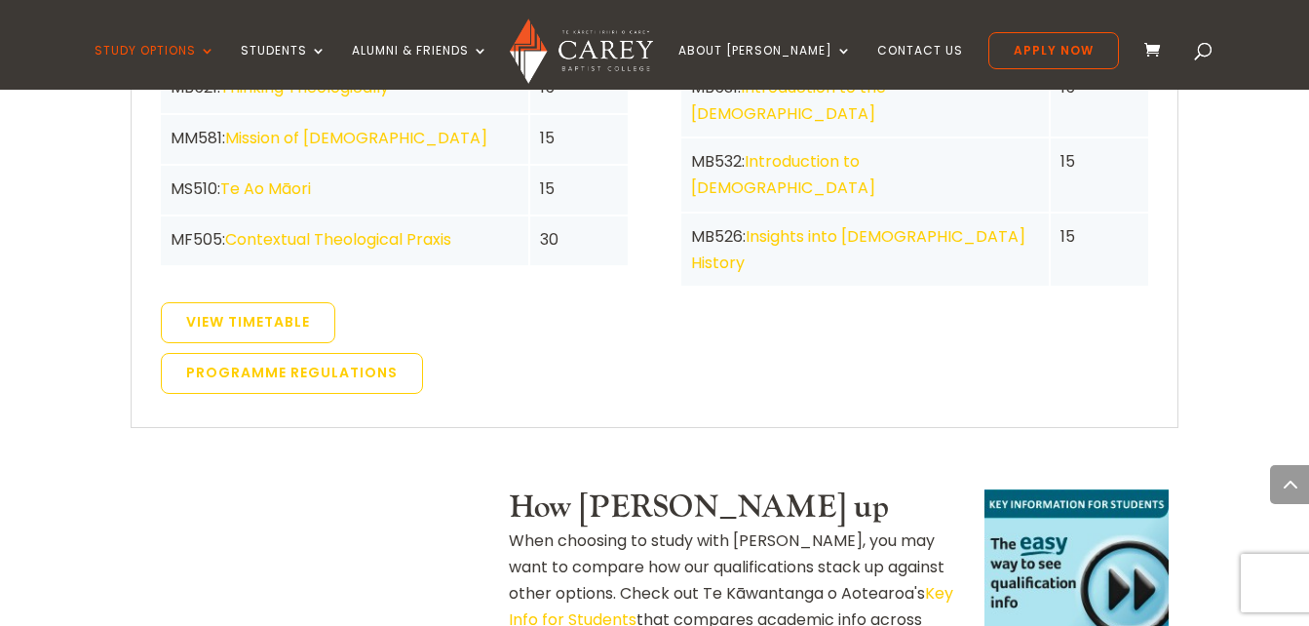
scroll to position [4562, 0]
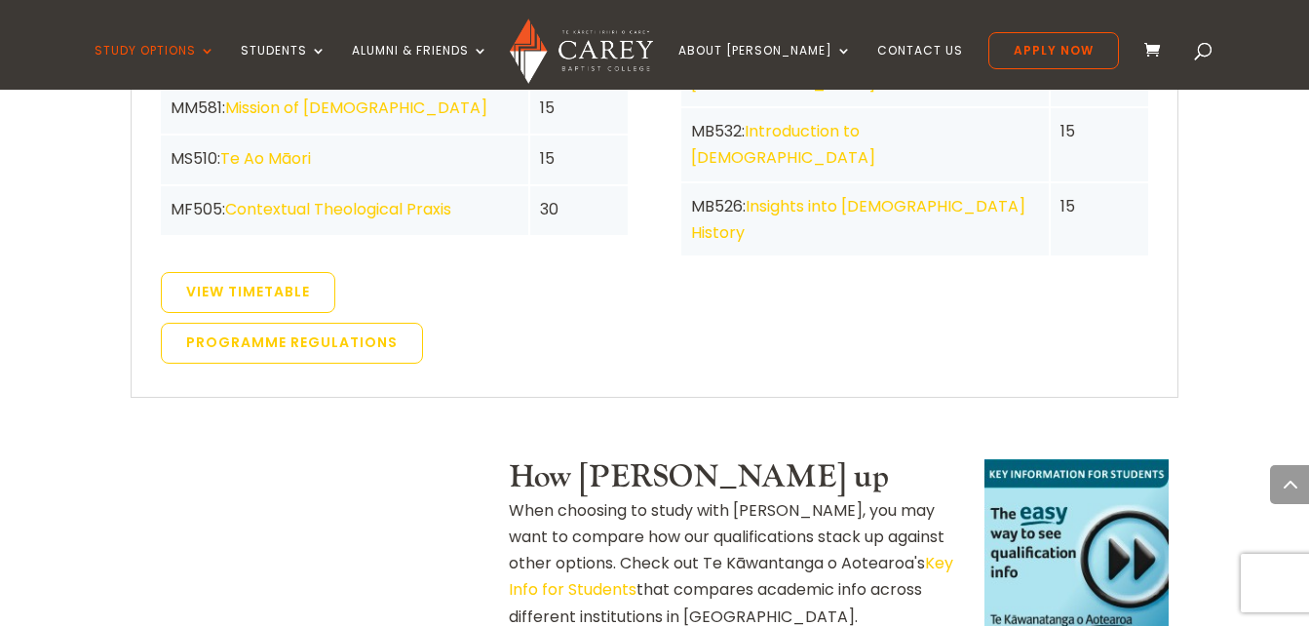
click at [1107, 459] on link at bounding box center [1076, 551] width 184 height 184
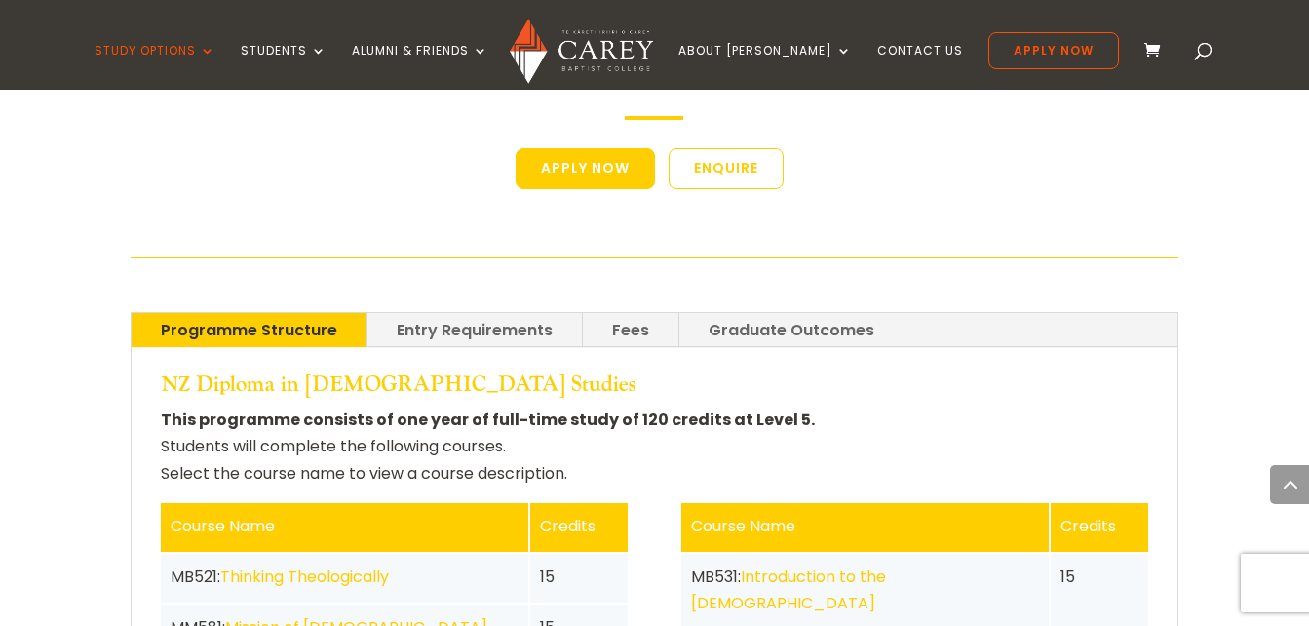
scroll to position [4027, 0]
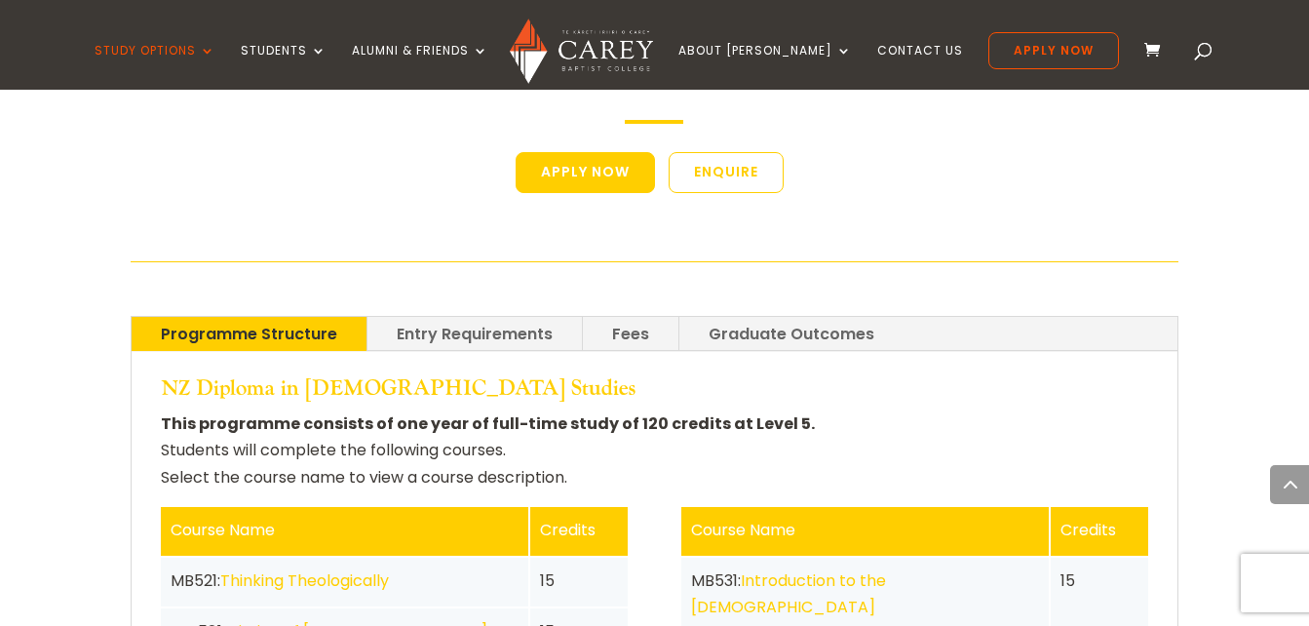
click at [644, 317] on link "Fees" at bounding box center [631, 334] width 96 height 34
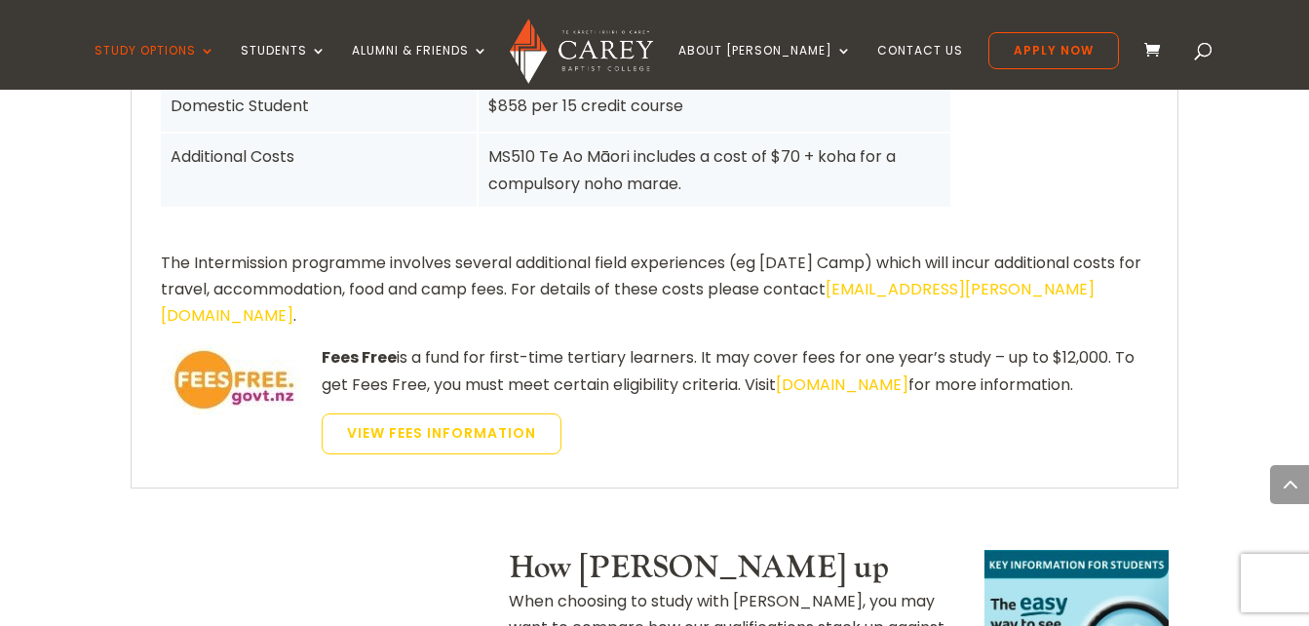
scroll to position [4378, 0]
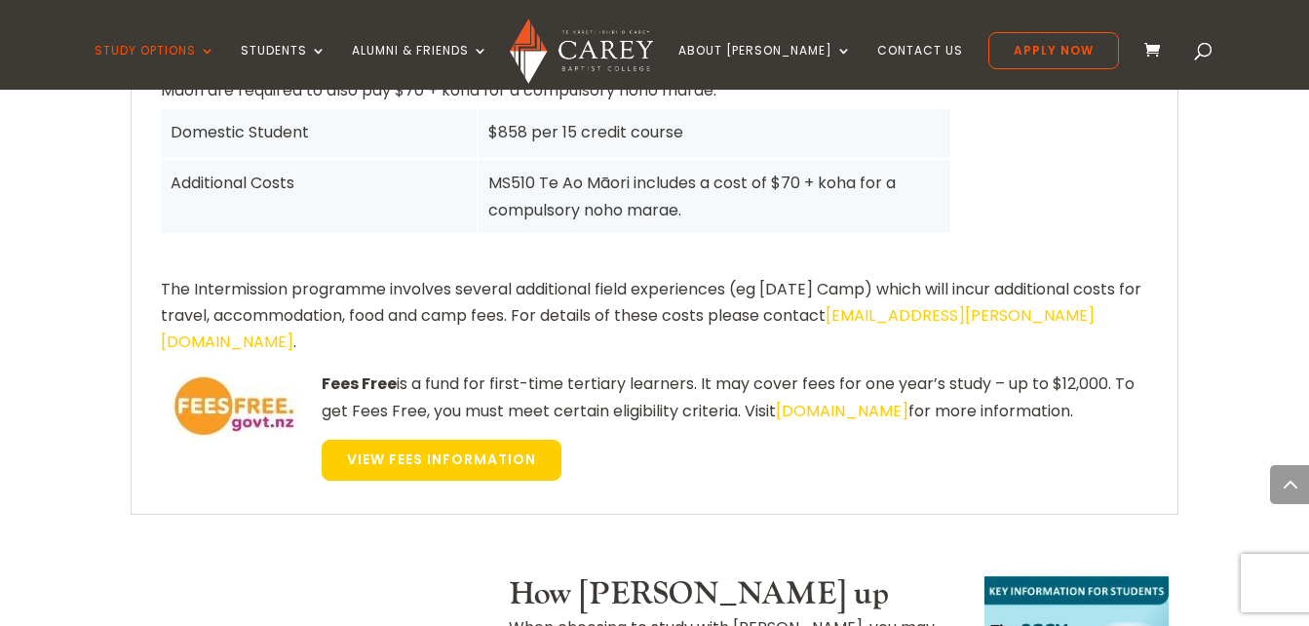
click at [370, 440] on link "VIEW FEES INFORMATION" at bounding box center [442, 460] width 240 height 41
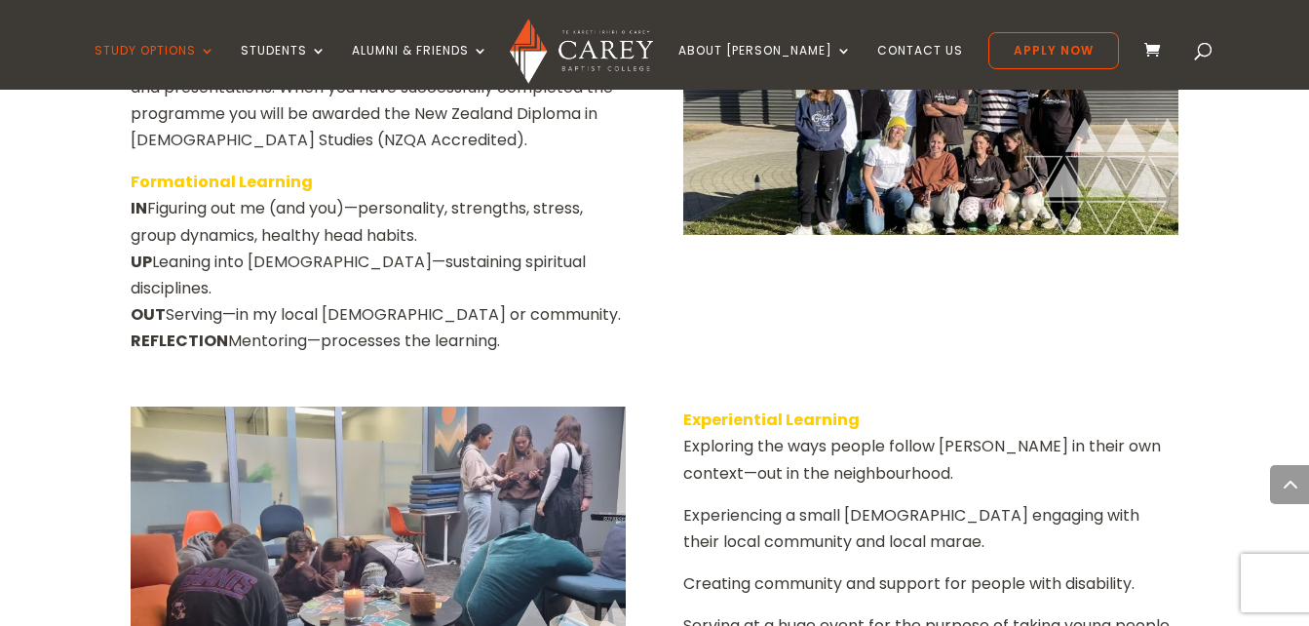
scroll to position [3247, 0]
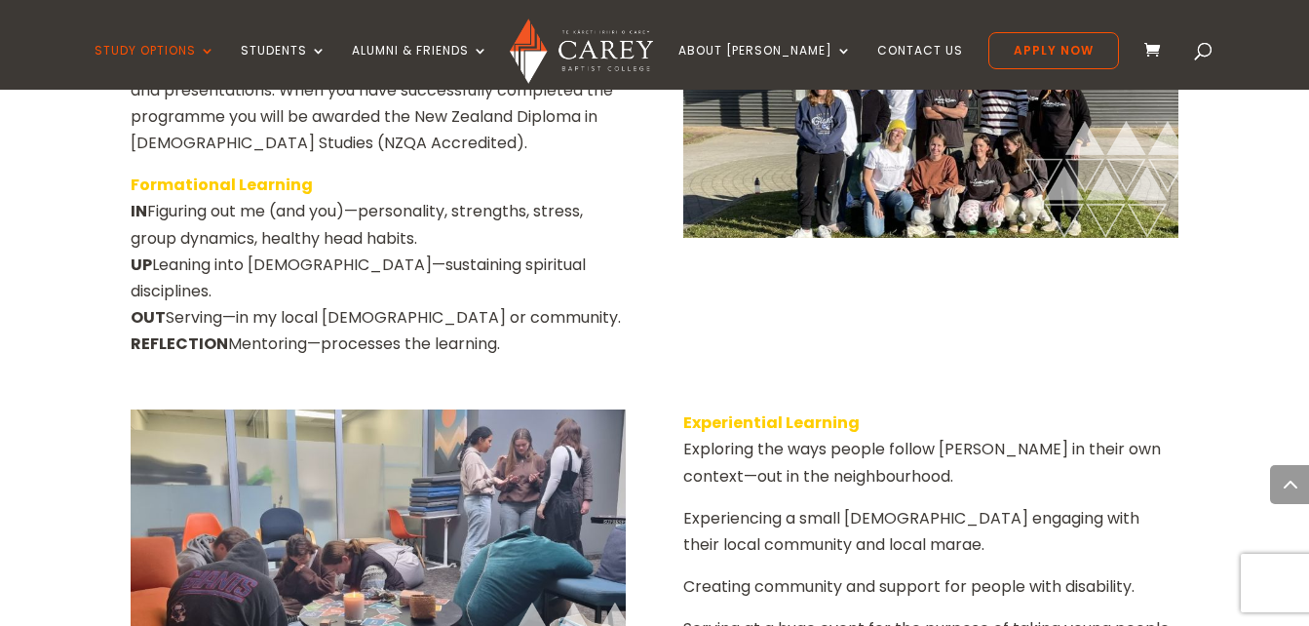
click at [297, 409] on img at bounding box center [378, 563] width 495 height 309
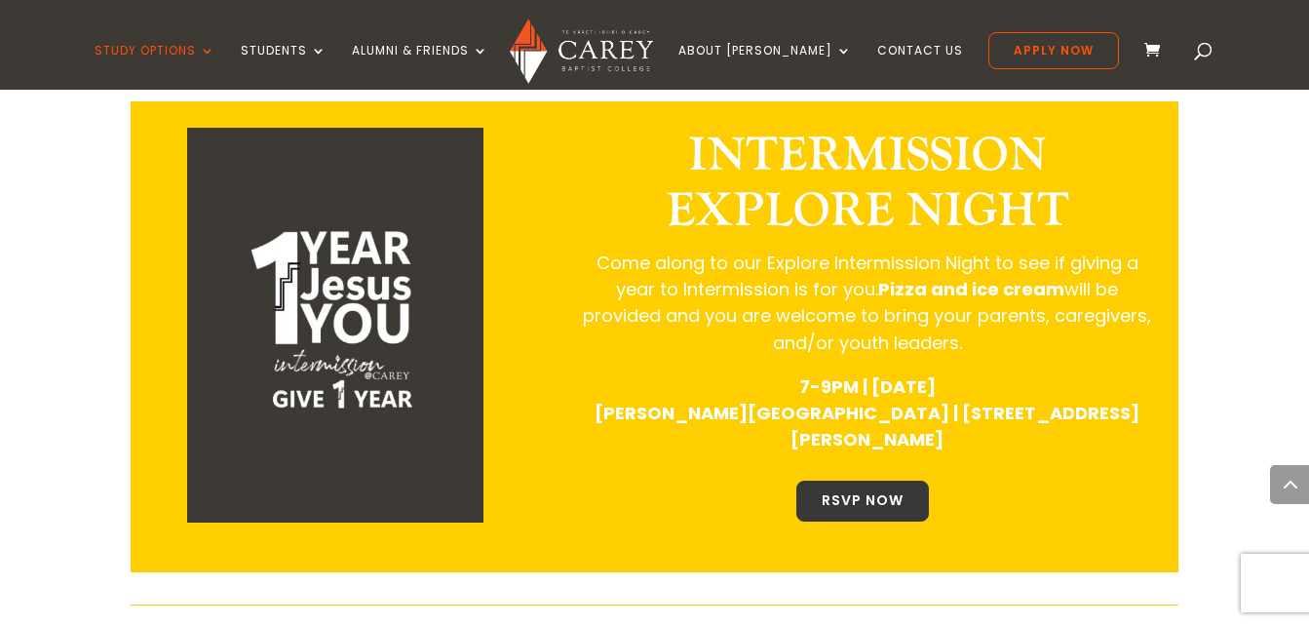
scroll to position [2389, 0]
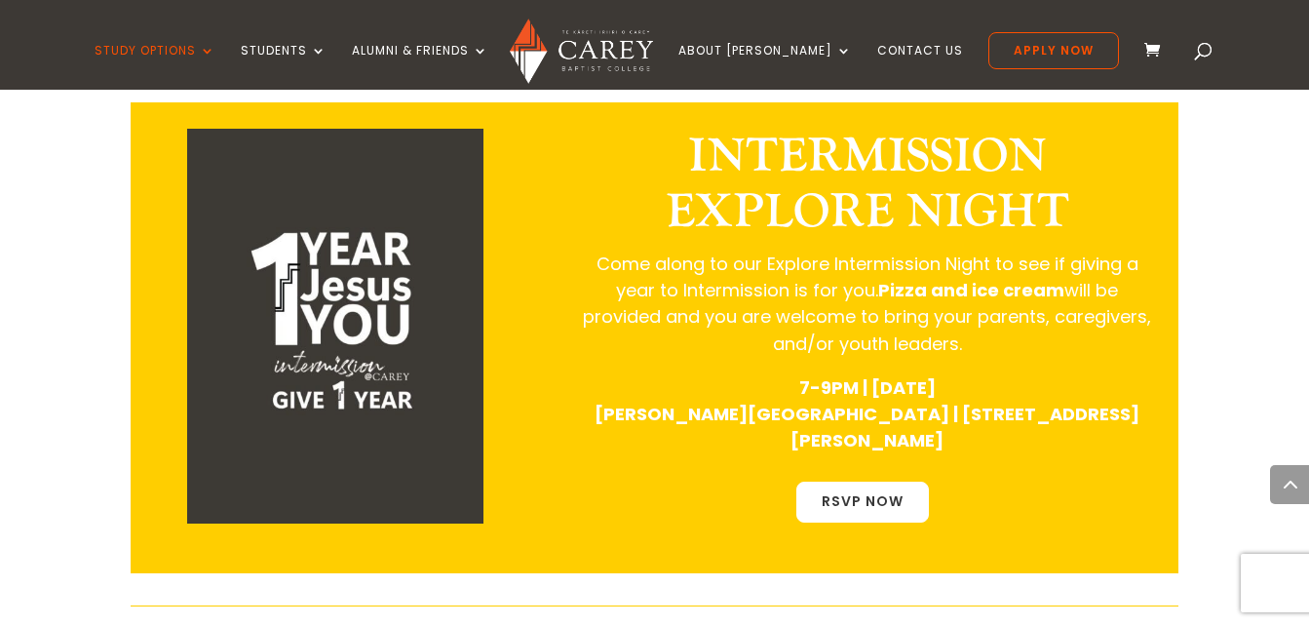
click at [852, 482] on link "RSVP NOW" at bounding box center [862, 502] width 133 height 41
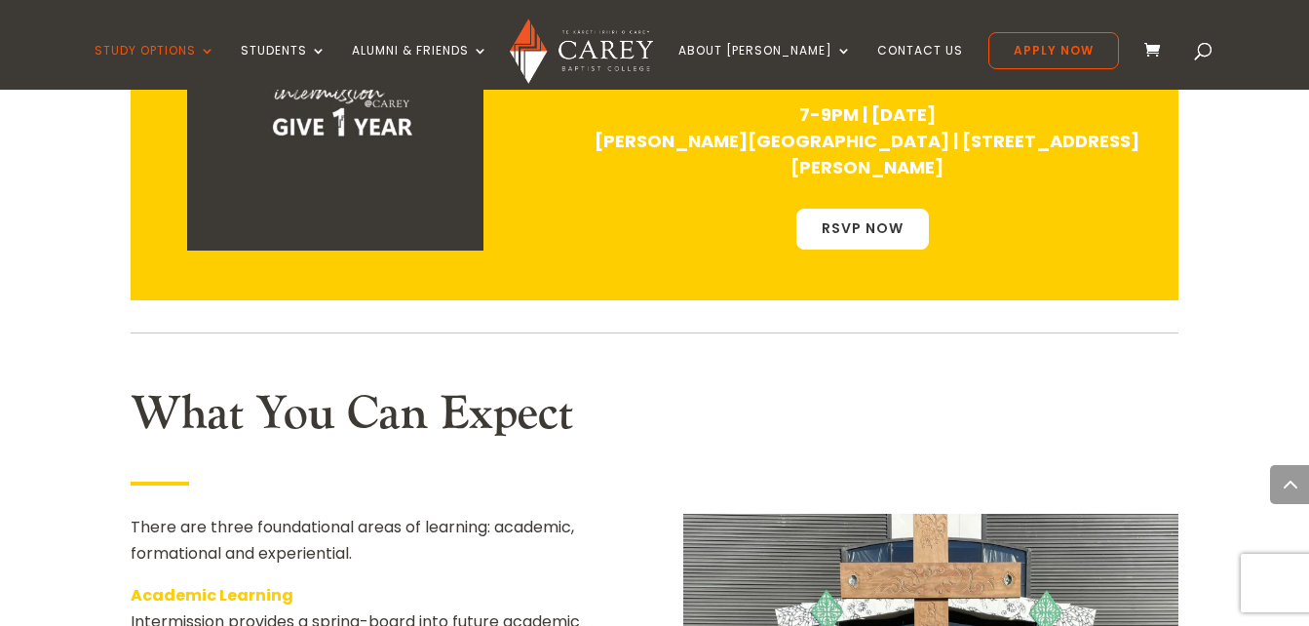
scroll to position [2545, 0]
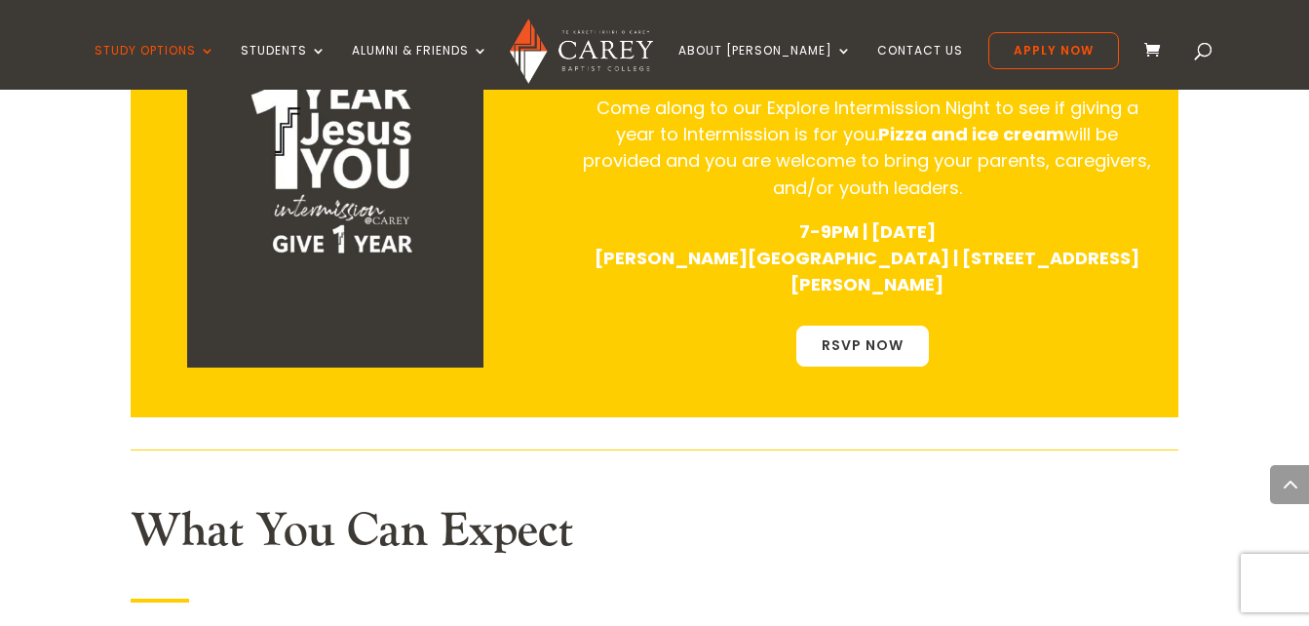
click at [898, 326] on link "RSVP NOW" at bounding box center [862, 346] width 133 height 41
click at [1221, 162] on div "Home » Study » Intermission Is Intermission right for you? Are you a young adul…" at bounding box center [654, 633] width 1309 height 4098
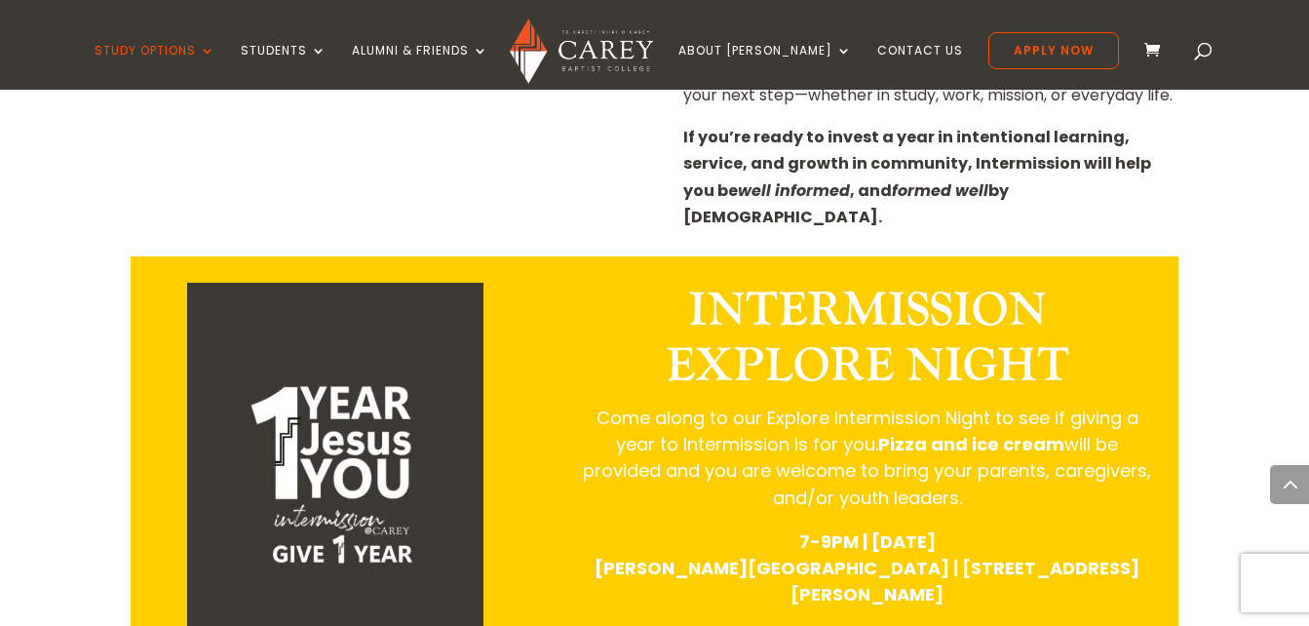
scroll to position [2233, 0]
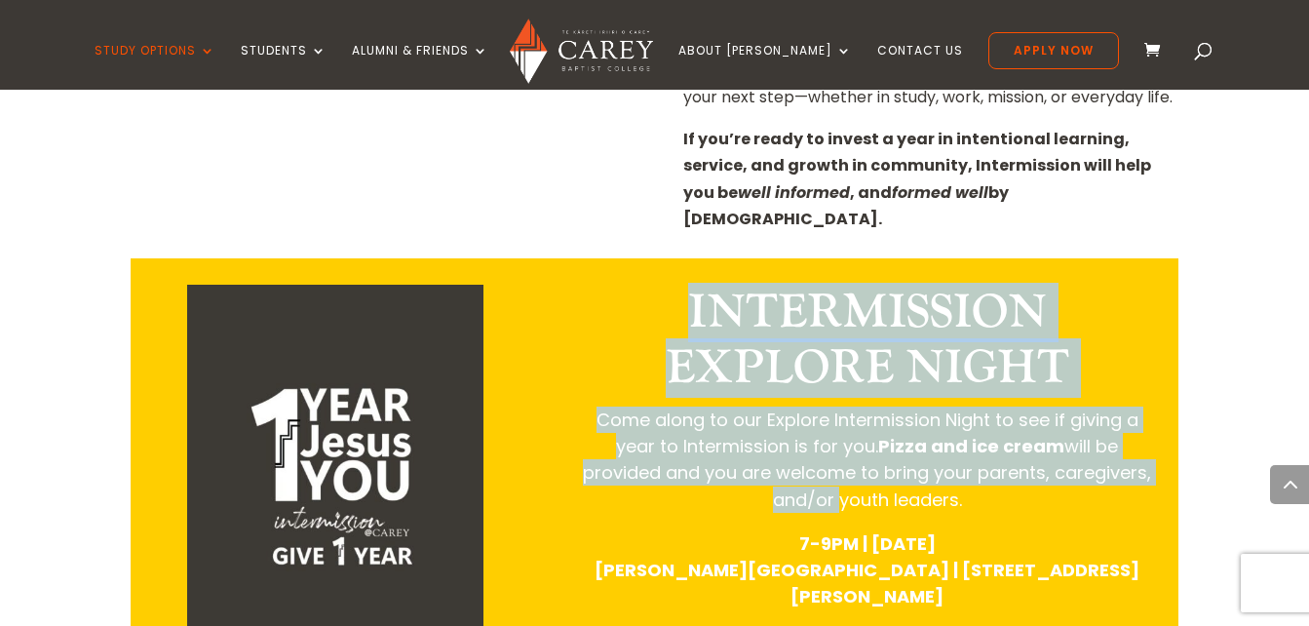
drag, startPoint x: 690, startPoint y: 139, endPoint x: 841, endPoint y: 375, distance: 280.1
click at [841, 375] on div "INTERMISSION EXPLORE NIGHT Come along to our Explore Intermission Night to see …" at bounding box center [867, 448] width 583 height 326
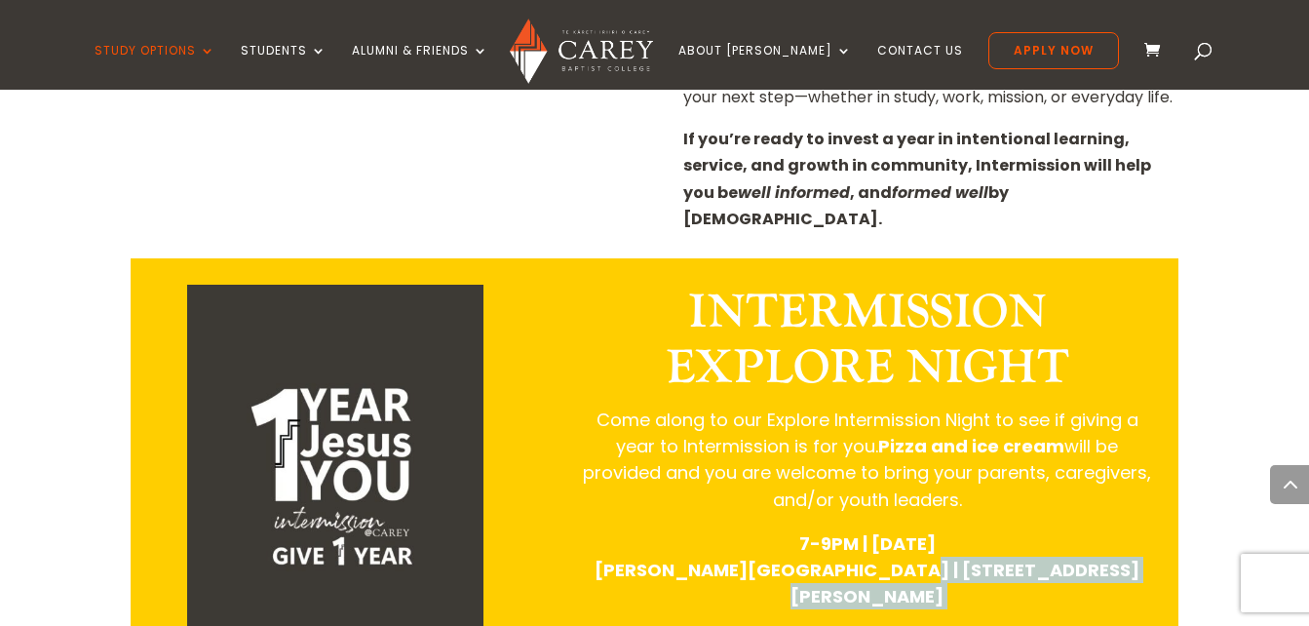
drag, startPoint x: 841, startPoint y: 375, endPoint x: 1055, endPoint y: 452, distance: 226.9
click at [1055, 452] on div "INTERMISSION EXPLORE NIGHT Come along to our Explore Intermission Night to see …" at bounding box center [867, 494] width 583 height 418
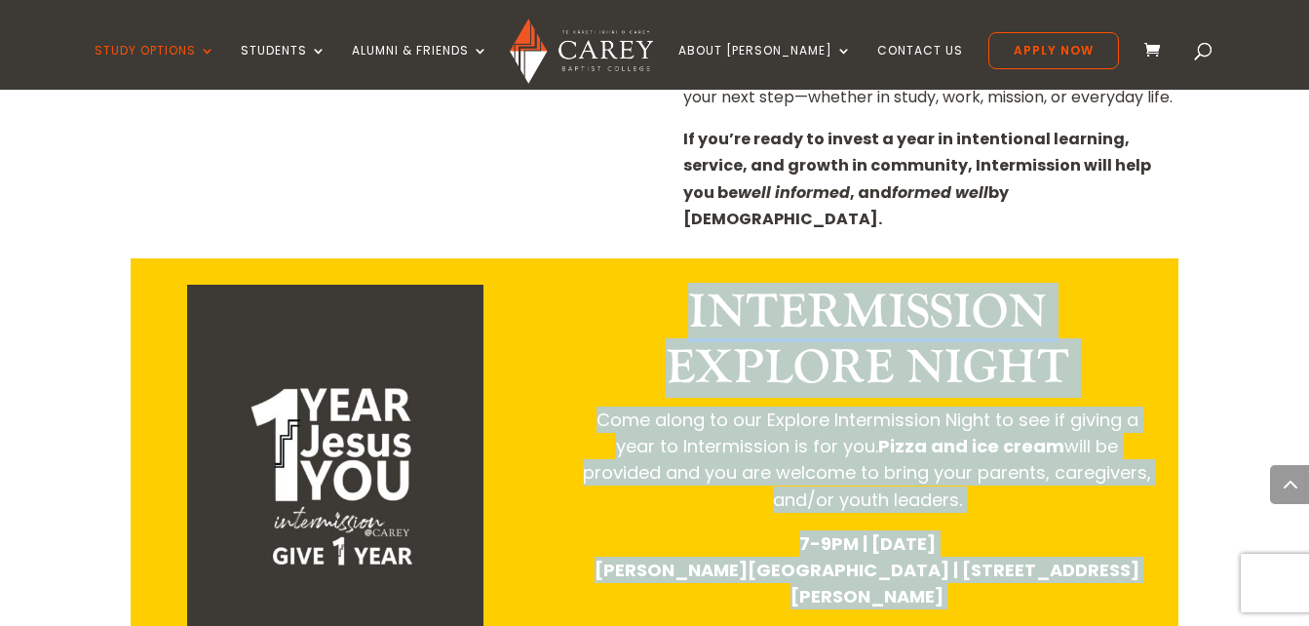
drag, startPoint x: 676, startPoint y: 138, endPoint x: 1170, endPoint y: 442, distance: 578.9
click at [1170, 442] on div "INTERMISSION EXPLORE NIGHT Come along to our Explore Intermission Night to see …" at bounding box center [654, 493] width 1047 height 471
copy div "INTERMISSION EXPLORE NIGHT Come along to our Explore Intermission Night to see …"
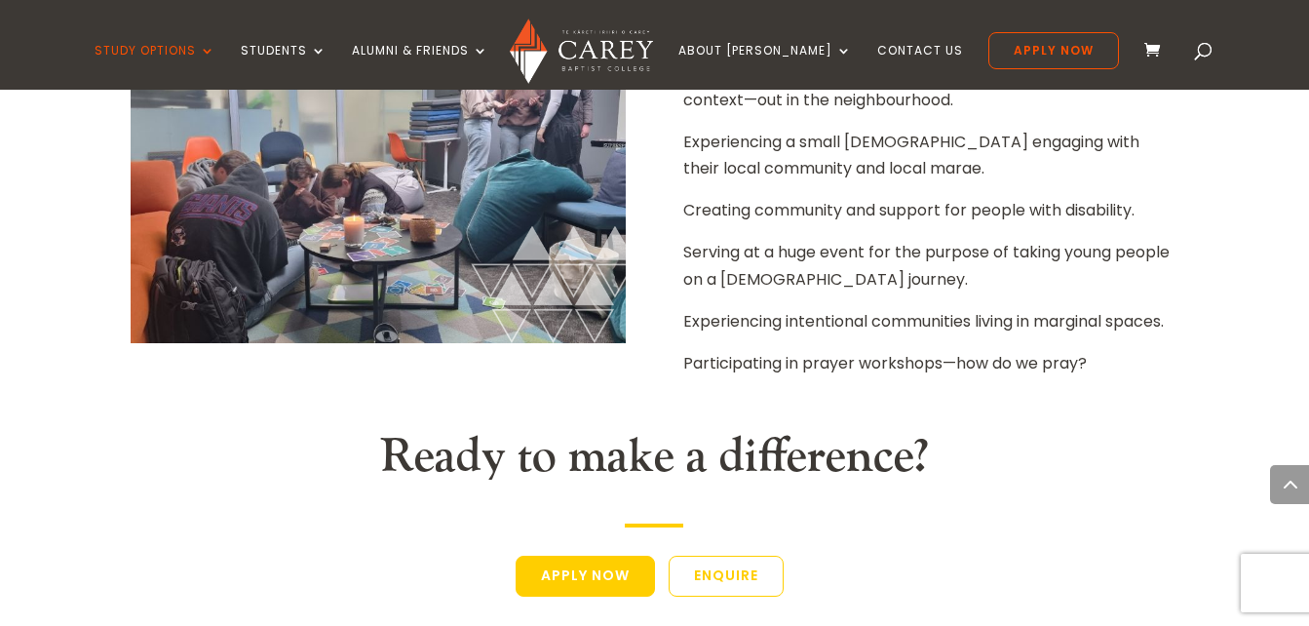
scroll to position [3688, 0]
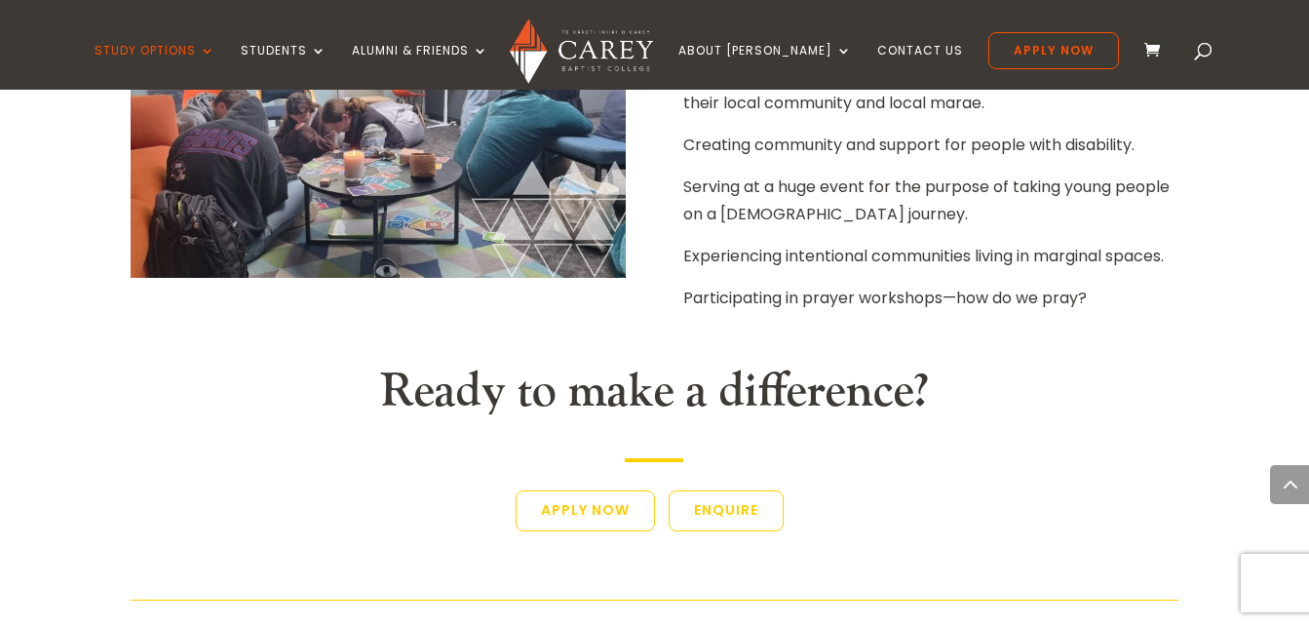
click at [626, 490] on link "Apply Now" at bounding box center [585, 510] width 139 height 41
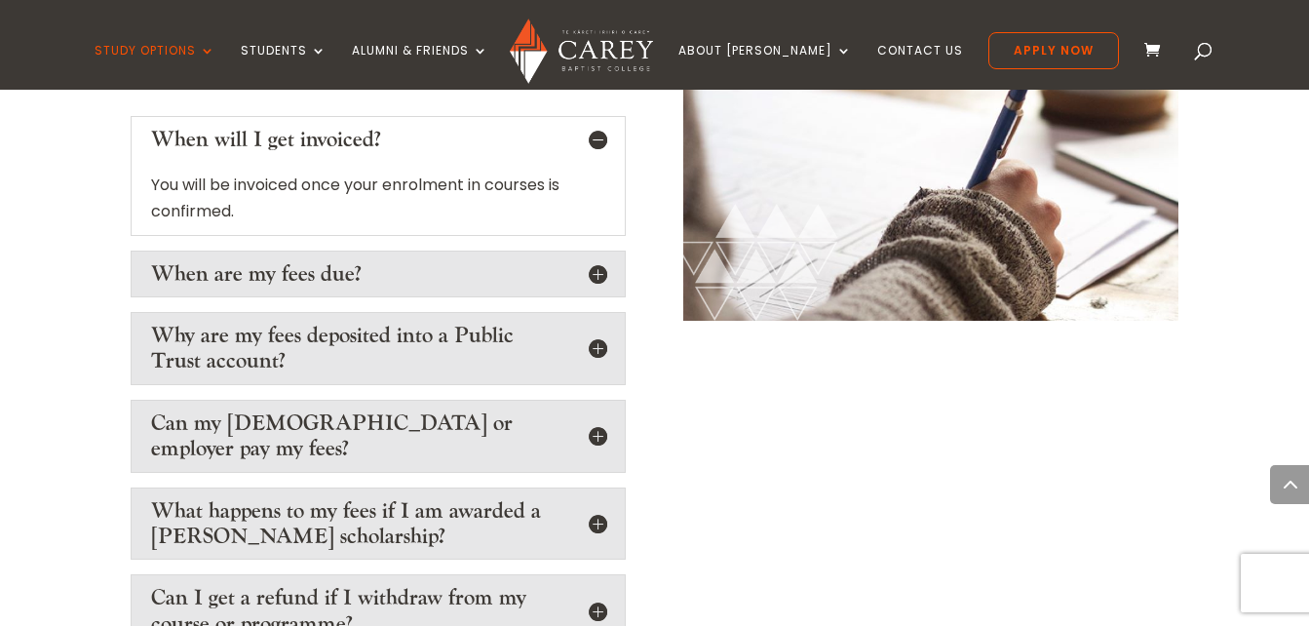
scroll to position [3275, 0]
click at [592, 260] on h5 "When are my fees due?" at bounding box center [378, 272] width 454 height 25
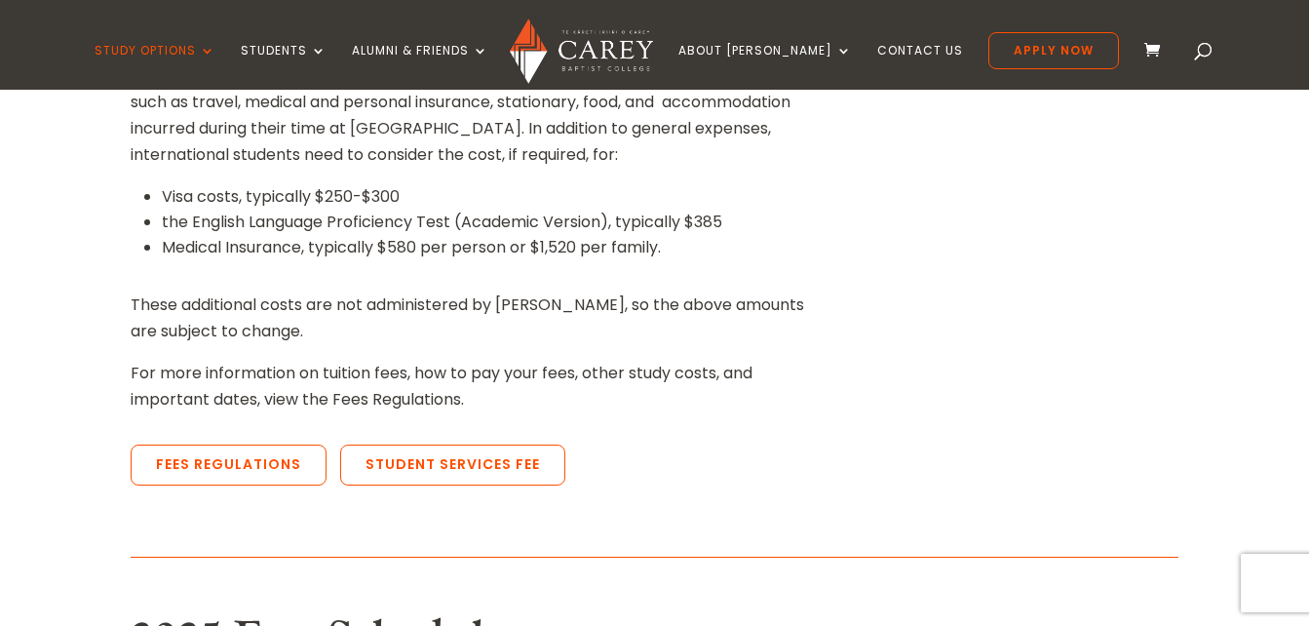
scroll to position [0, 0]
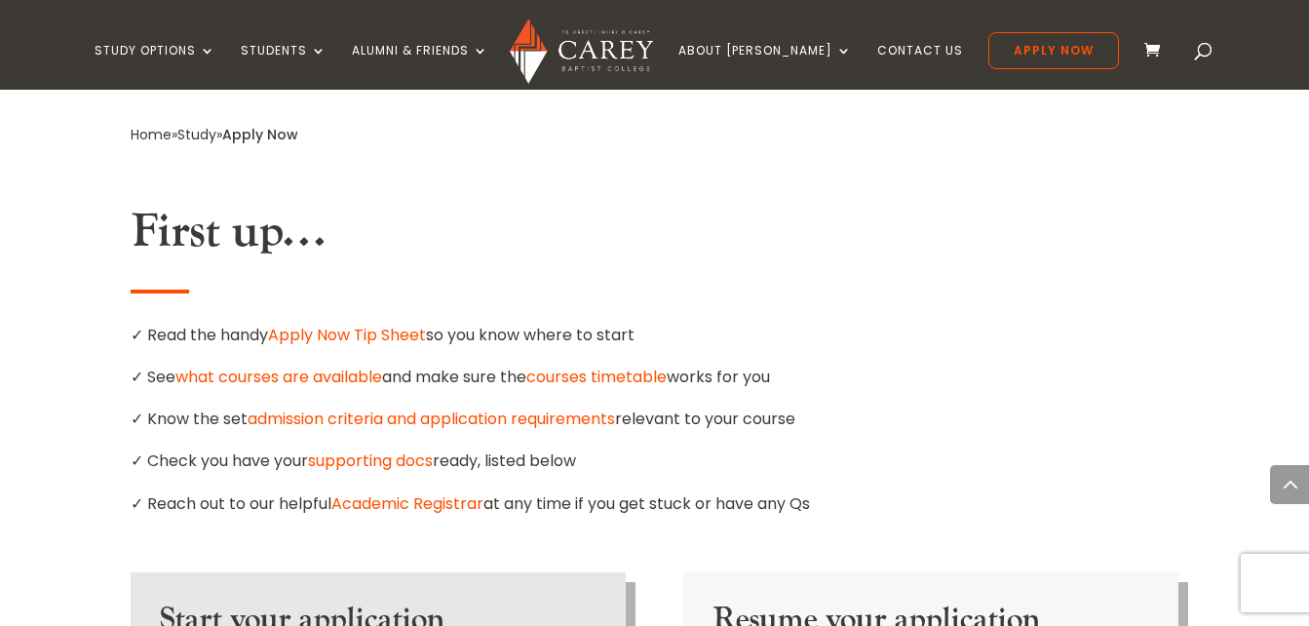
scroll to position [1092, 0]
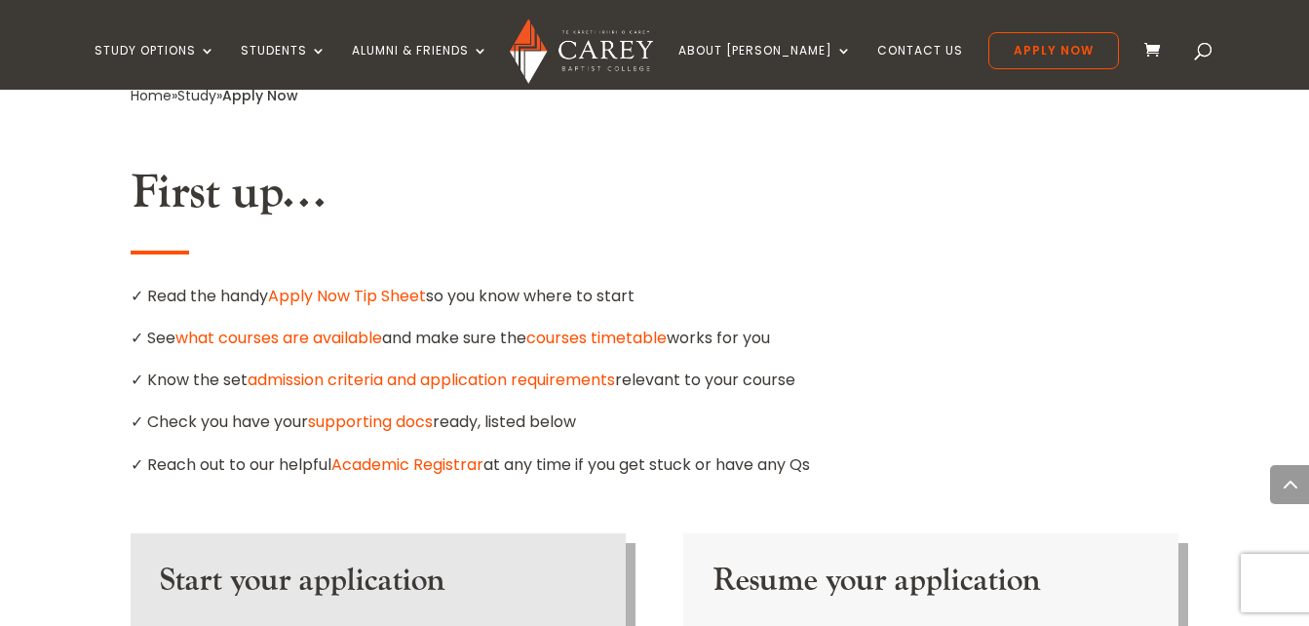
click at [385, 285] on link "Apply Now Tip Sheet" at bounding box center [347, 296] width 158 height 22
click at [343, 562] on h3 "Start your application" at bounding box center [378, 585] width 437 height 47
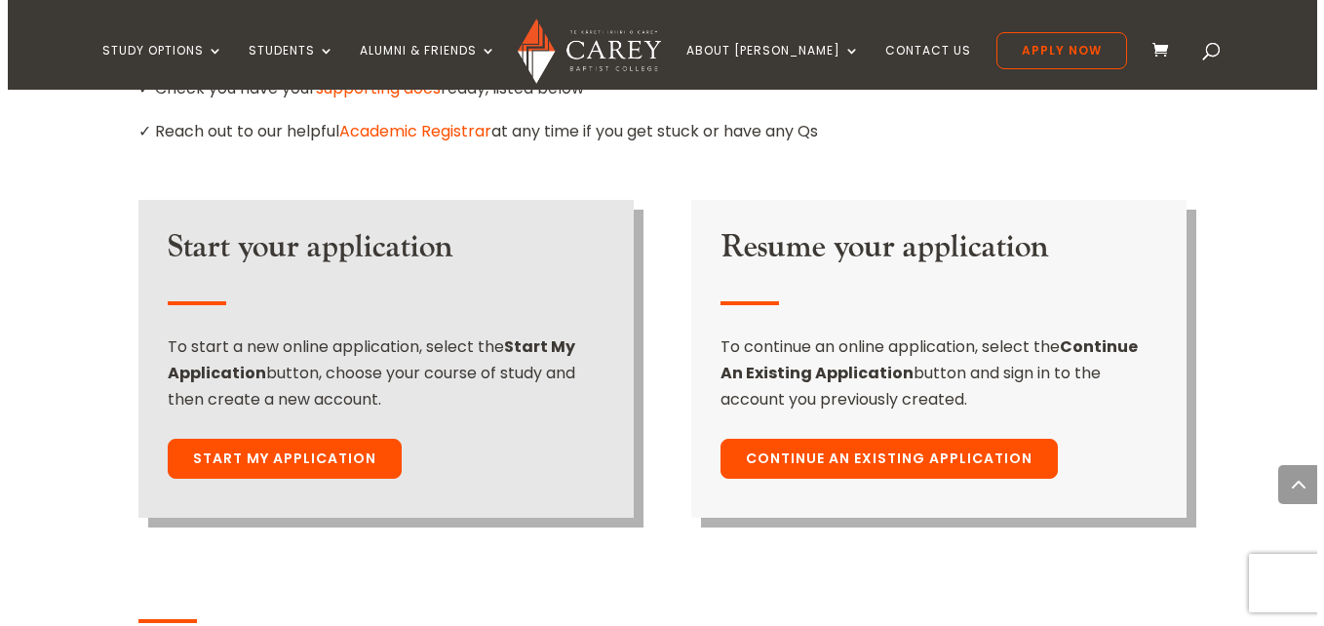
scroll to position [1482, 0]
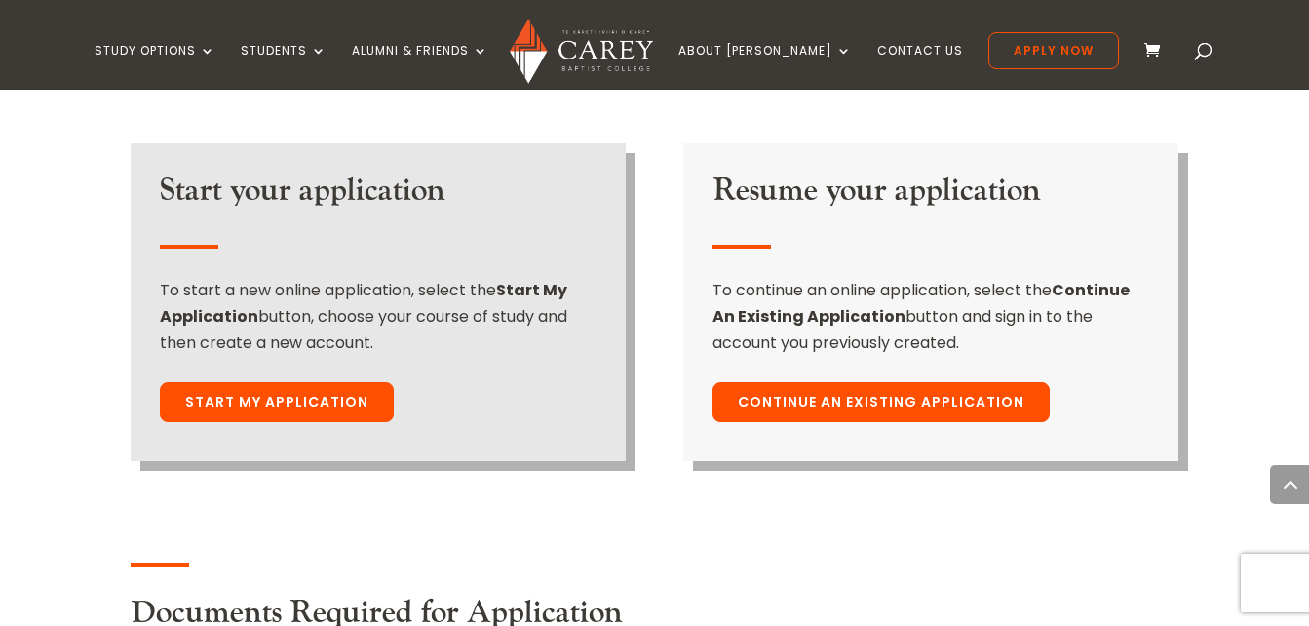
click at [242, 382] on link "Start My Application" at bounding box center [277, 402] width 234 height 41
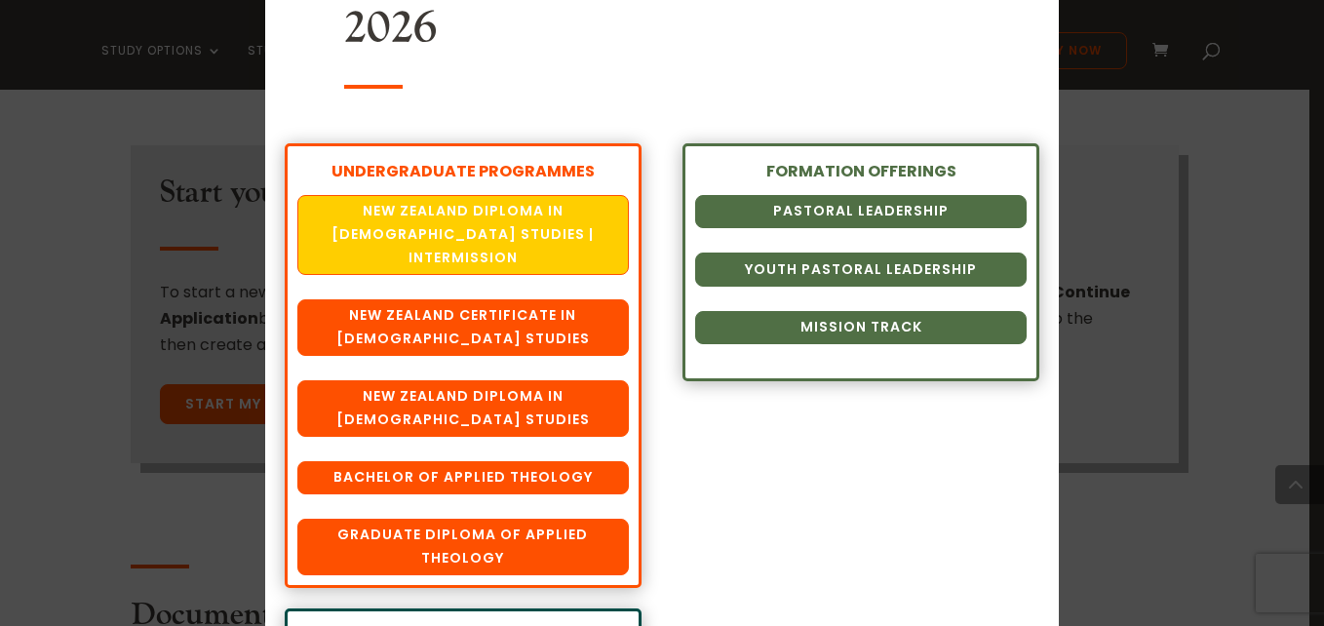
scroll to position [139, 0]
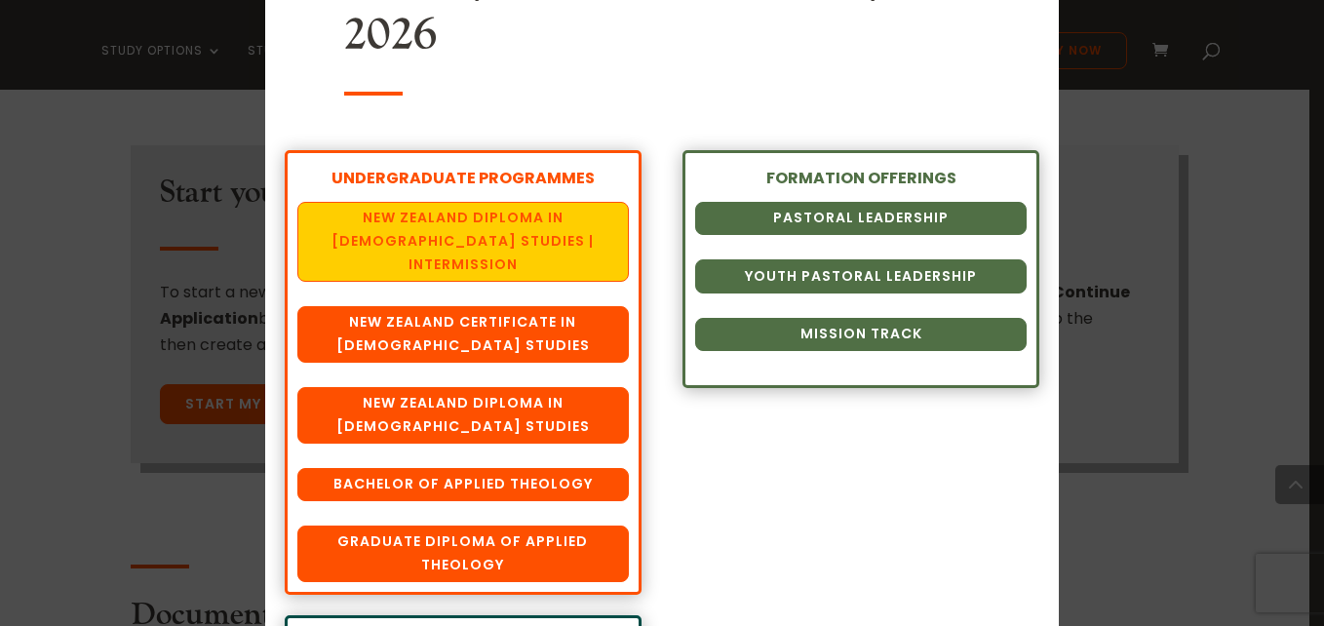
click at [413, 236] on link "New Zealand Diploma in [DEMOGRAPHIC_DATA] Studies | Intermission" at bounding box center [462, 242] width 331 height 80
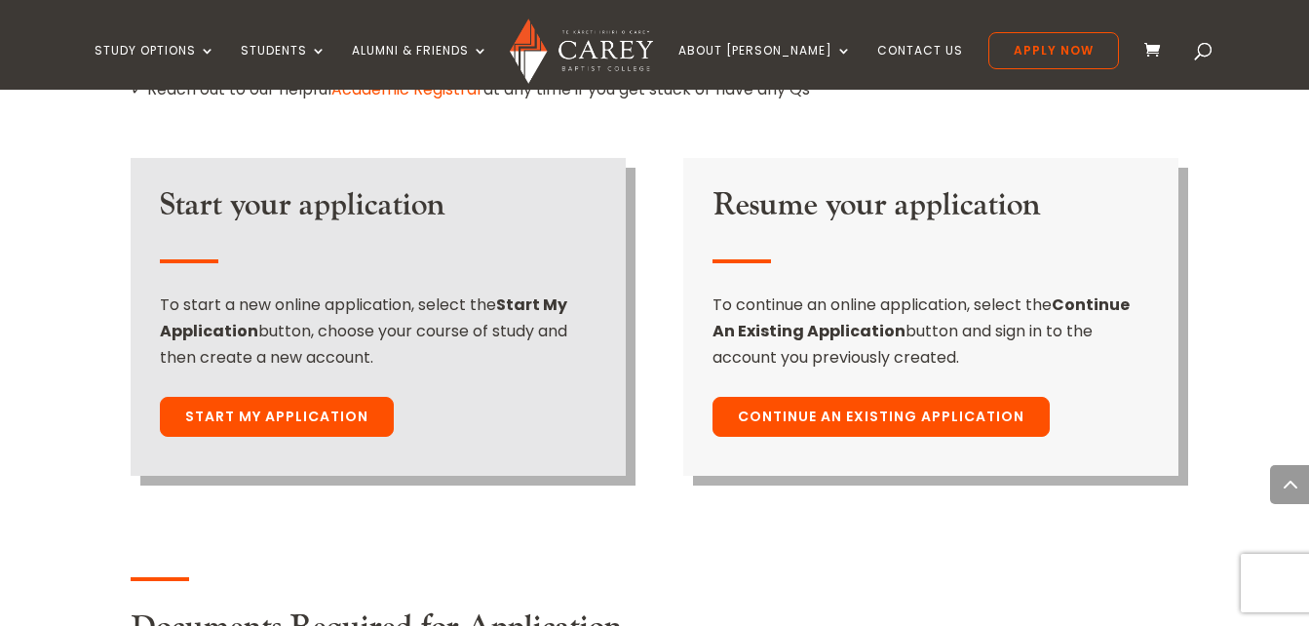
scroll to position [1482, 0]
